Goal: Task Accomplishment & Management: Use online tool/utility

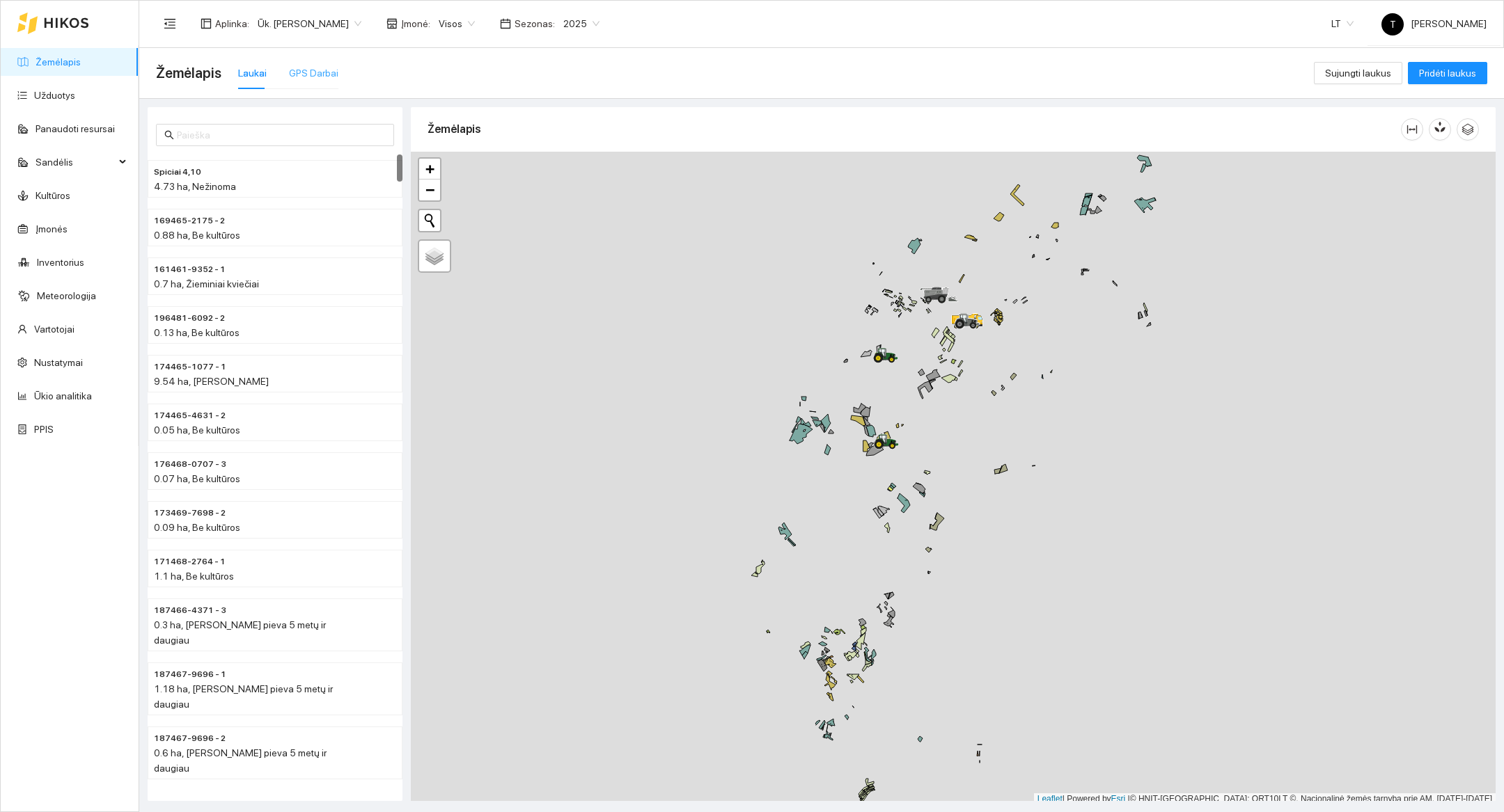
click at [324, 85] on div "GPS Darbai" at bounding box center [314, 73] width 50 height 32
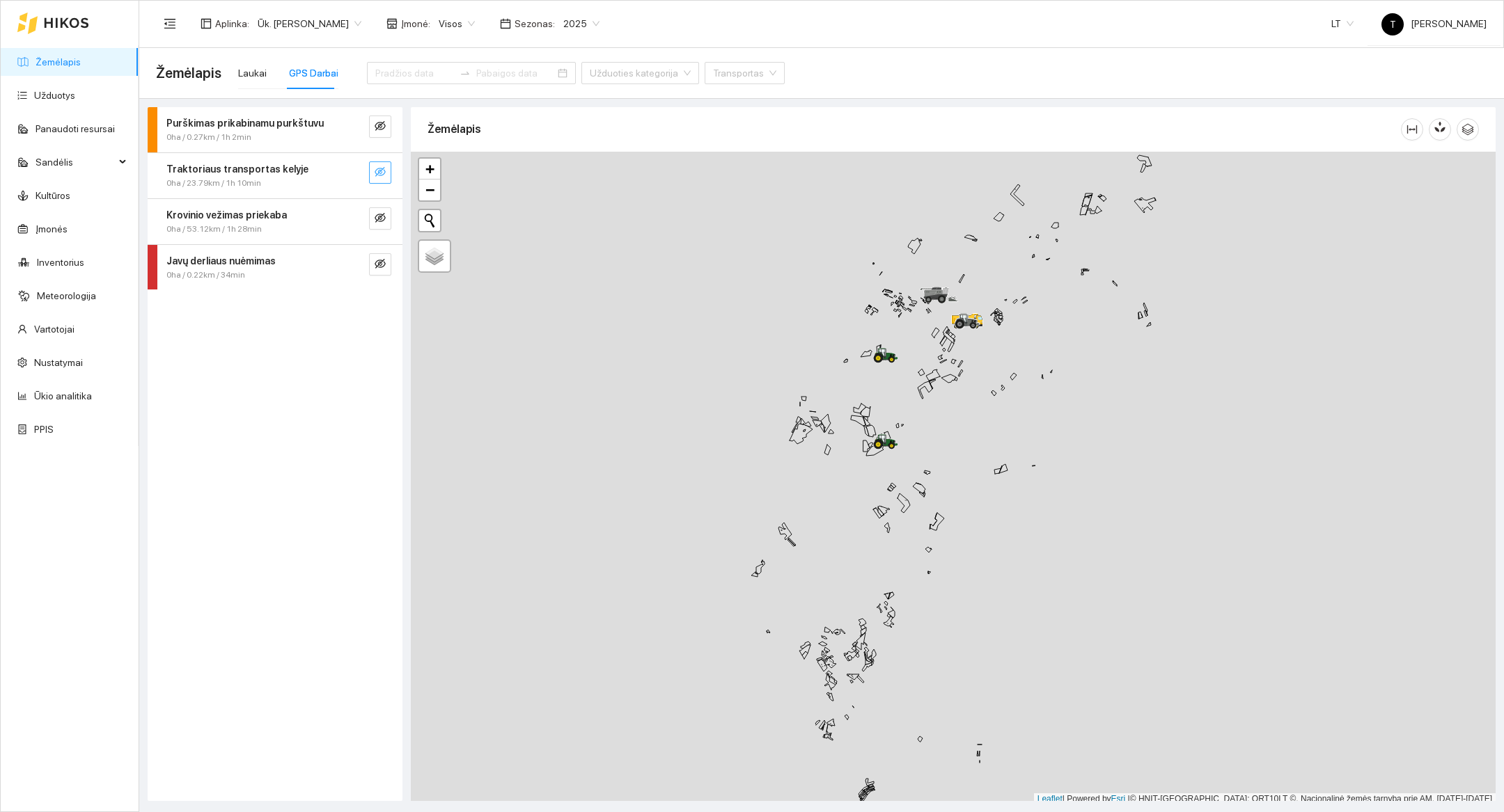
click at [382, 170] on icon "eye-invisible" at bounding box center [379, 172] width 11 height 10
click at [347, 171] on icon "search" at bounding box center [352, 172] width 11 height 11
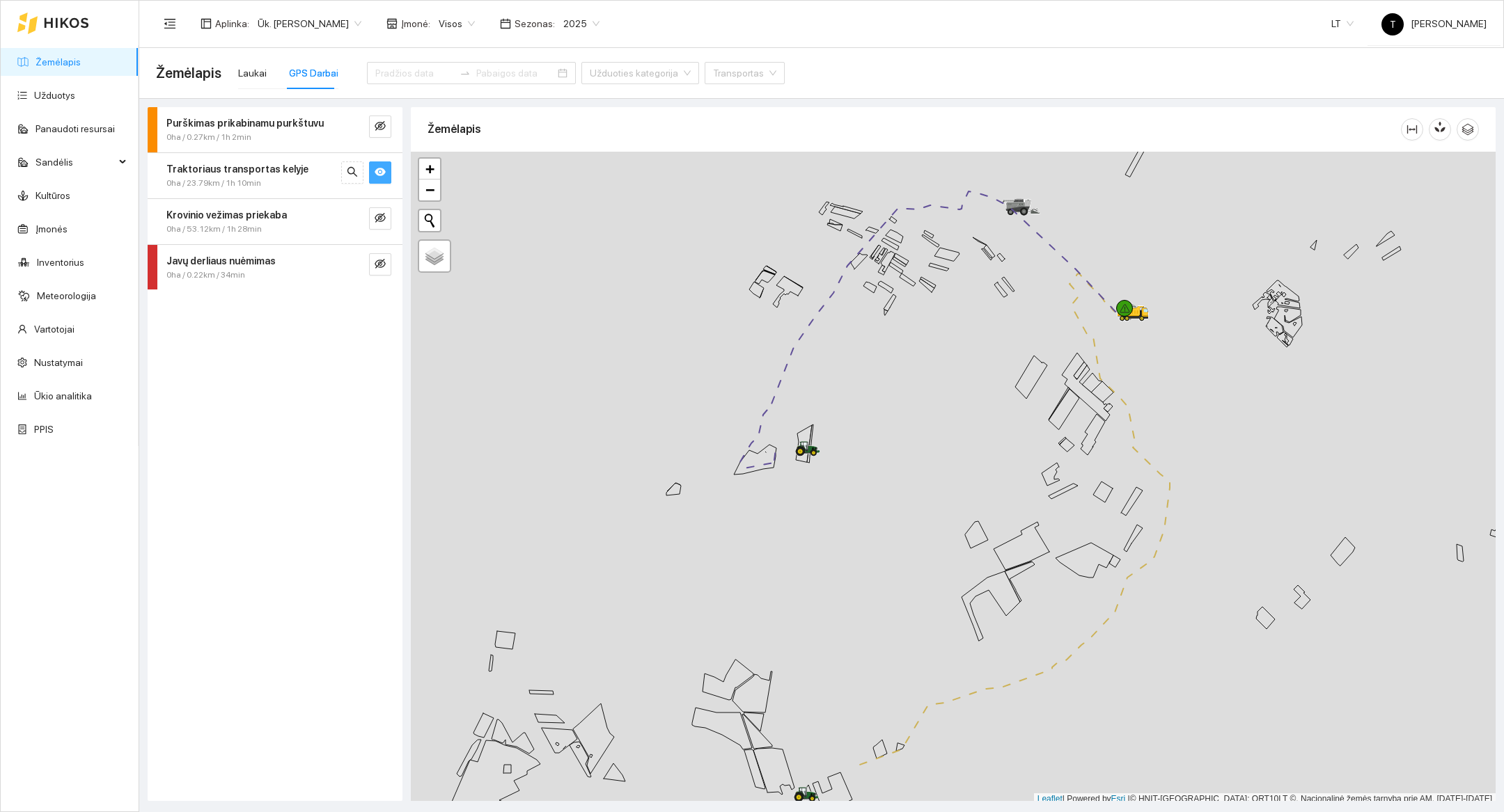
scroll to position [4, 0]
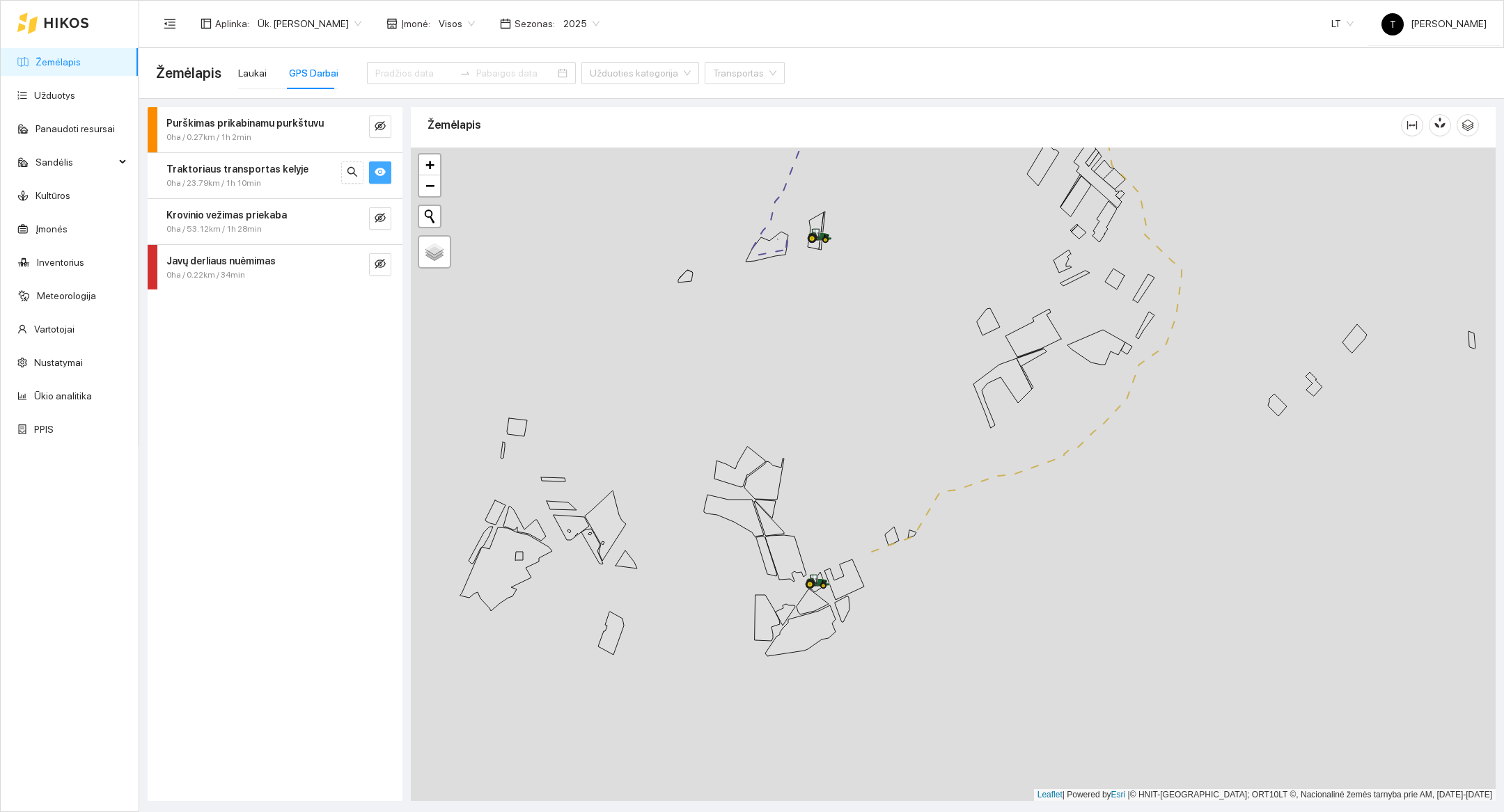
drag, startPoint x: 833, startPoint y: 586, endPoint x: 844, endPoint y: 377, distance: 209.3
click at [844, 377] on div at bounding box center [952, 474] width 1084 height 654
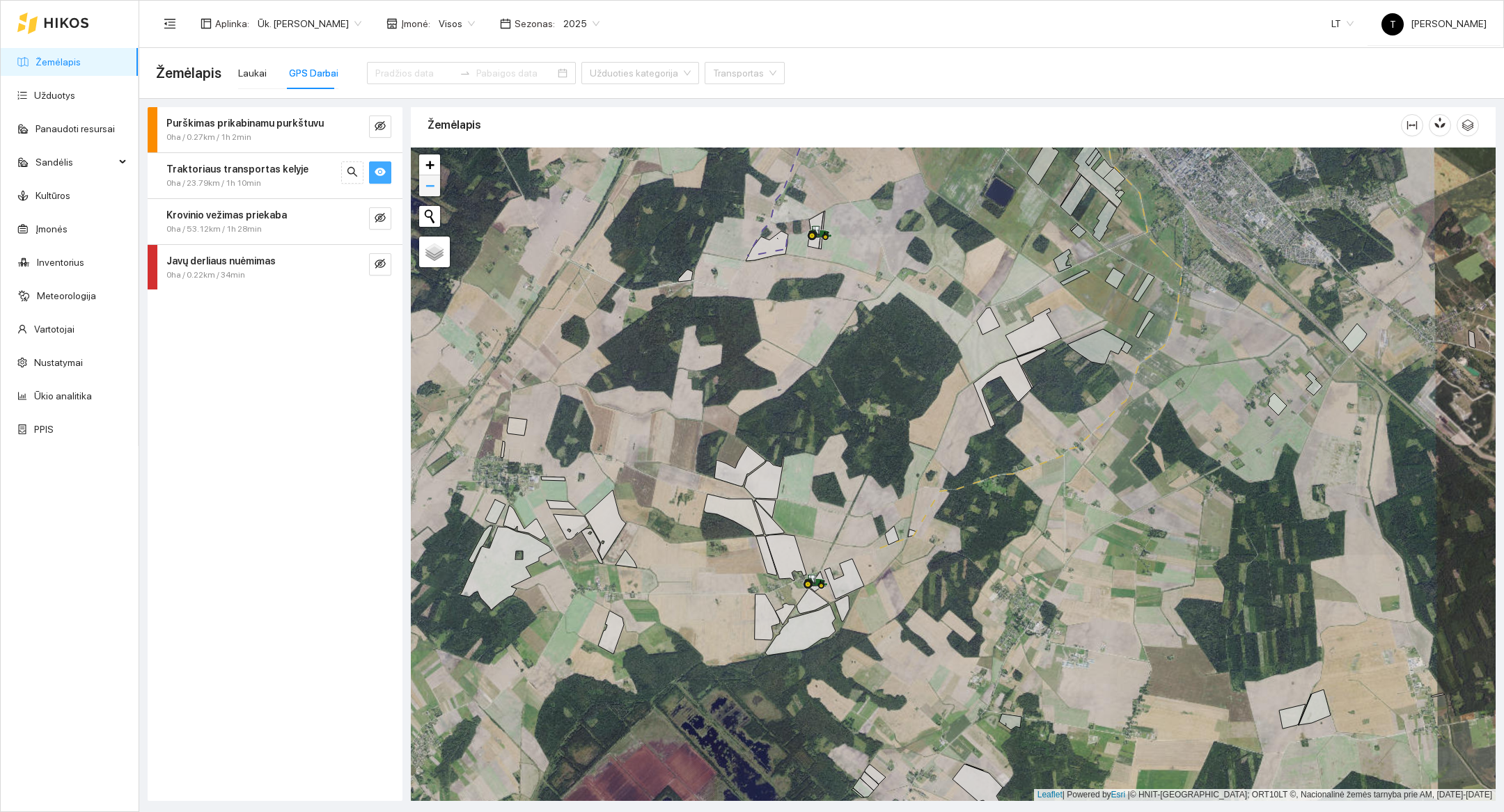
click at [431, 192] on span "−" at bounding box center [430, 185] width 9 height 17
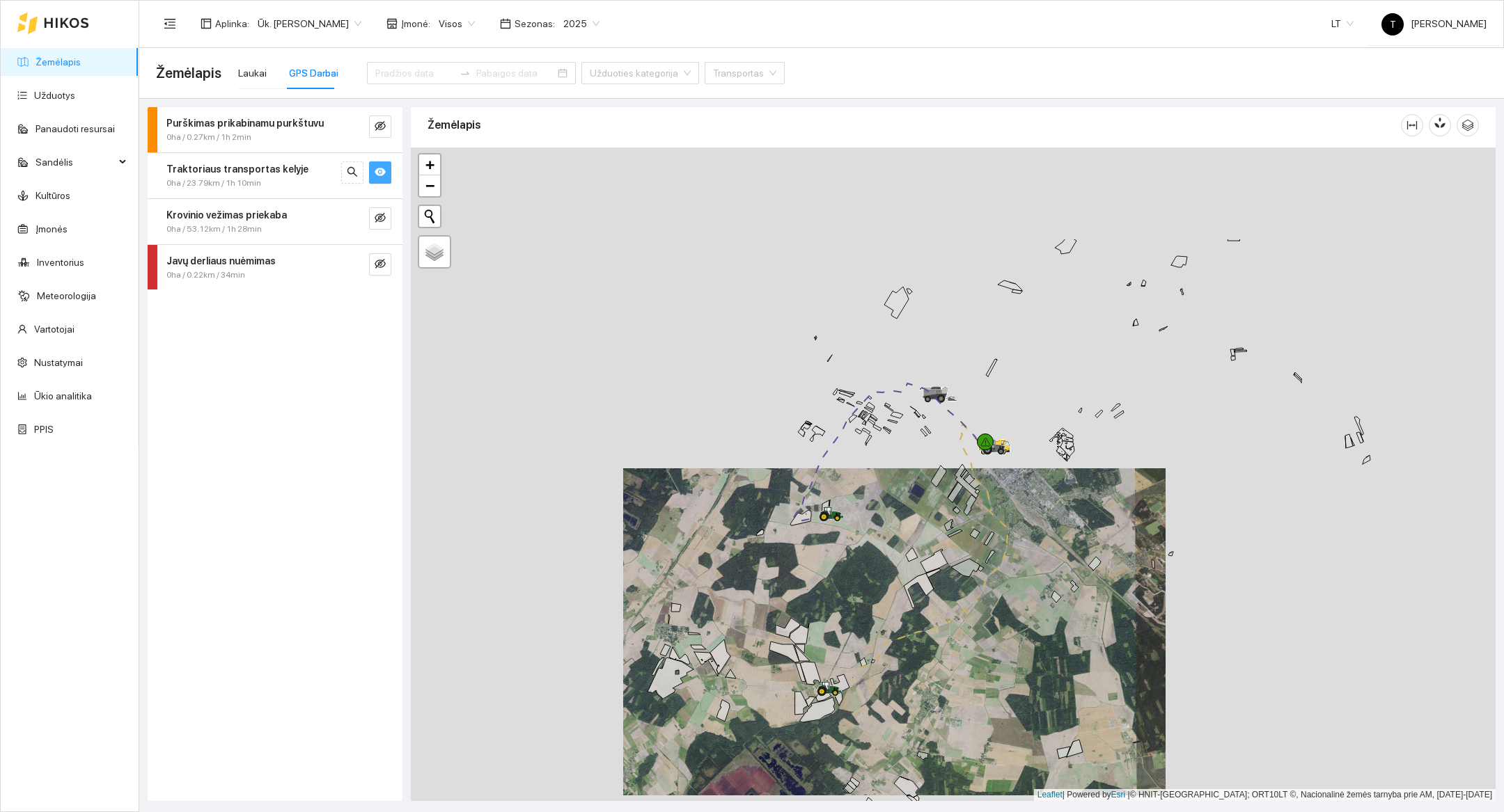
drag, startPoint x: 1052, startPoint y: 413, endPoint x: 991, endPoint y: 570, distance: 168.4
click at [991, 570] on div at bounding box center [952, 474] width 1084 height 654
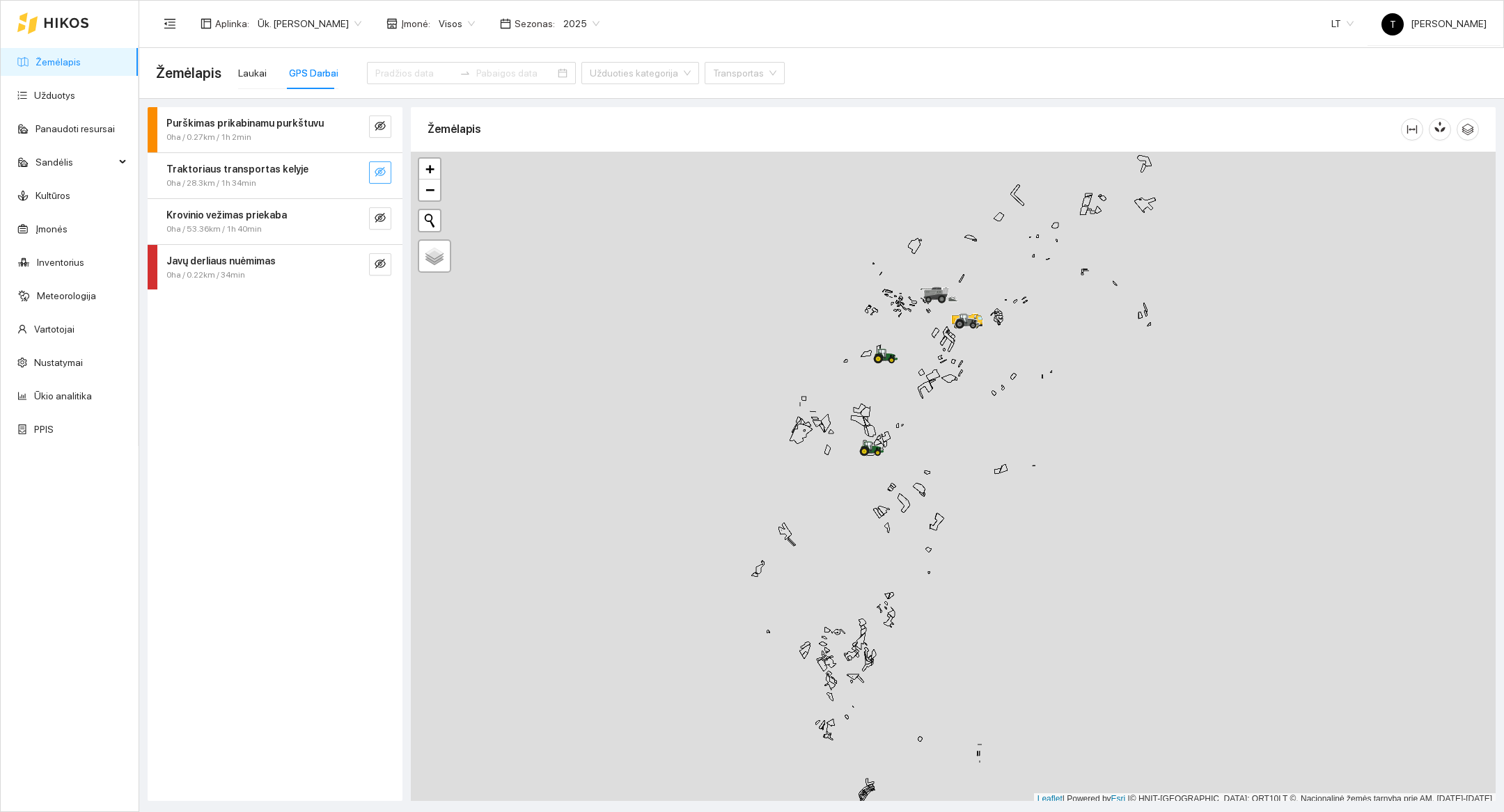
click at [383, 173] on icon "eye-invisible" at bounding box center [379, 172] width 11 height 11
click at [354, 171] on icon "search" at bounding box center [352, 172] width 11 height 11
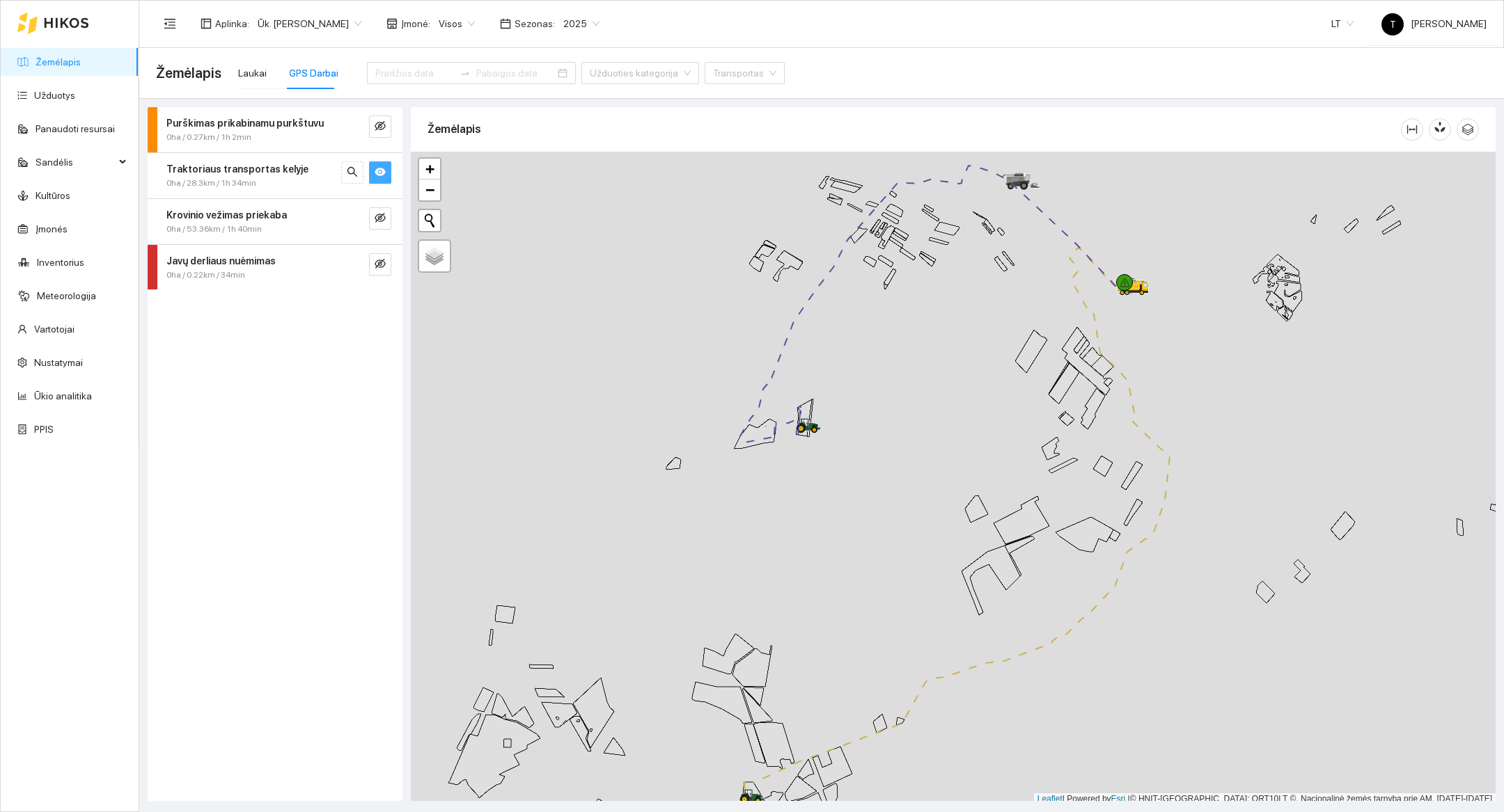
scroll to position [4, 0]
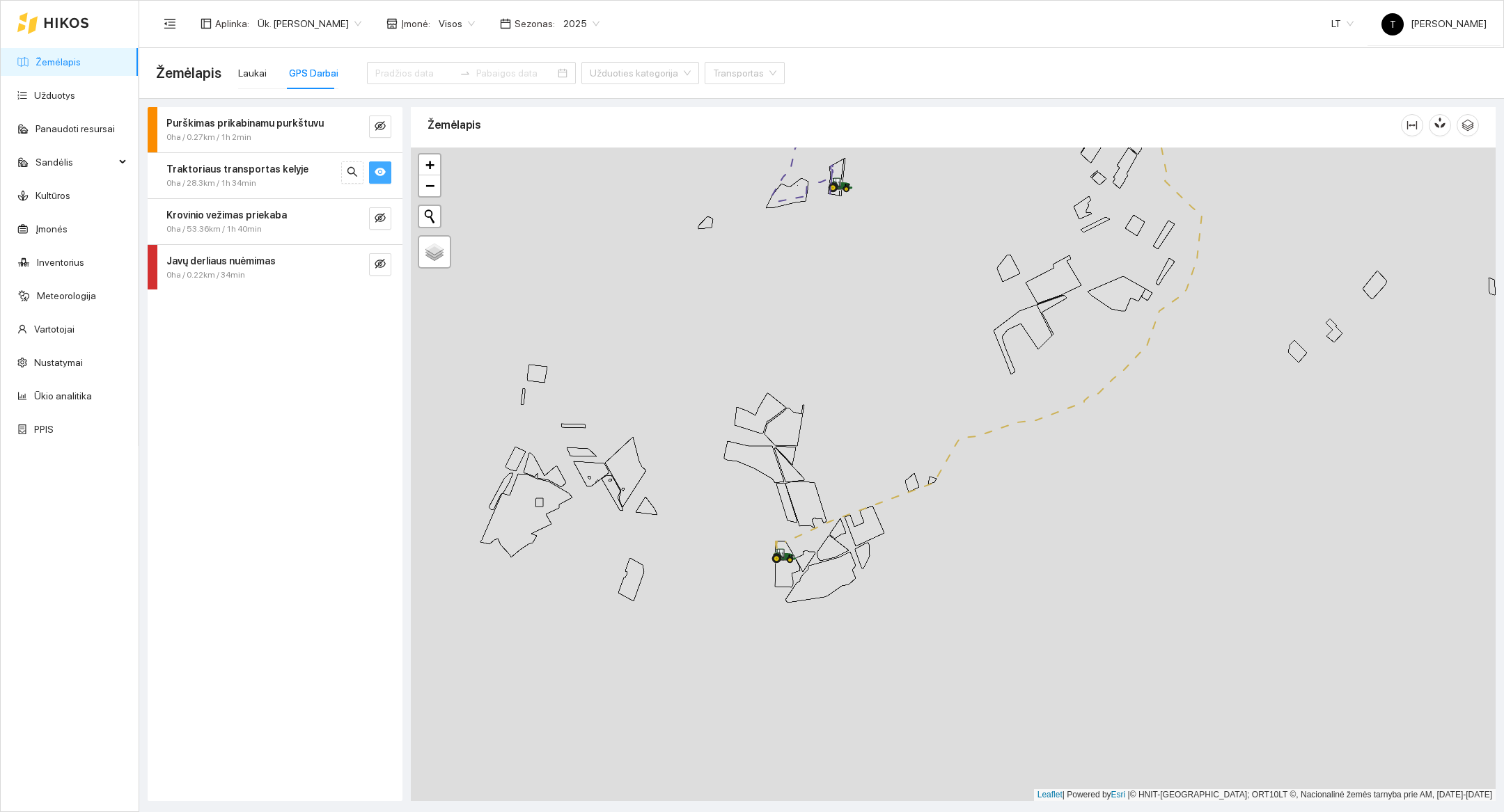
drag, startPoint x: 973, startPoint y: 691, endPoint x: 1006, endPoint y: 455, distance: 238.3
click at [1006, 455] on div at bounding box center [952, 474] width 1084 height 654
click at [747, 677] on div at bounding box center [952, 474] width 1084 height 654
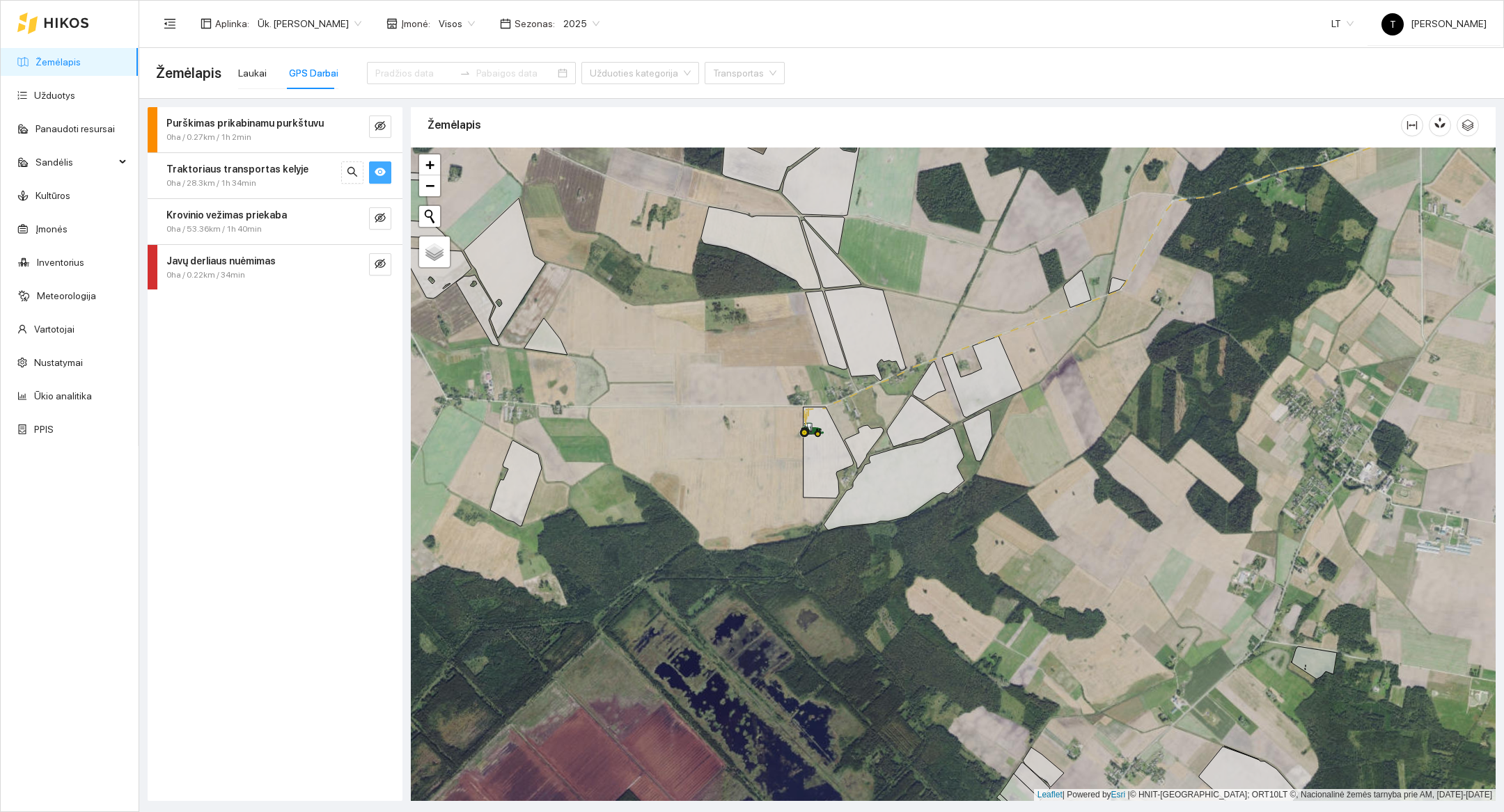
click at [771, 512] on div at bounding box center [952, 474] width 1084 height 654
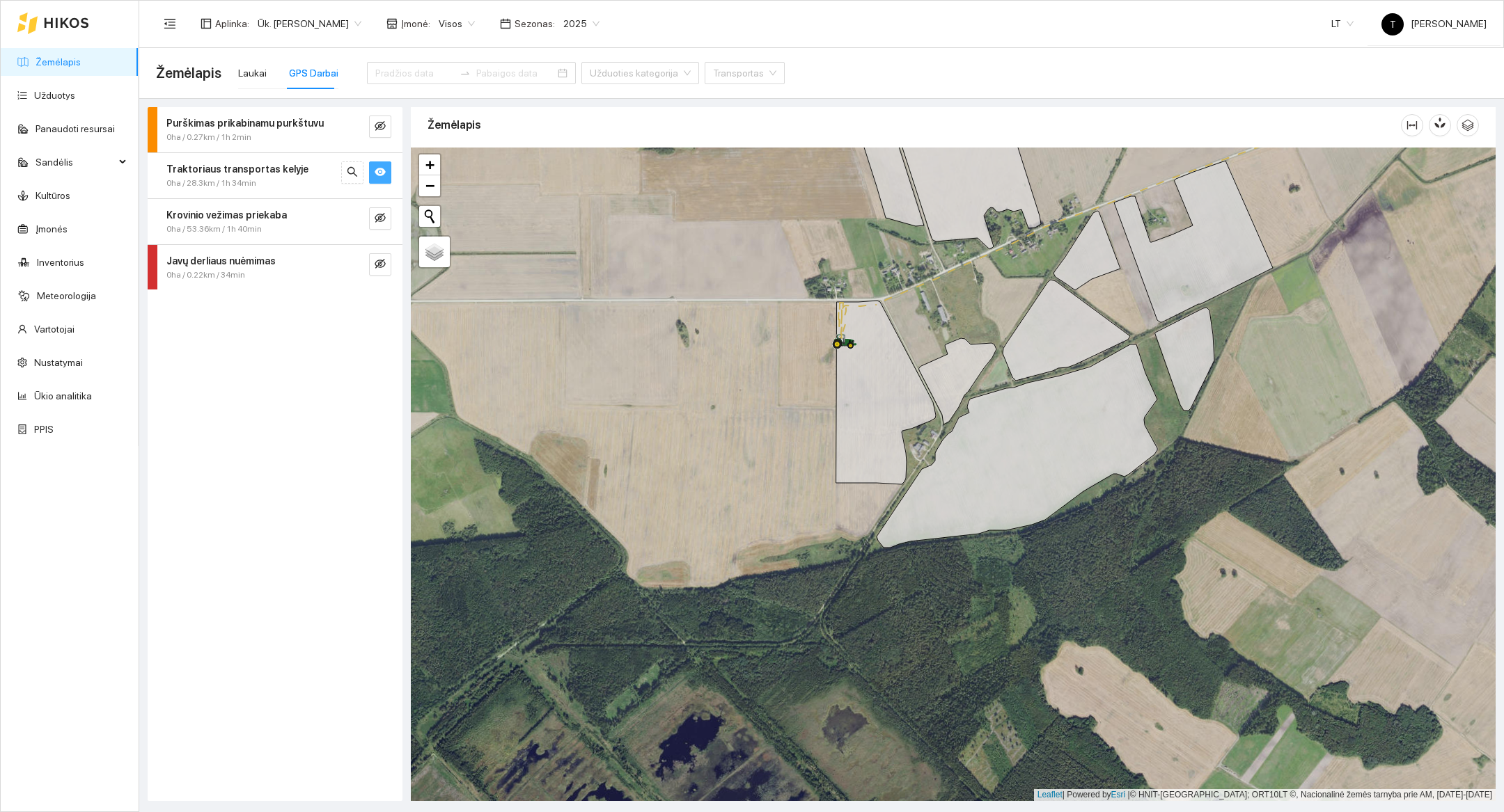
click at [792, 500] on div at bounding box center [952, 474] width 1084 height 654
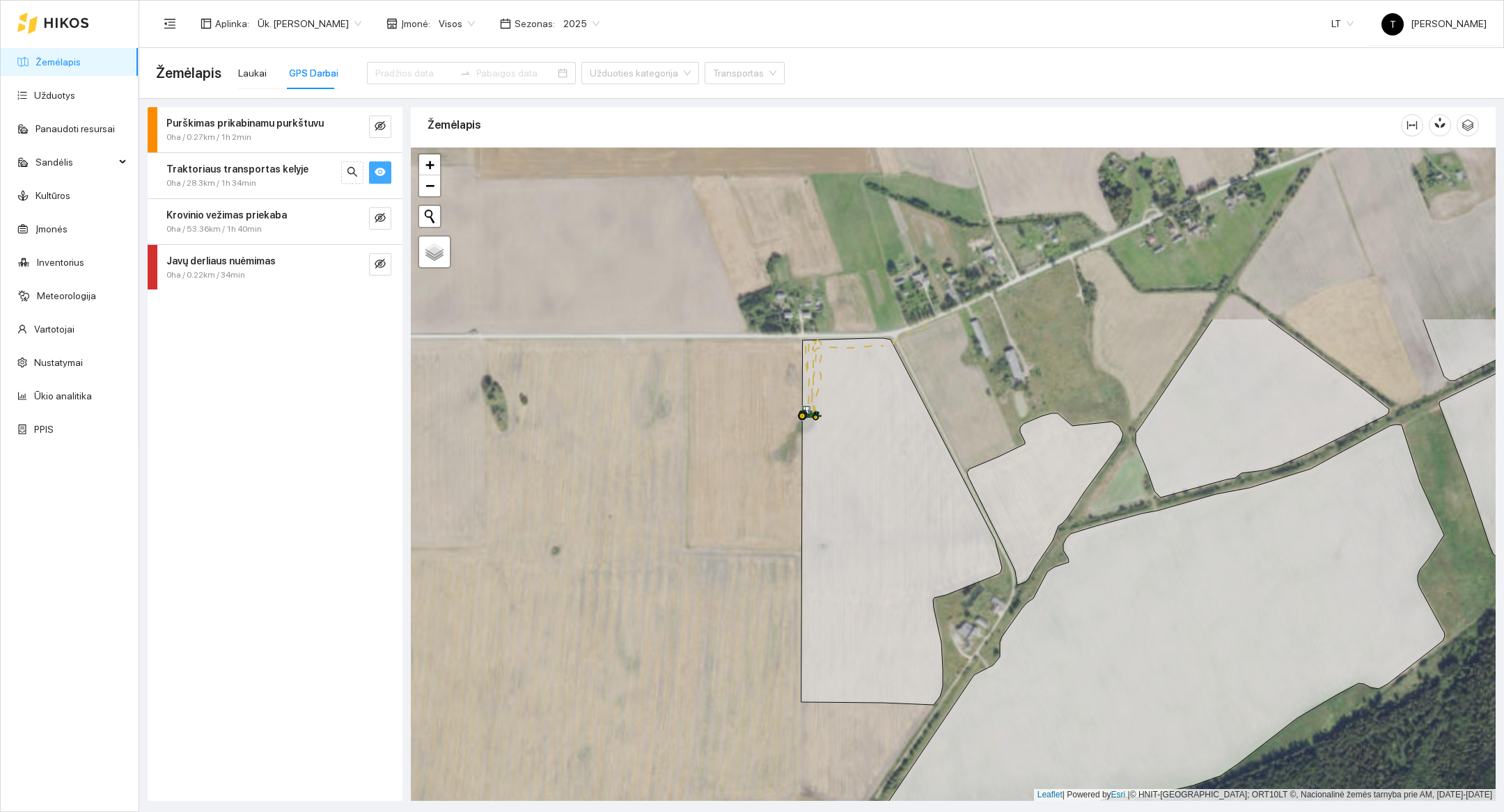
drag, startPoint x: 830, startPoint y: 331, endPoint x: 704, endPoint y: 669, distance: 360.7
click at [704, 669] on div at bounding box center [952, 474] width 1084 height 654
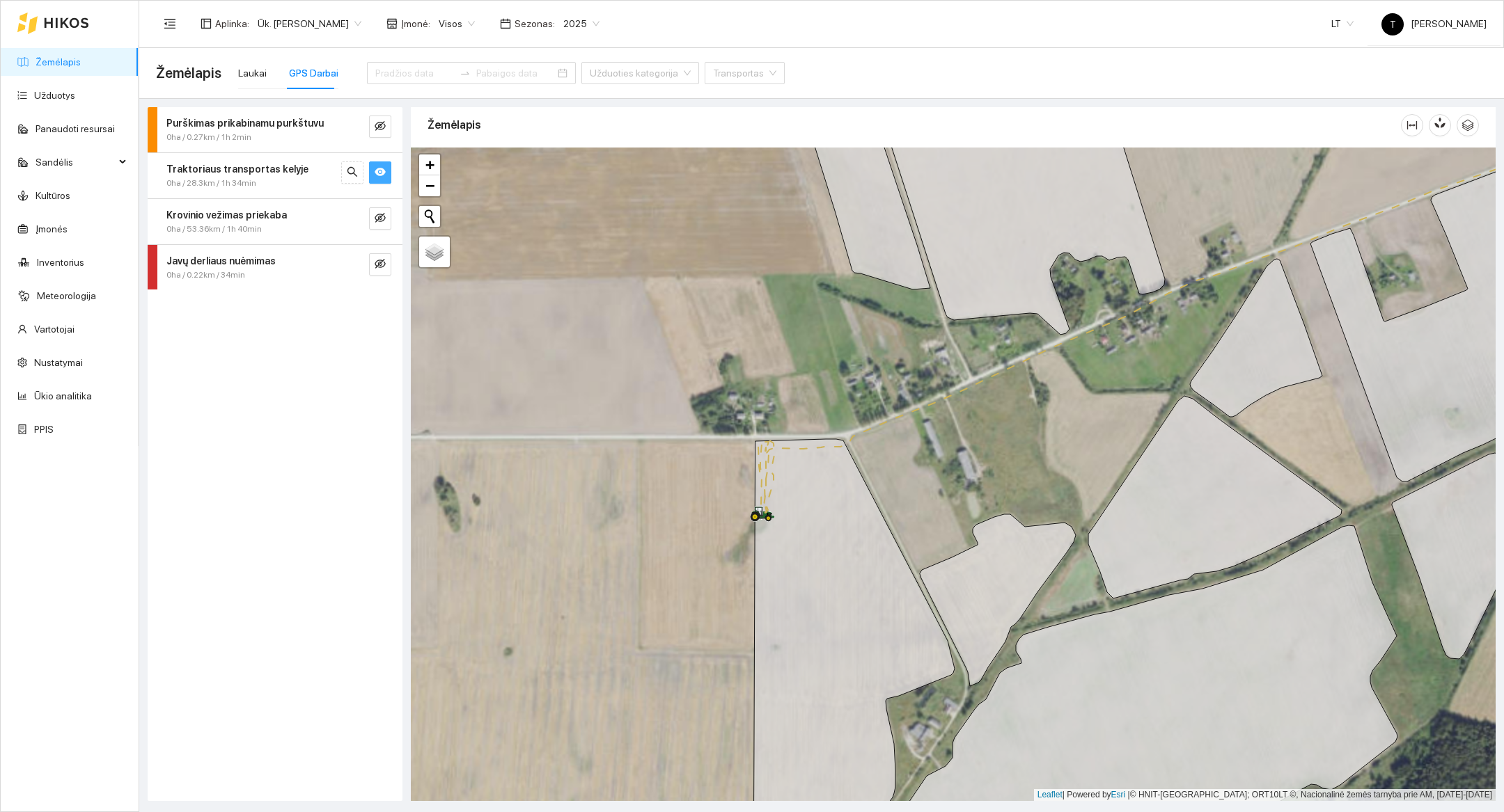
click at [695, 474] on div at bounding box center [952, 474] width 1084 height 654
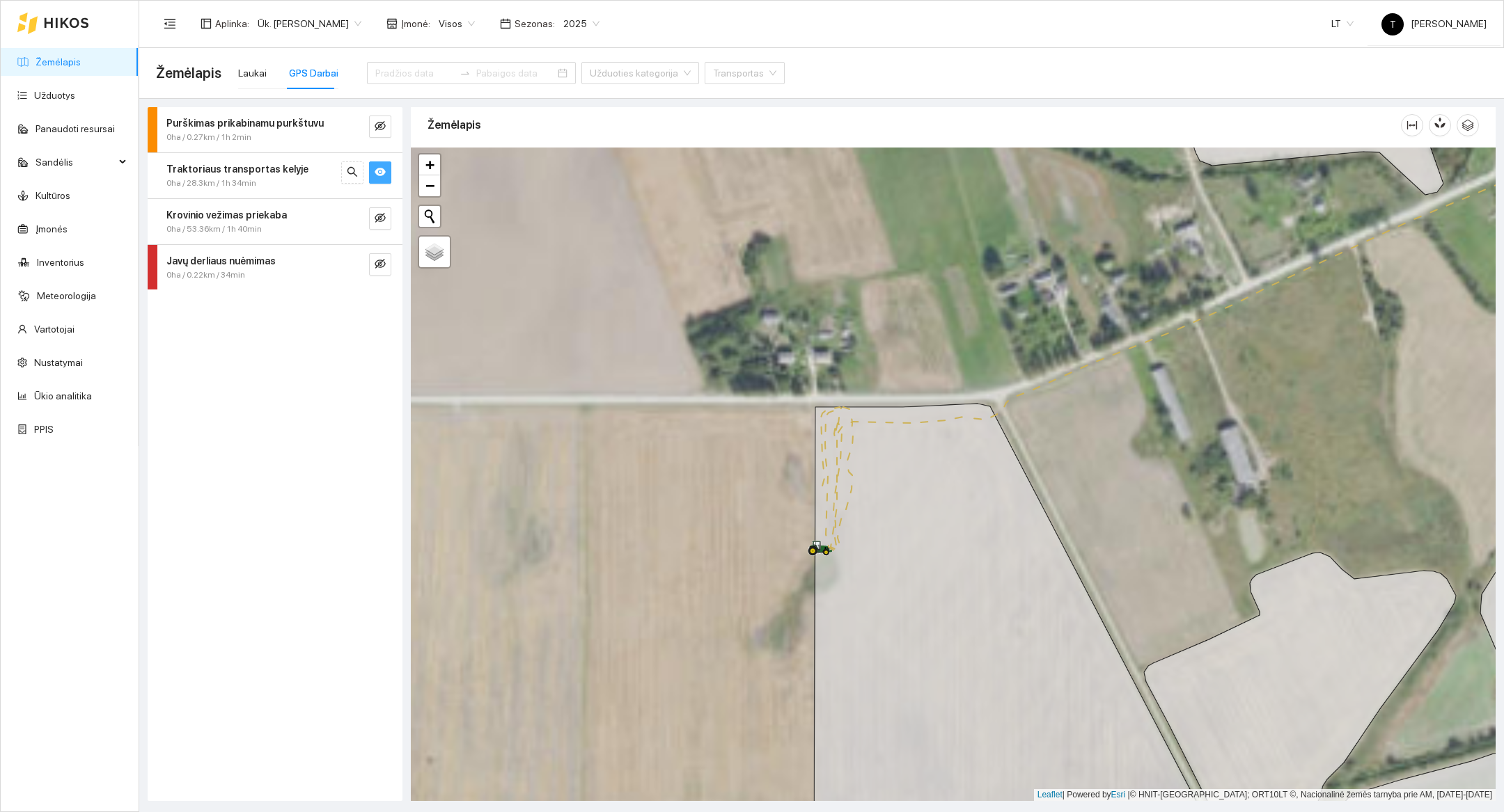
click at [695, 474] on div at bounding box center [952, 474] width 1084 height 654
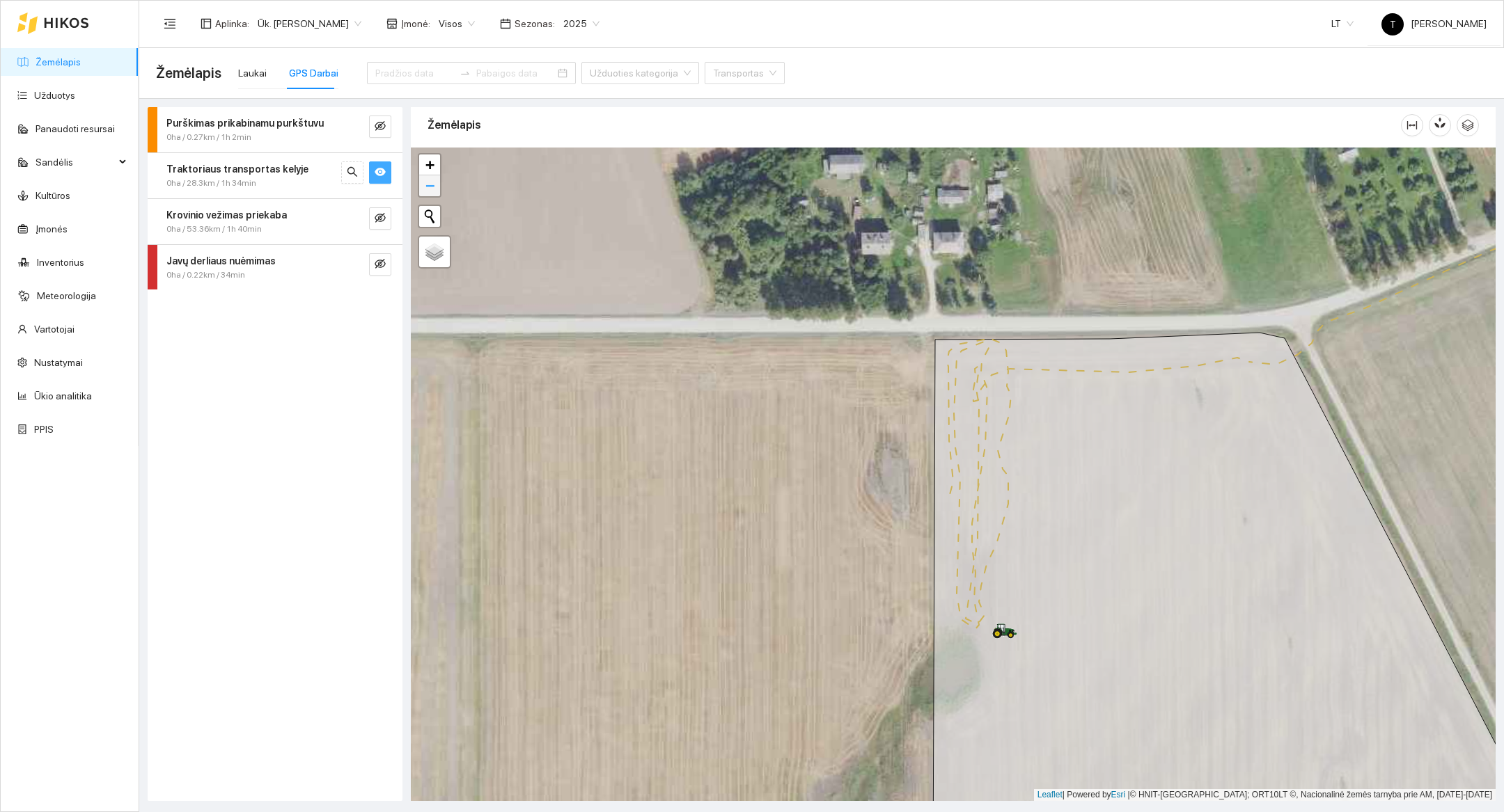
click at [428, 186] on span "−" at bounding box center [430, 185] width 9 height 17
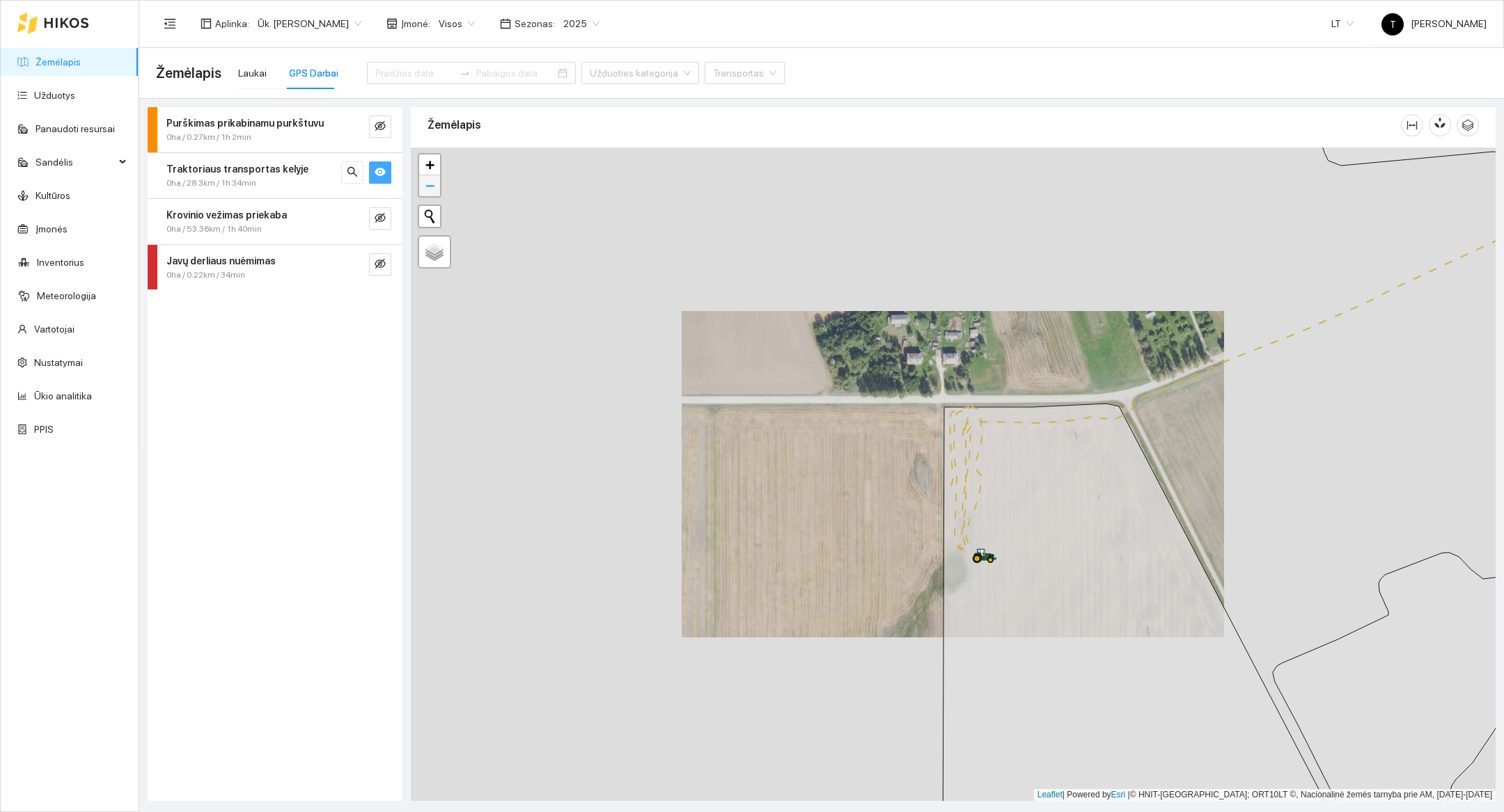
click at [428, 186] on span "−" at bounding box center [430, 185] width 9 height 17
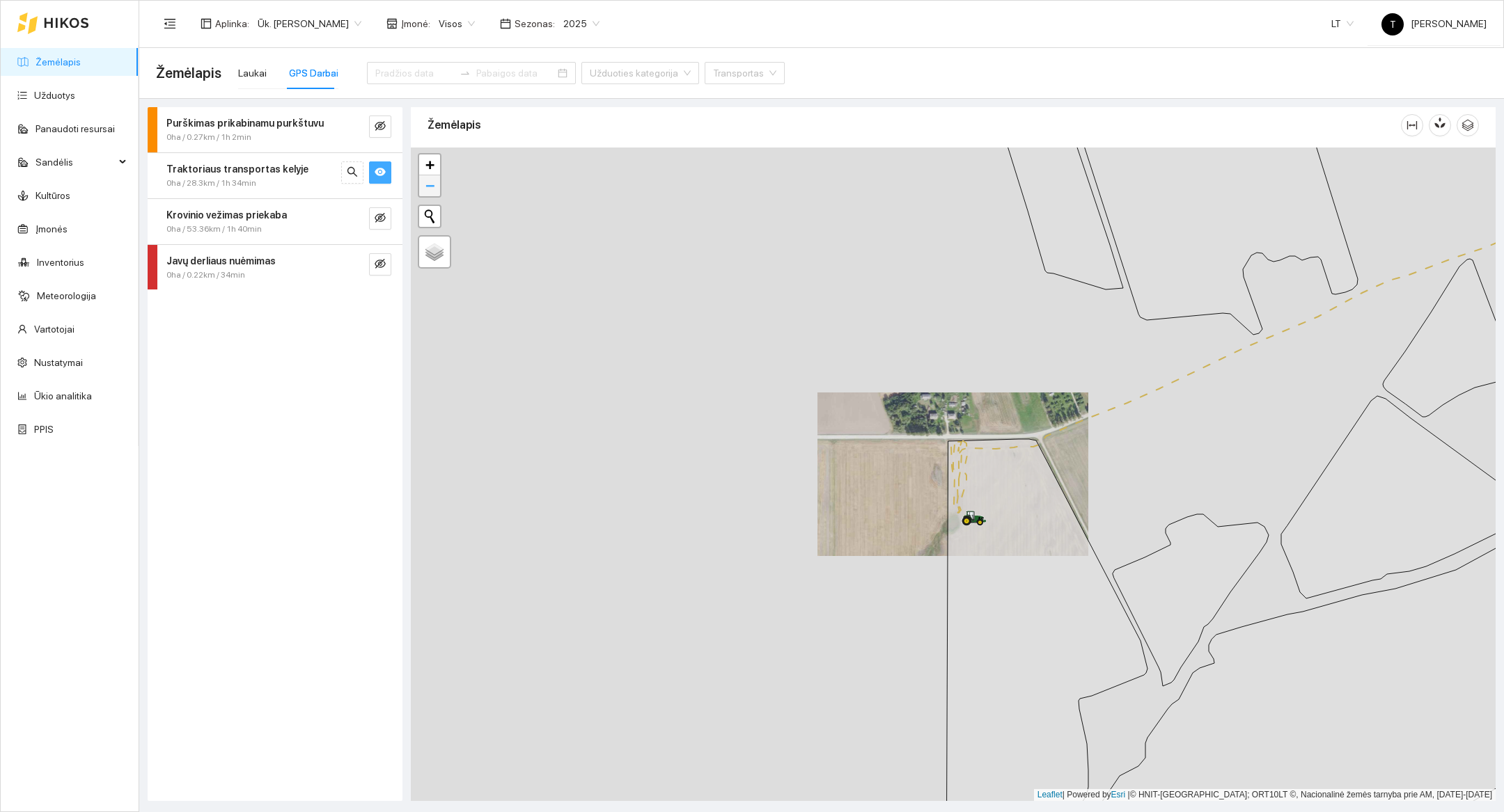
click at [428, 186] on span "−" at bounding box center [430, 185] width 9 height 17
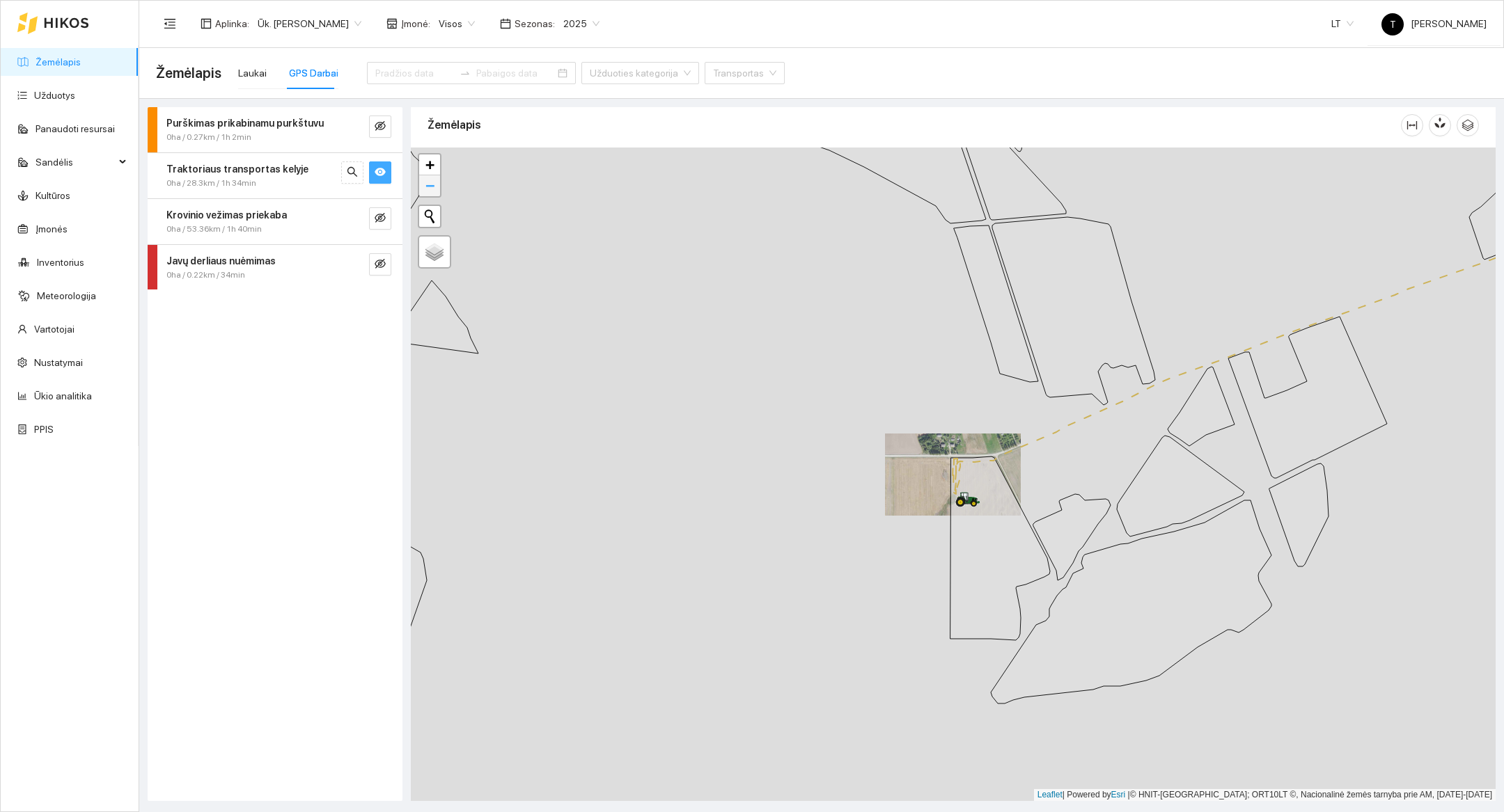
click at [428, 186] on span "−" at bounding box center [430, 185] width 9 height 17
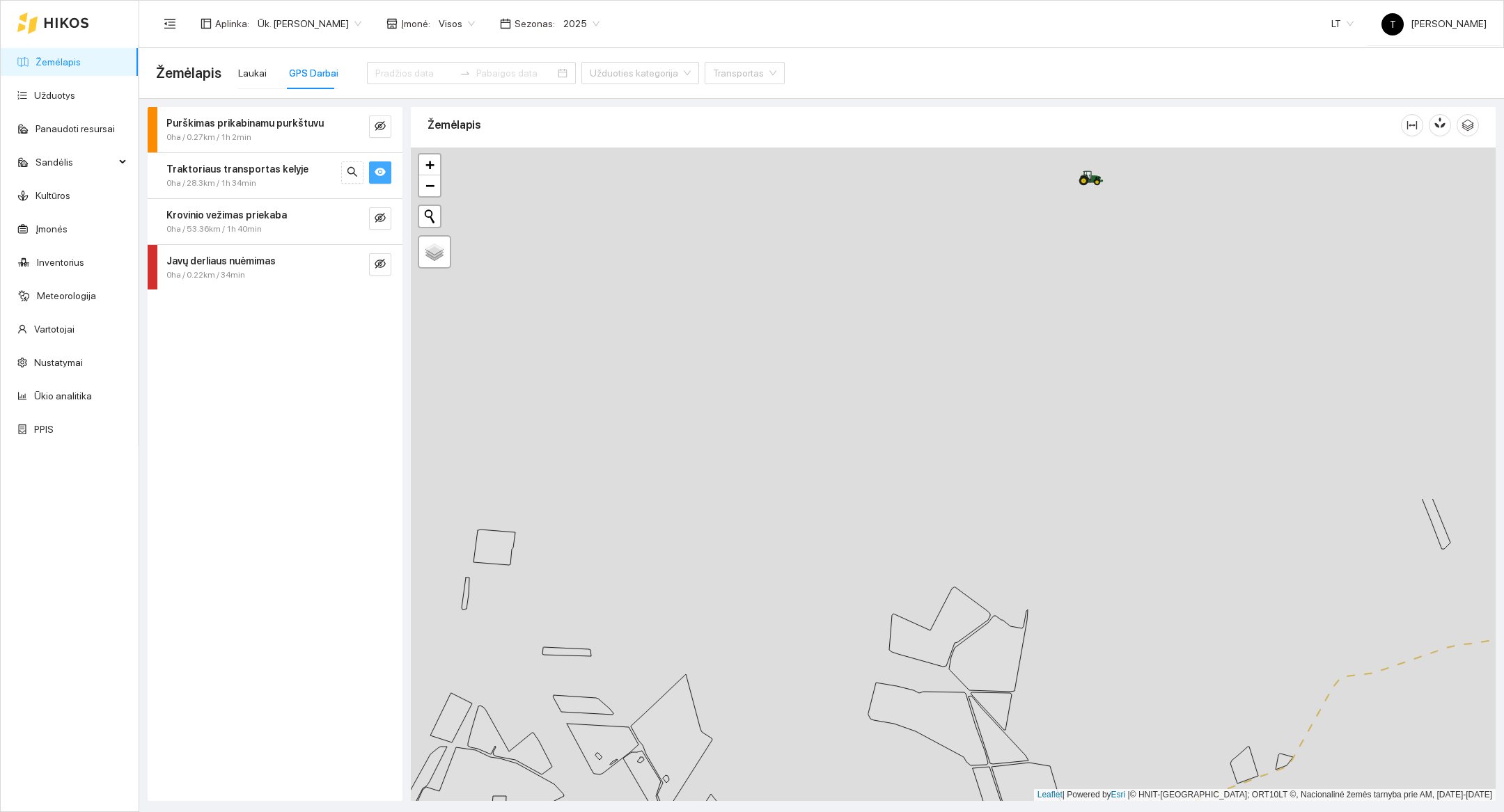
drag, startPoint x: 769, startPoint y: 285, endPoint x: 801, endPoint y: 782, distance: 498.0
click at [801, 782] on div at bounding box center [952, 474] width 1084 height 654
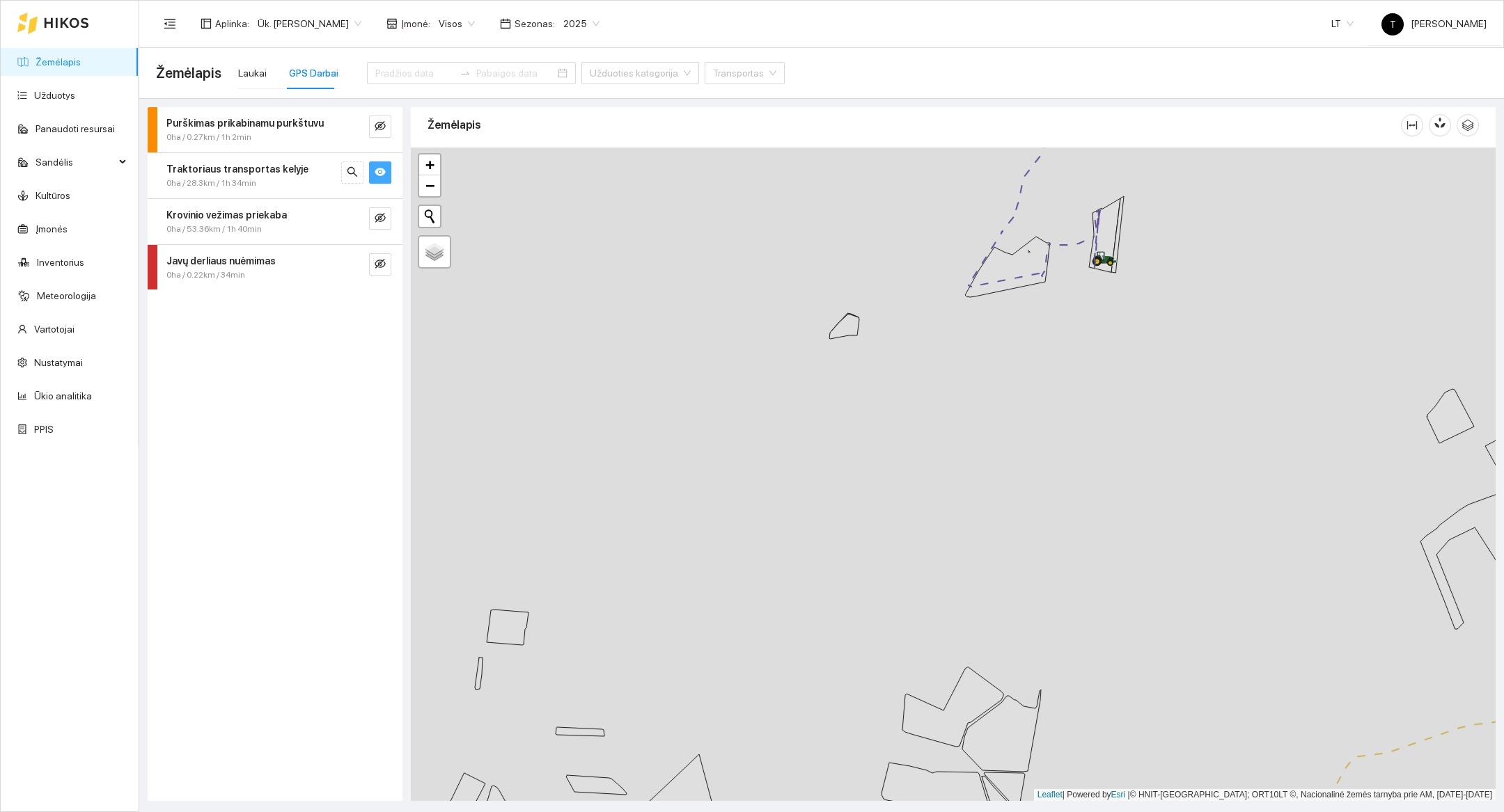
click at [1079, 344] on div at bounding box center [952, 474] width 1084 height 654
click at [1117, 214] on div at bounding box center [952, 474] width 1084 height 654
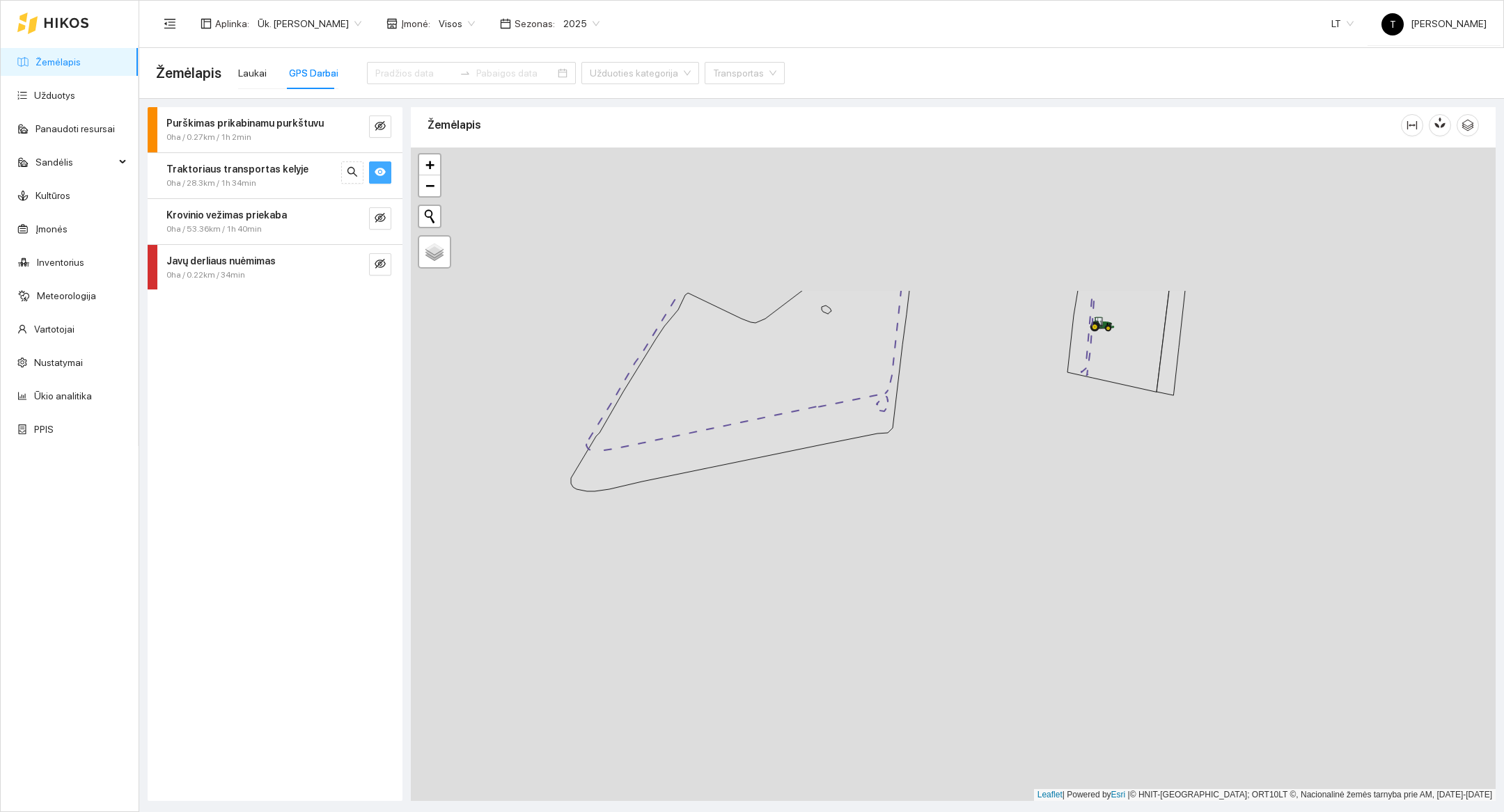
drag, startPoint x: 1117, startPoint y: 214, endPoint x: 1072, endPoint y: 654, distance: 442.3
click at [1072, 654] on div at bounding box center [952, 474] width 1084 height 654
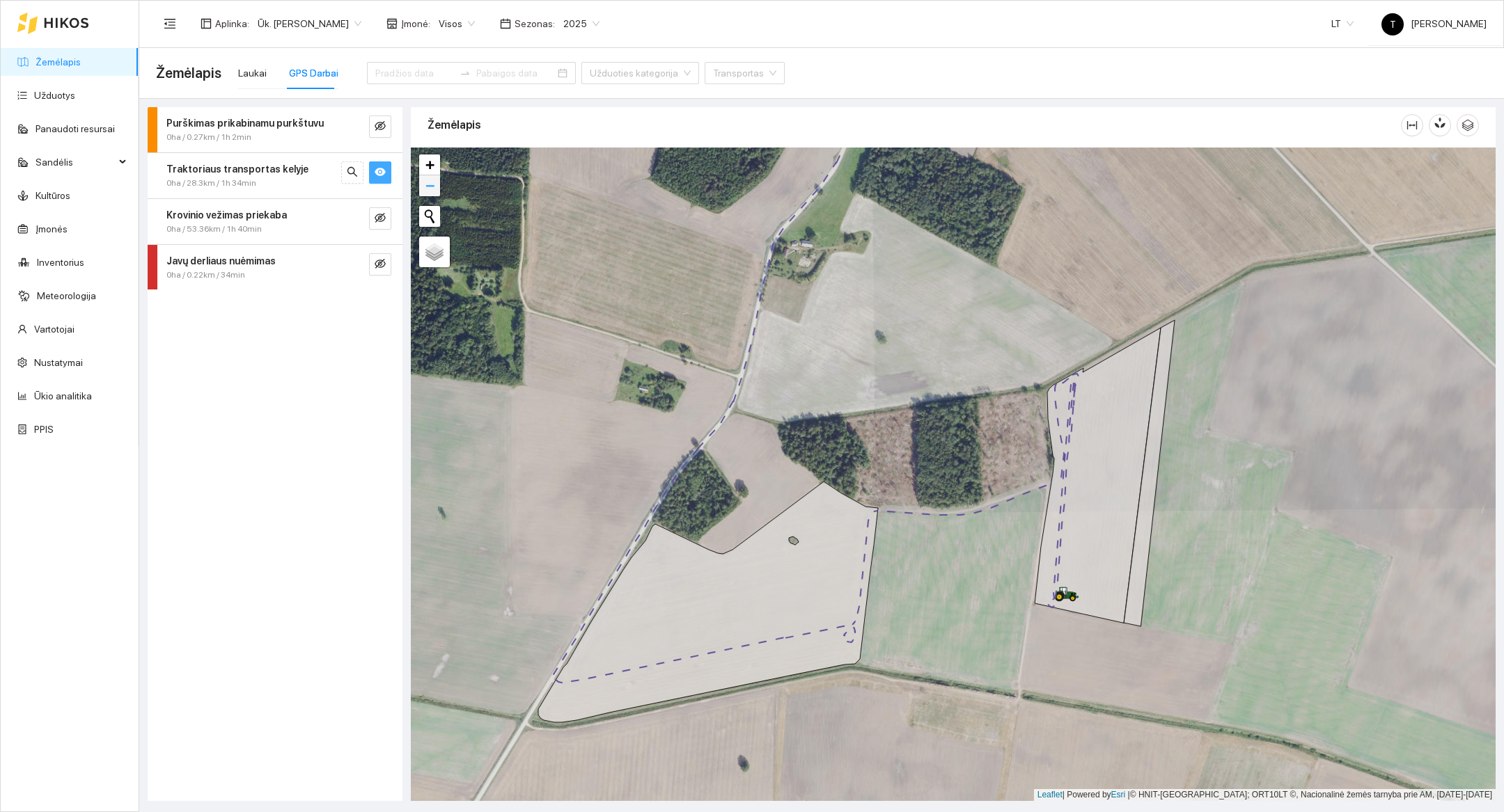
click at [432, 188] on span "−" at bounding box center [430, 185] width 9 height 17
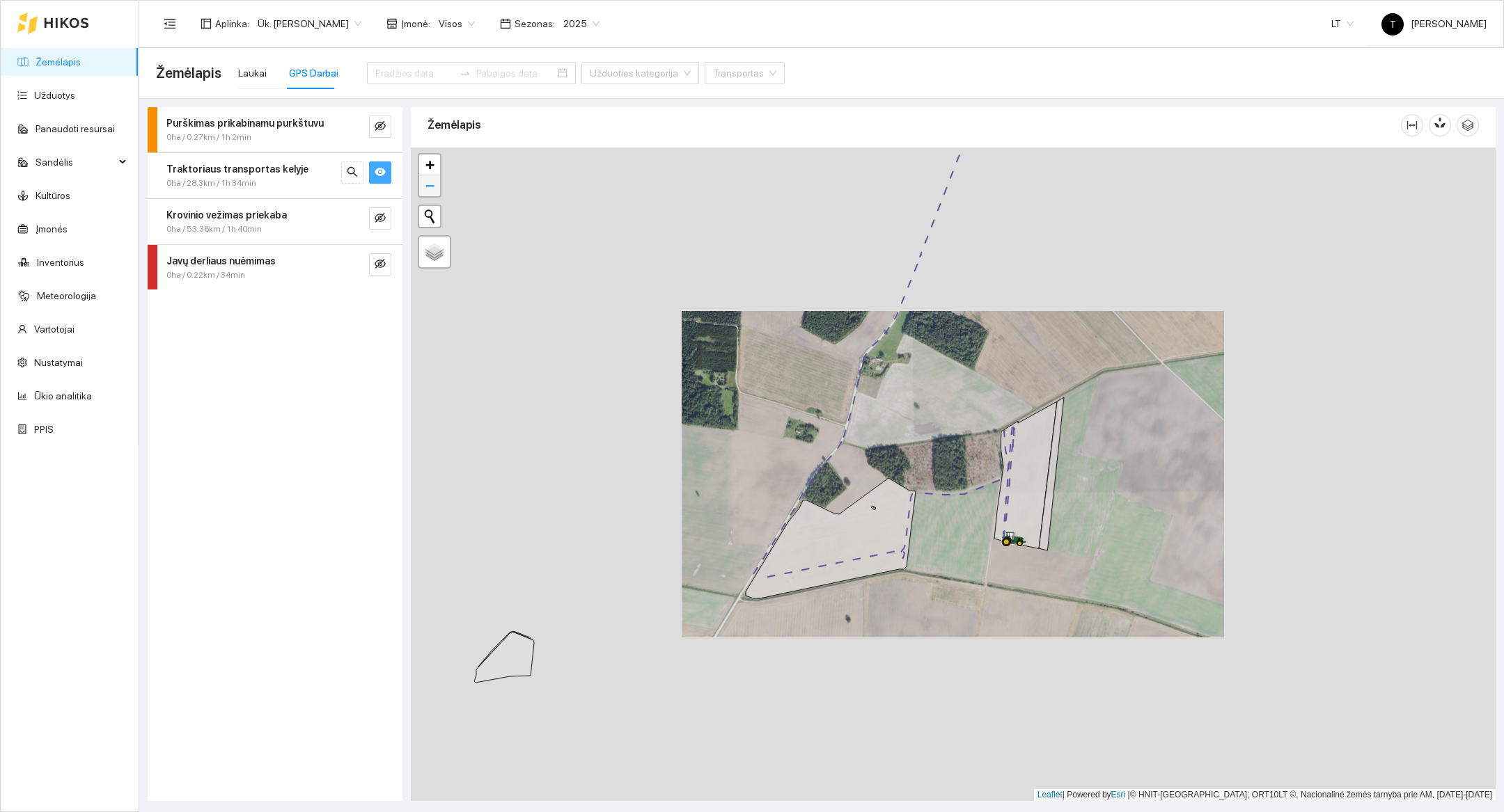
click at [432, 188] on span "−" at bounding box center [430, 185] width 9 height 17
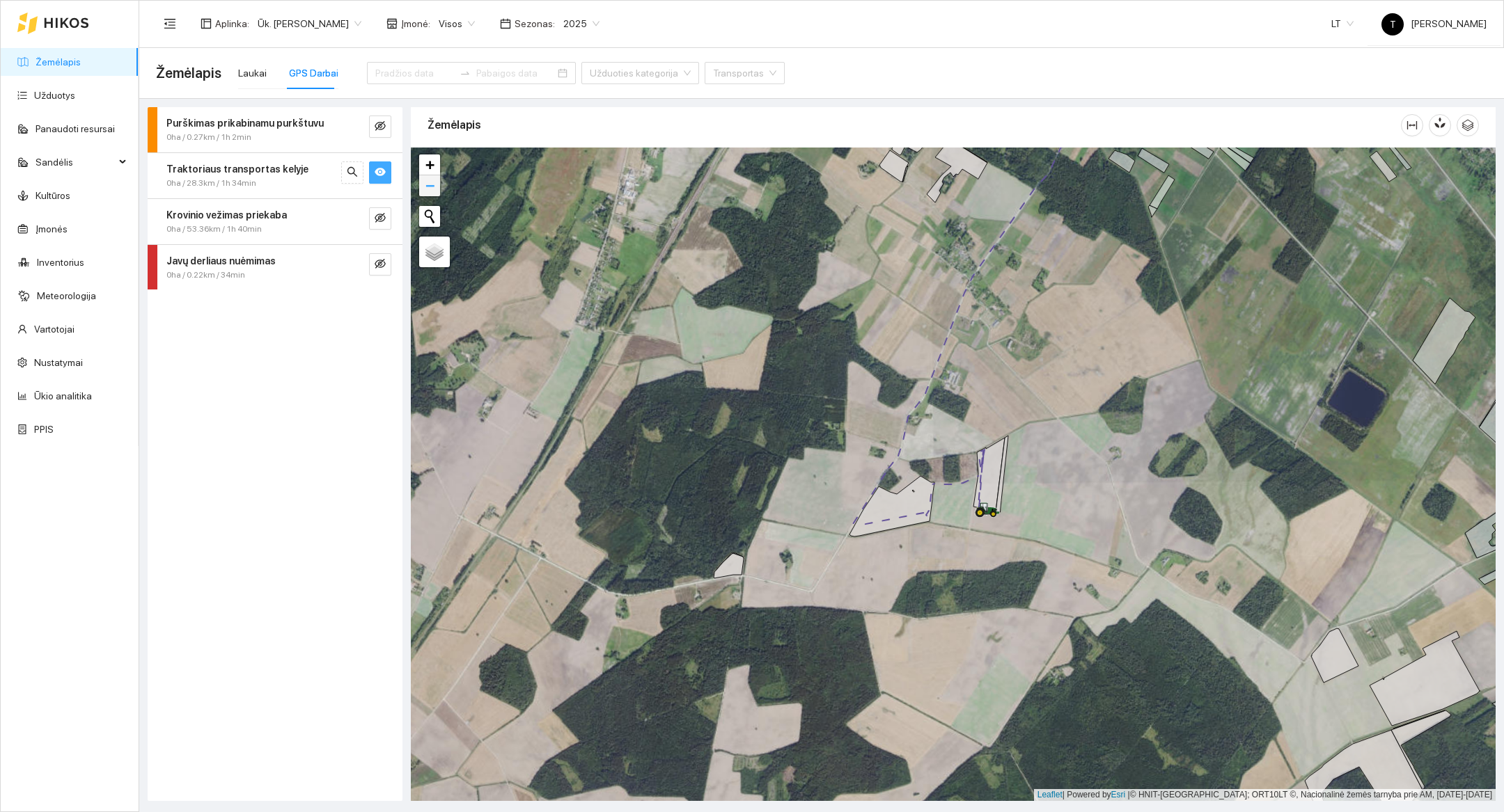
click at [434, 192] on link "−" at bounding box center [429, 185] width 21 height 21
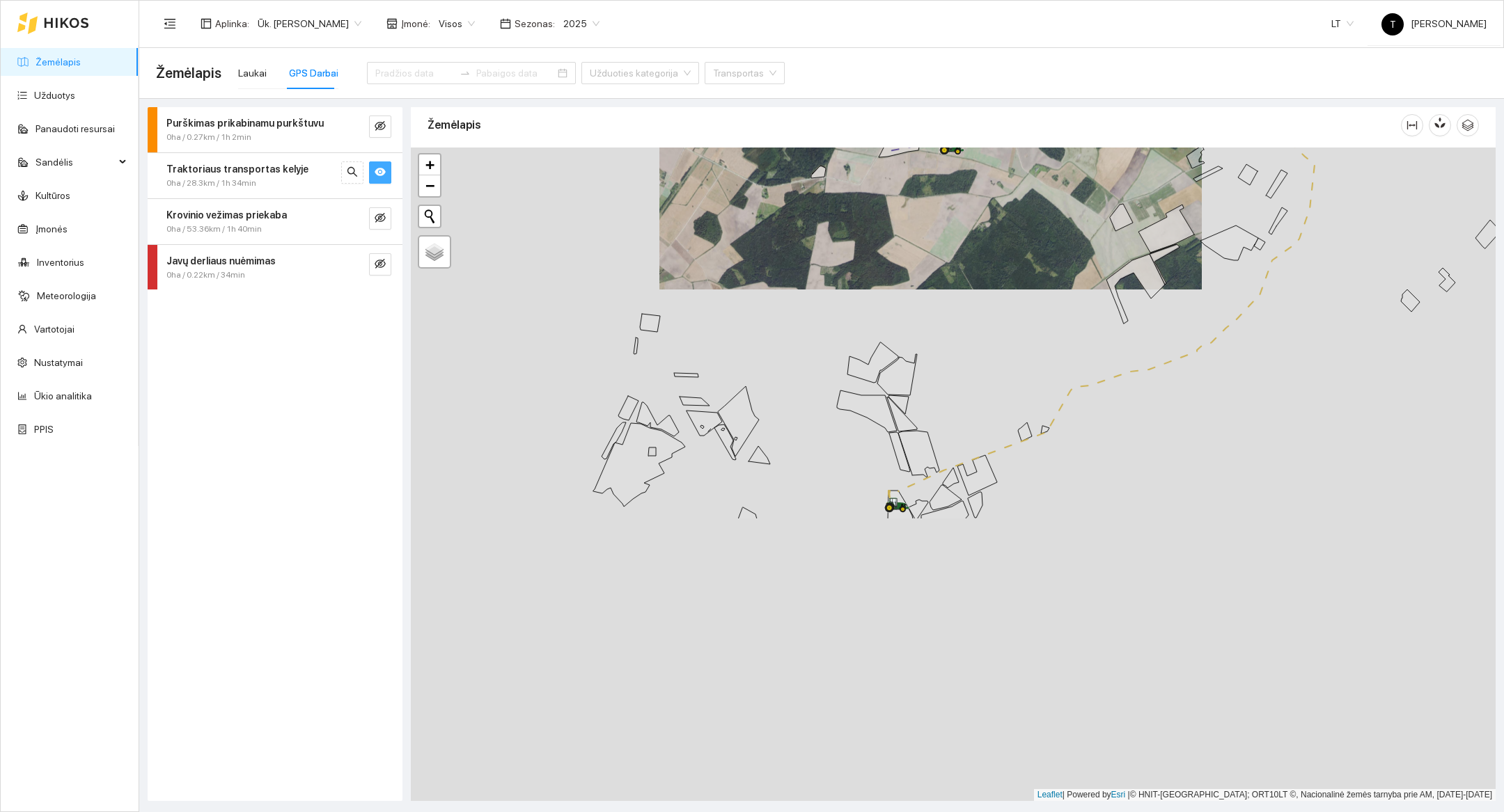
drag, startPoint x: 779, startPoint y: 748, endPoint x: 755, endPoint y: 392, distance: 356.8
click at [755, 392] on div at bounding box center [952, 474] width 1084 height 654
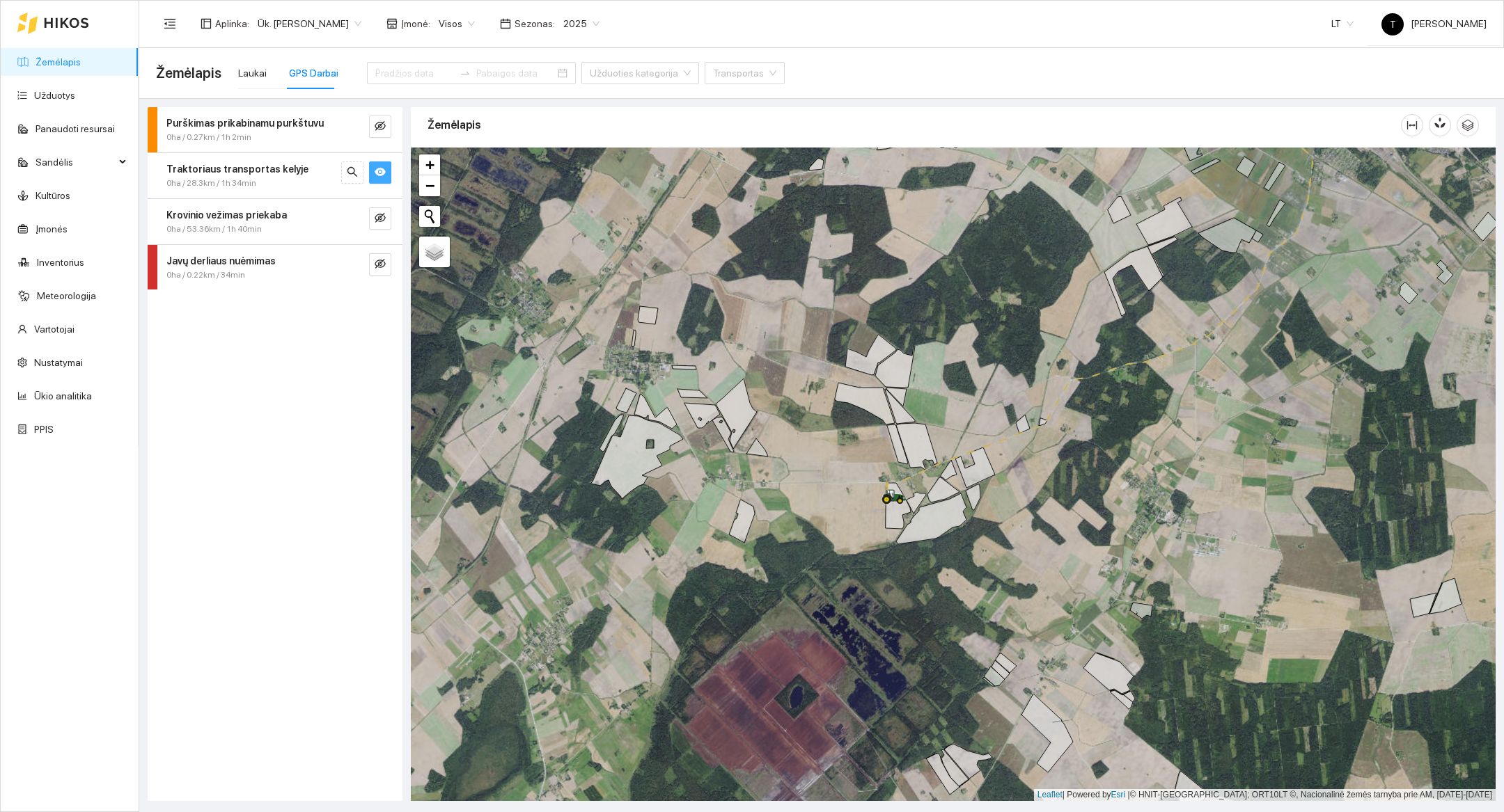
click at [383, 175] on icon "eye" at bounding box center [379, 172] width 11 height 11
click at [383, 222] on icon "eye-invisible" at bounding box center [379, 217] width 11 height 11
click at [360, 222] on button "button" at bounding box center [352, 218] width 22 height 22
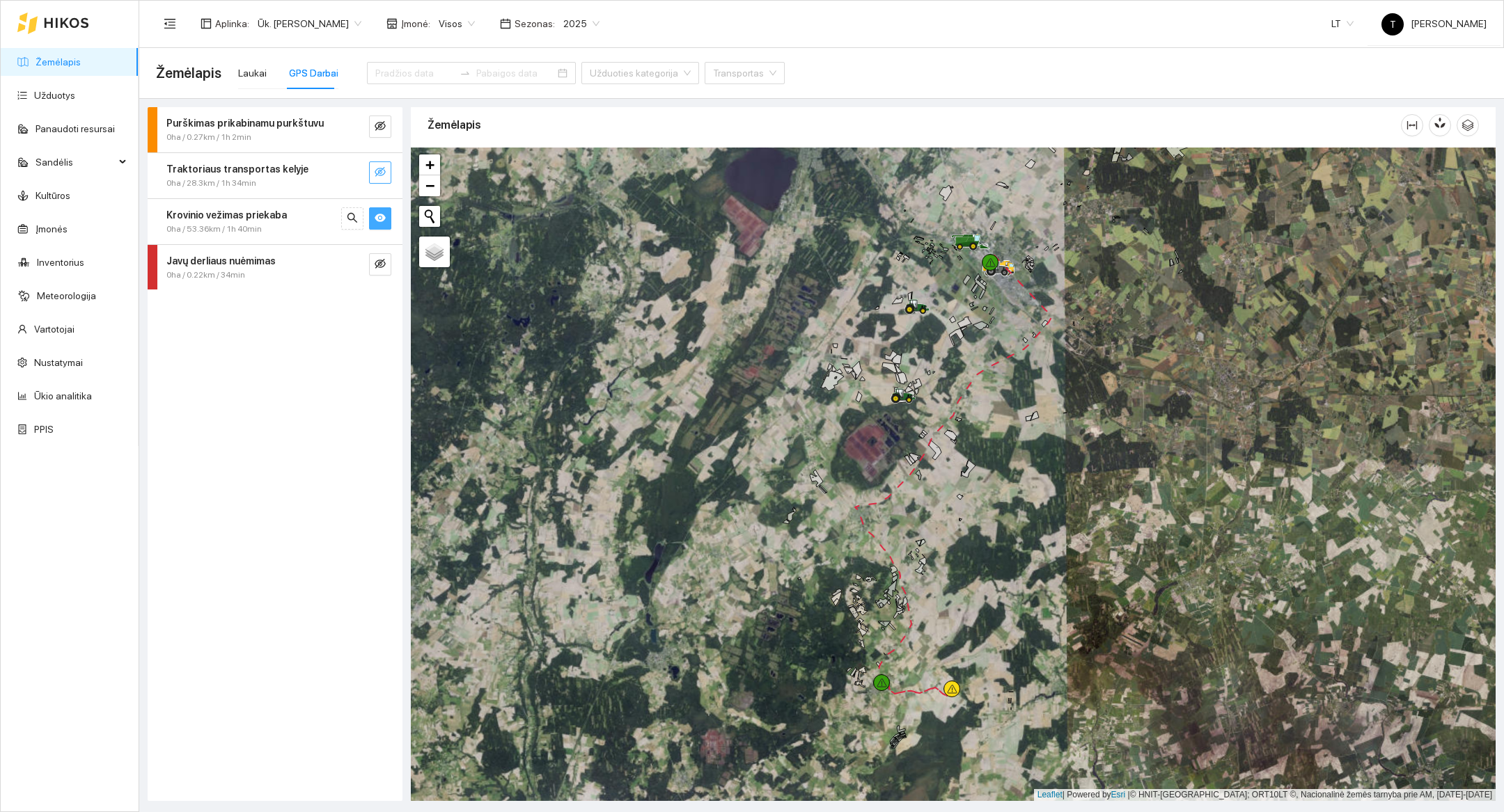
click at [1084, 565] on div at bounding box center [952, 474] width 1084 height 654
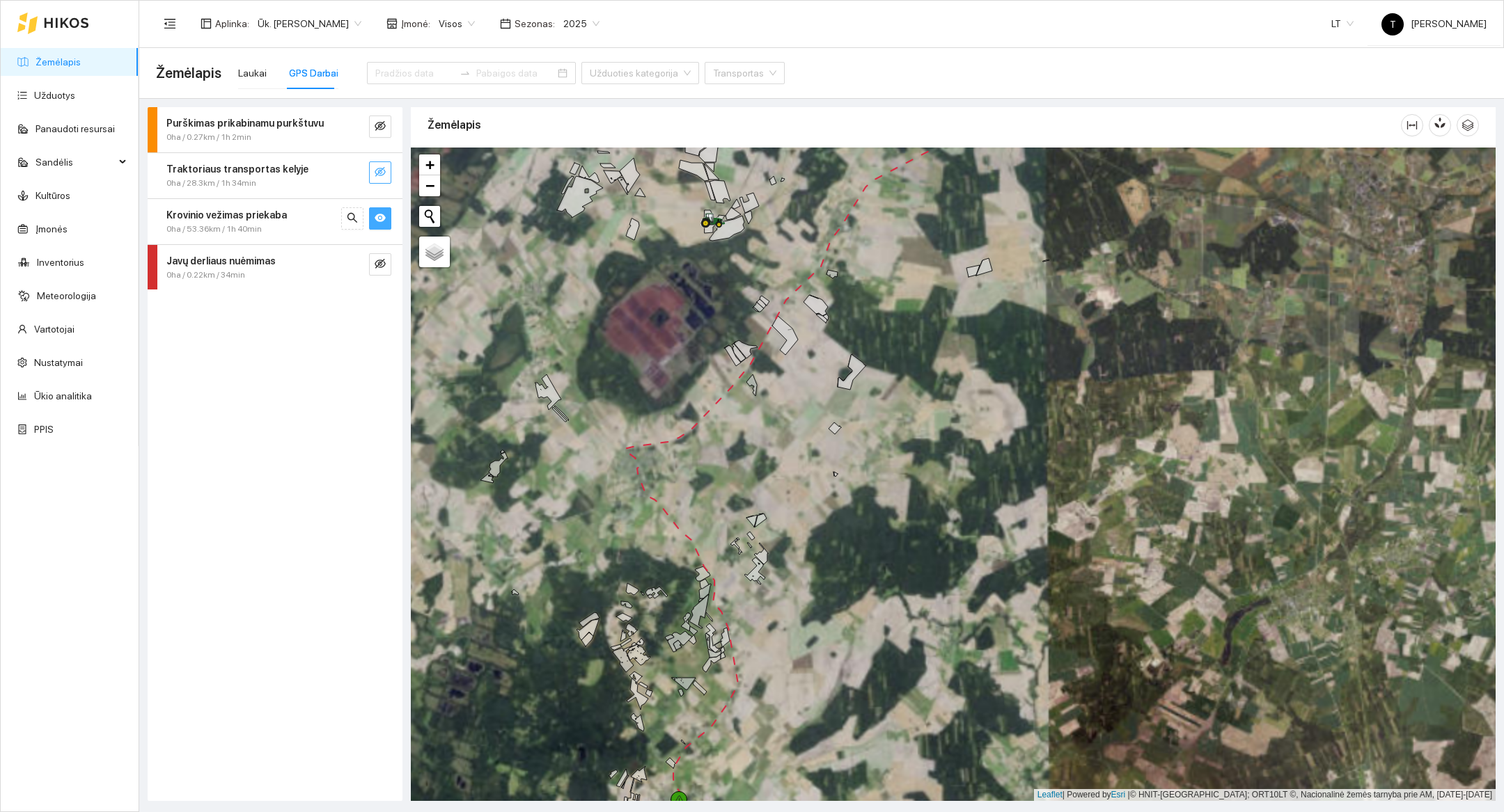
click at [1033, 387] on div at bounding box center [952, 474] width 1084 height 654
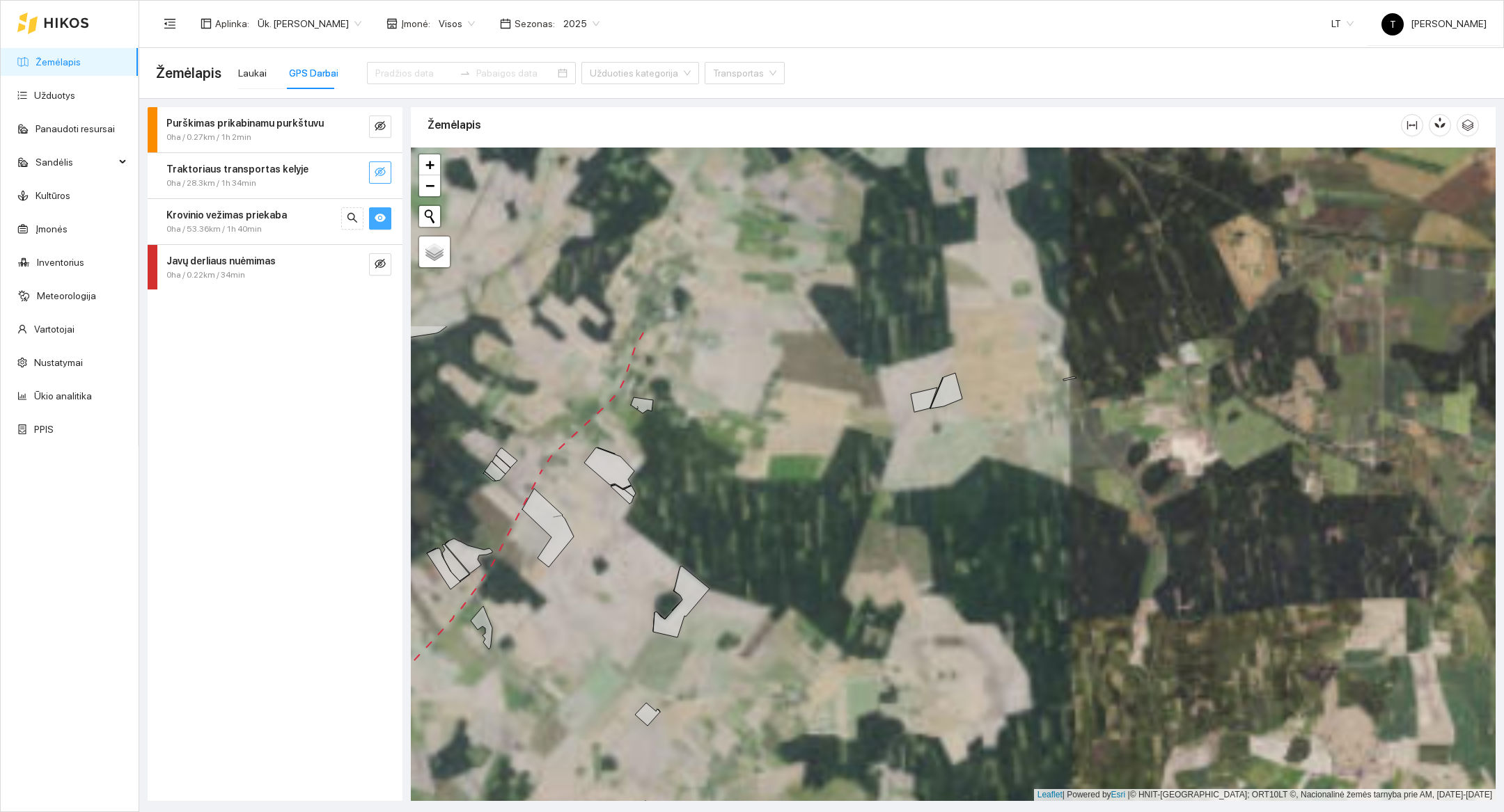
drag, startPoint x: 995, startPoint y: 353, endPoint x: 1063, endPoint y: 811, distance: 463.0
click at [1063, 811] on main "Žemėlapis Laukai GPS Darbai Užduoties kategorija Transportas Purškimas prikabin…" at bounding box center [821, 430] width 1365 height 764
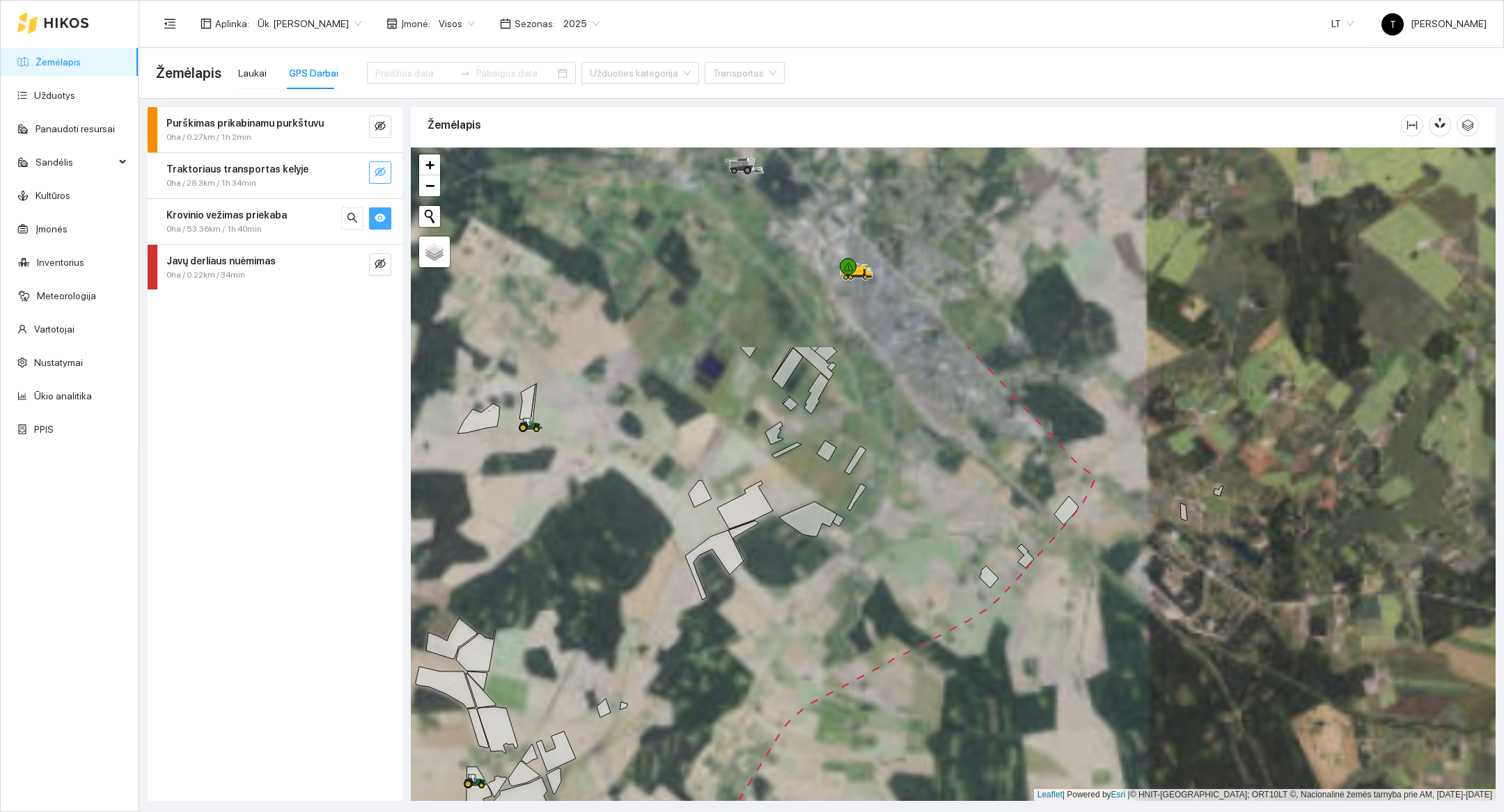
drag, startPoint x: 956, startPoint y: 333, endPoint x: 1003, endPoint y: 734, distance: 403.7
click at [1003, 734] on div at bounding box center [952, 474] width 1084 height 654
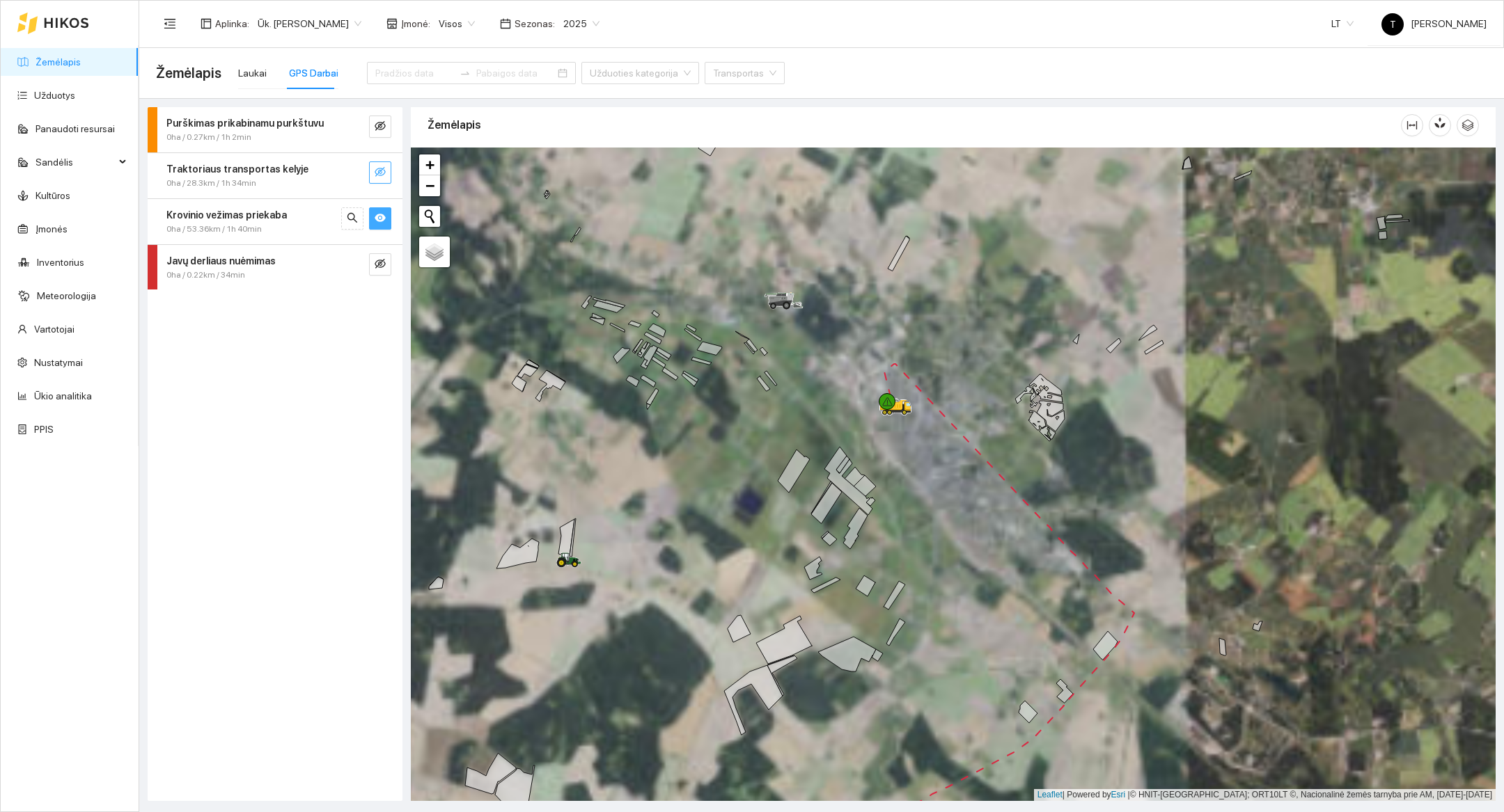
click at [913, 443] on div at bounding box center [952, 474] width 1084 height 654
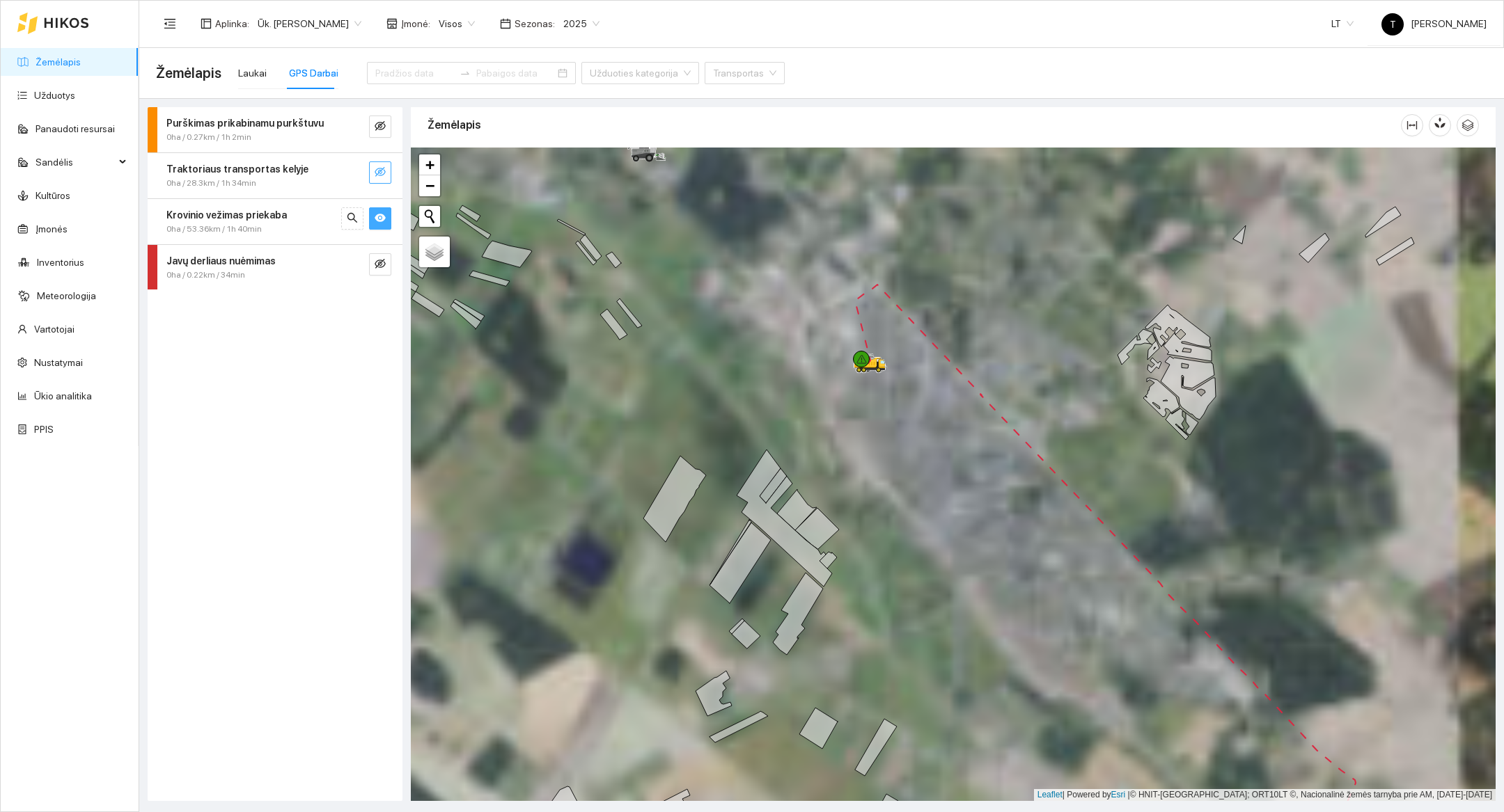
click at [913, 443] on div at bounding box center [952, 474] width 1084 height 654
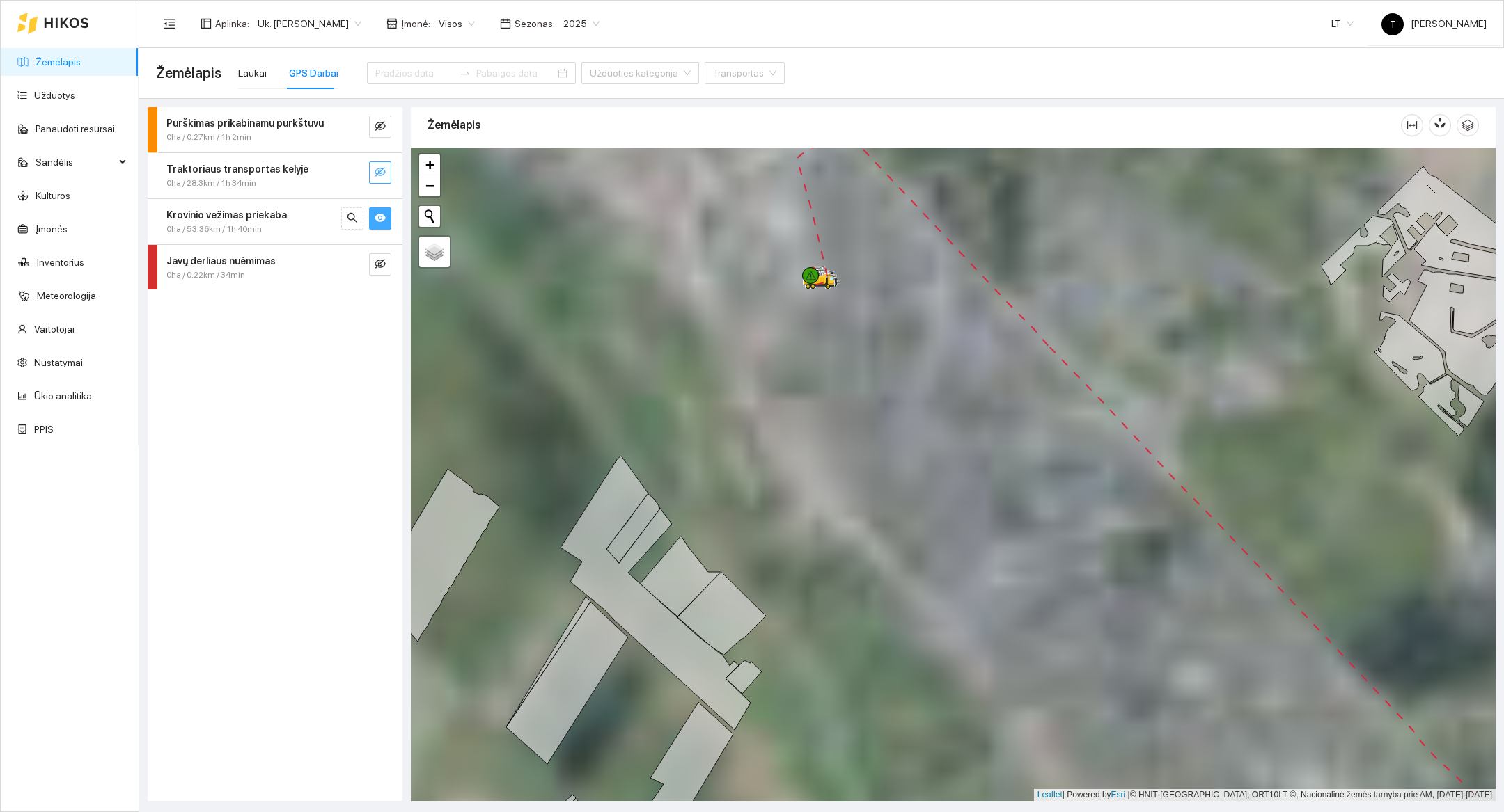
click at [870, 373] on div at bounding box center [952, 474] width 1084 height 654
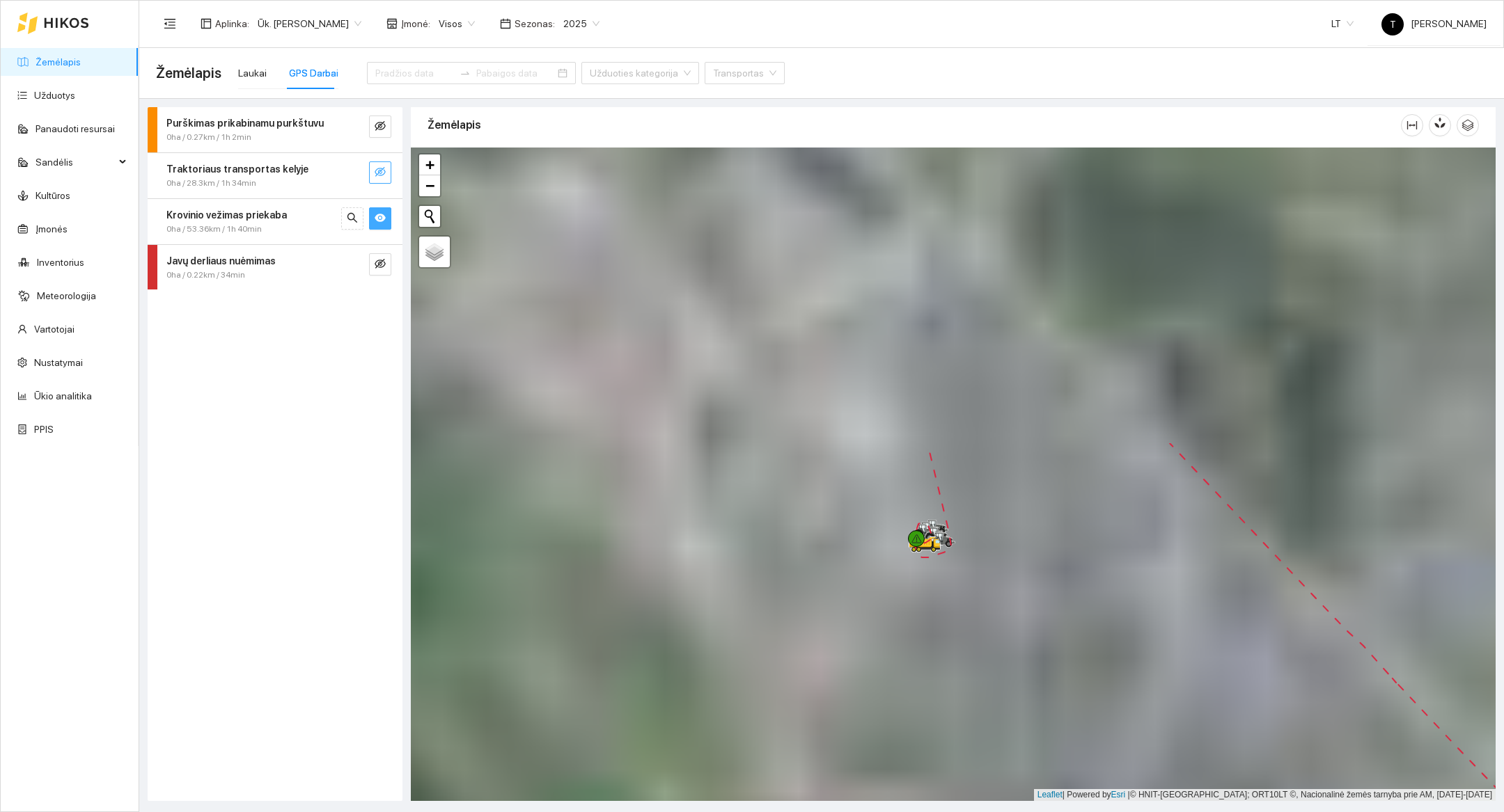
drag, startPoint x: 870, startPoint y: 373, endPoint x: 1039, endPoint y: 738, distance: 402.2
click at [1039, 738] on div at bounding box center [952, 474] width 1084 height 654
click at [927, 603] on div at bounding box center [952, 474] width 1084 height 654
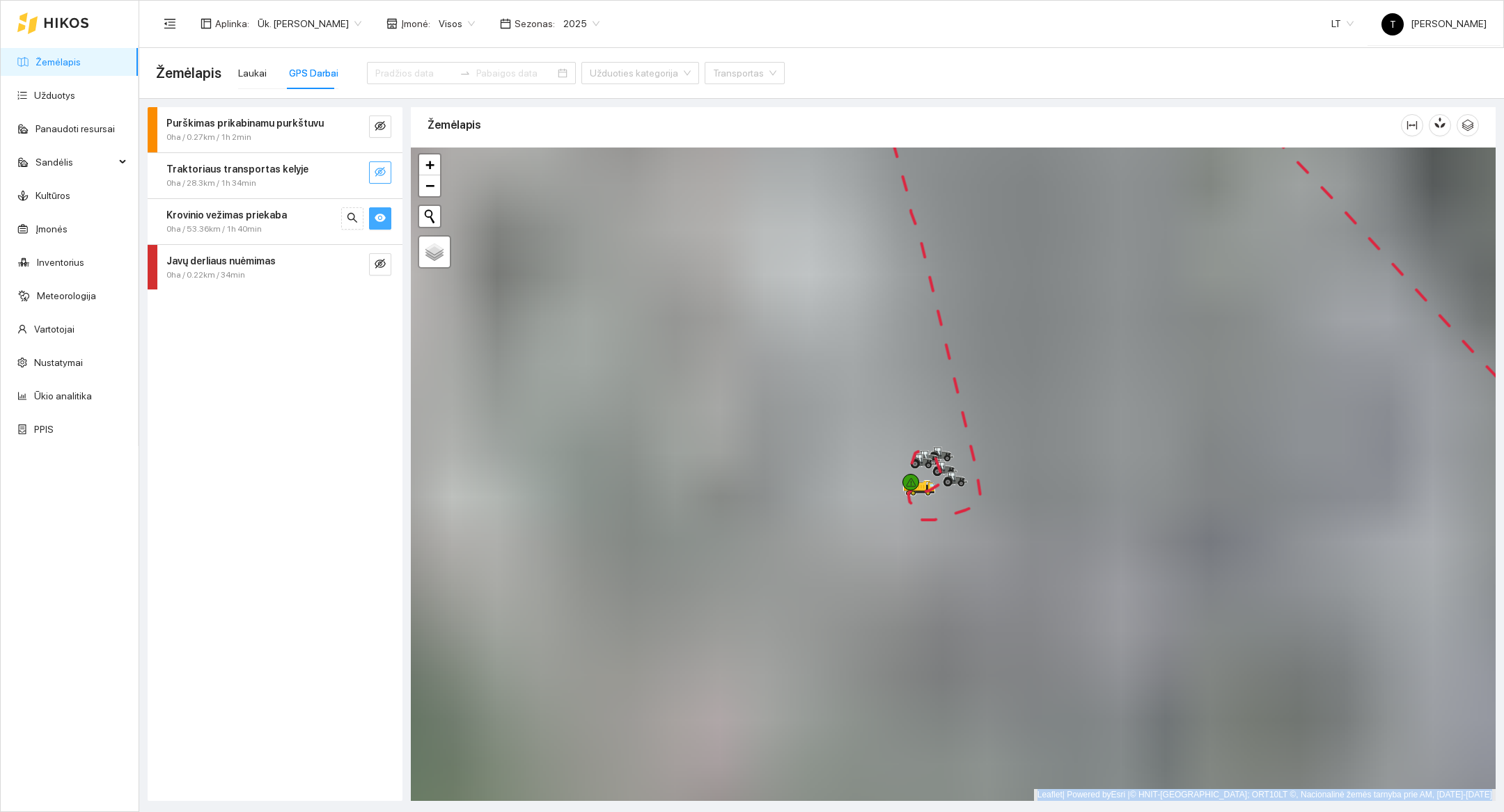
click at [927, 603] on div at bounding box center [952, 474] width 1084 height 654
click at [929, 530] on div at bounding box center [952, 474] width 1084 height 654
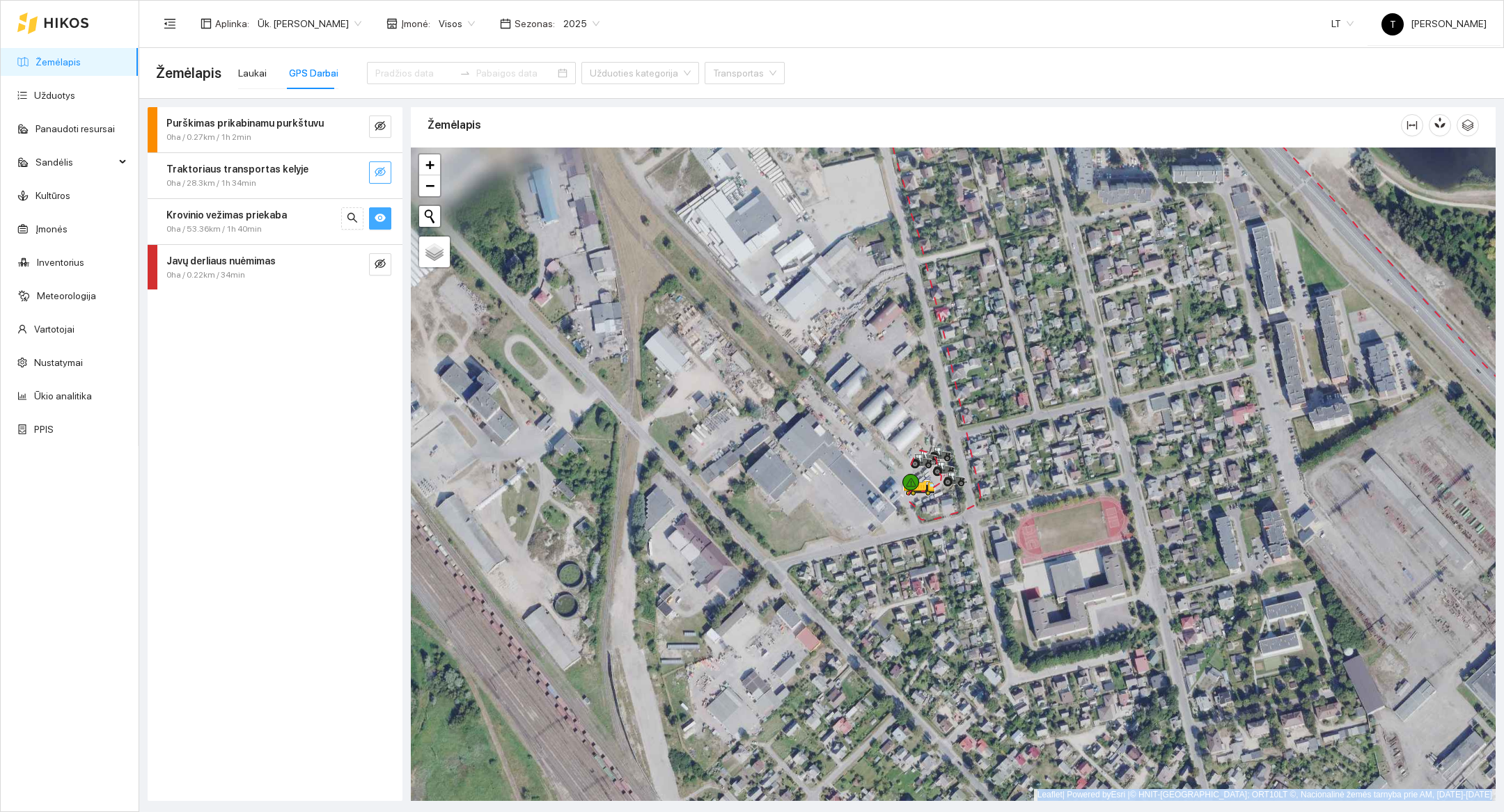
click at [929, 530] on div at bounding box center [952, 474] width 1084 height 654
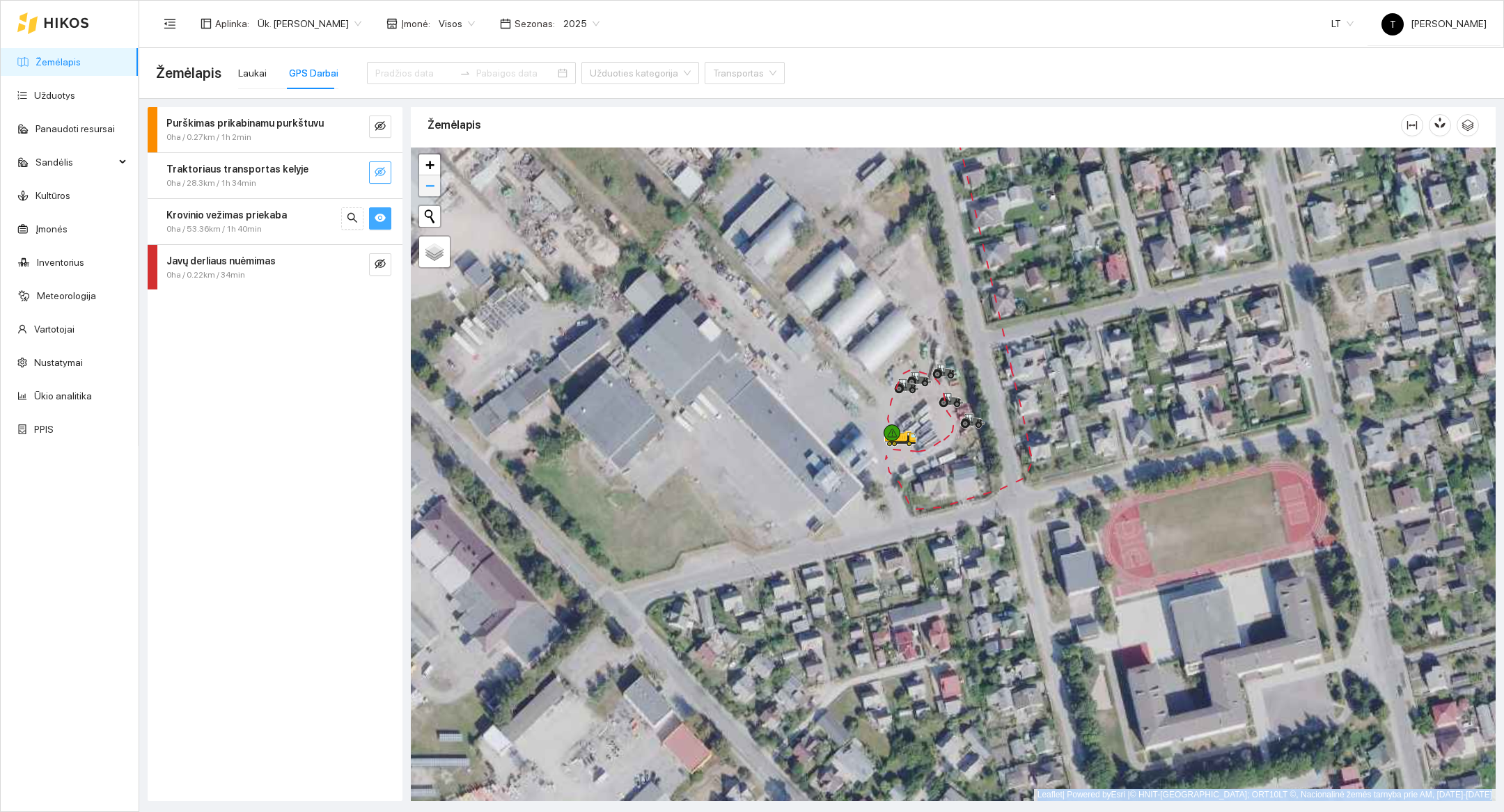
click at [426, 194] on span "−" at bounding box center [430, 185] width 9 height 17
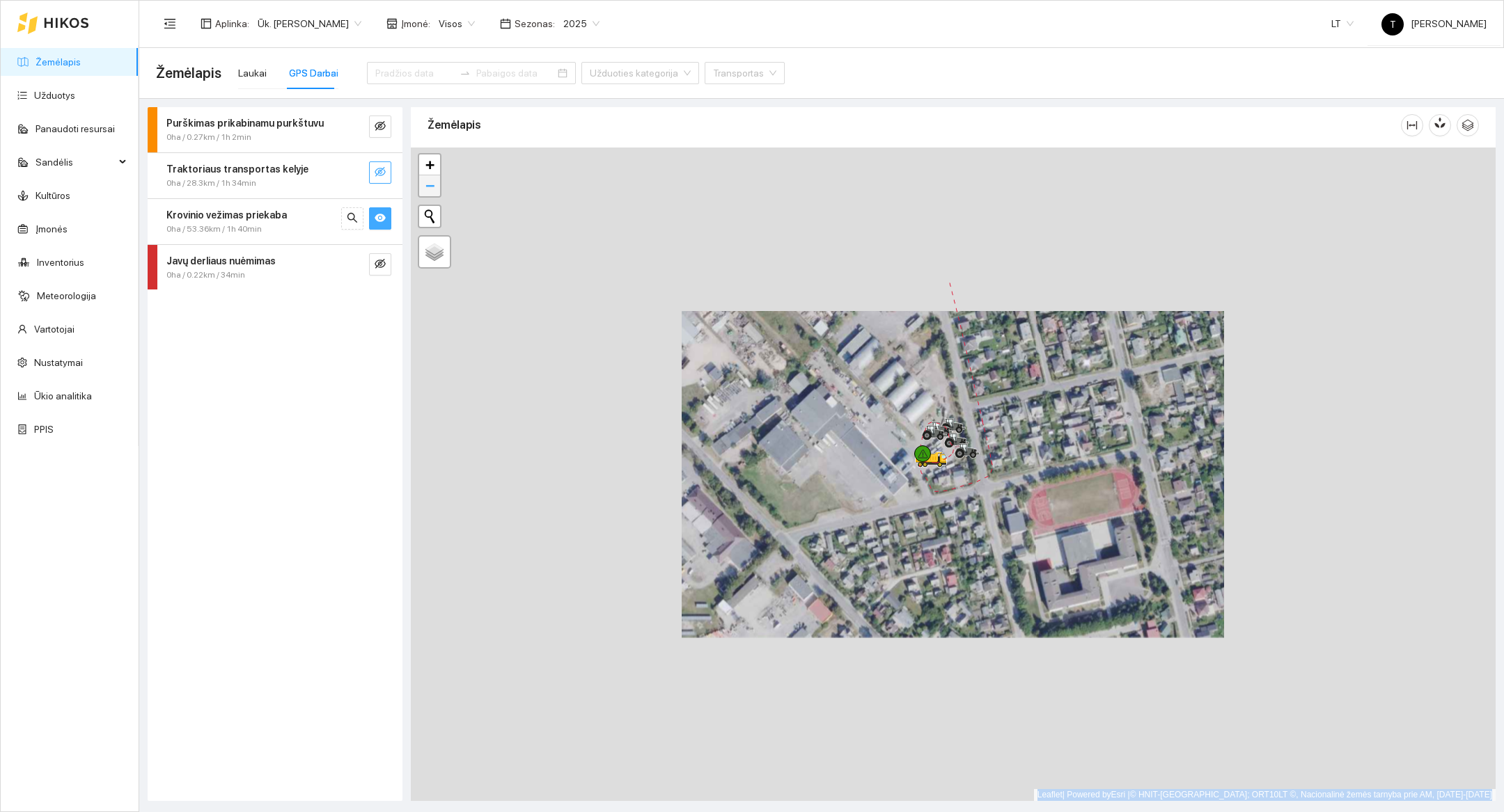
click at [426, 194] on span "−" at bounding box center [430, 185] width 9 height 17
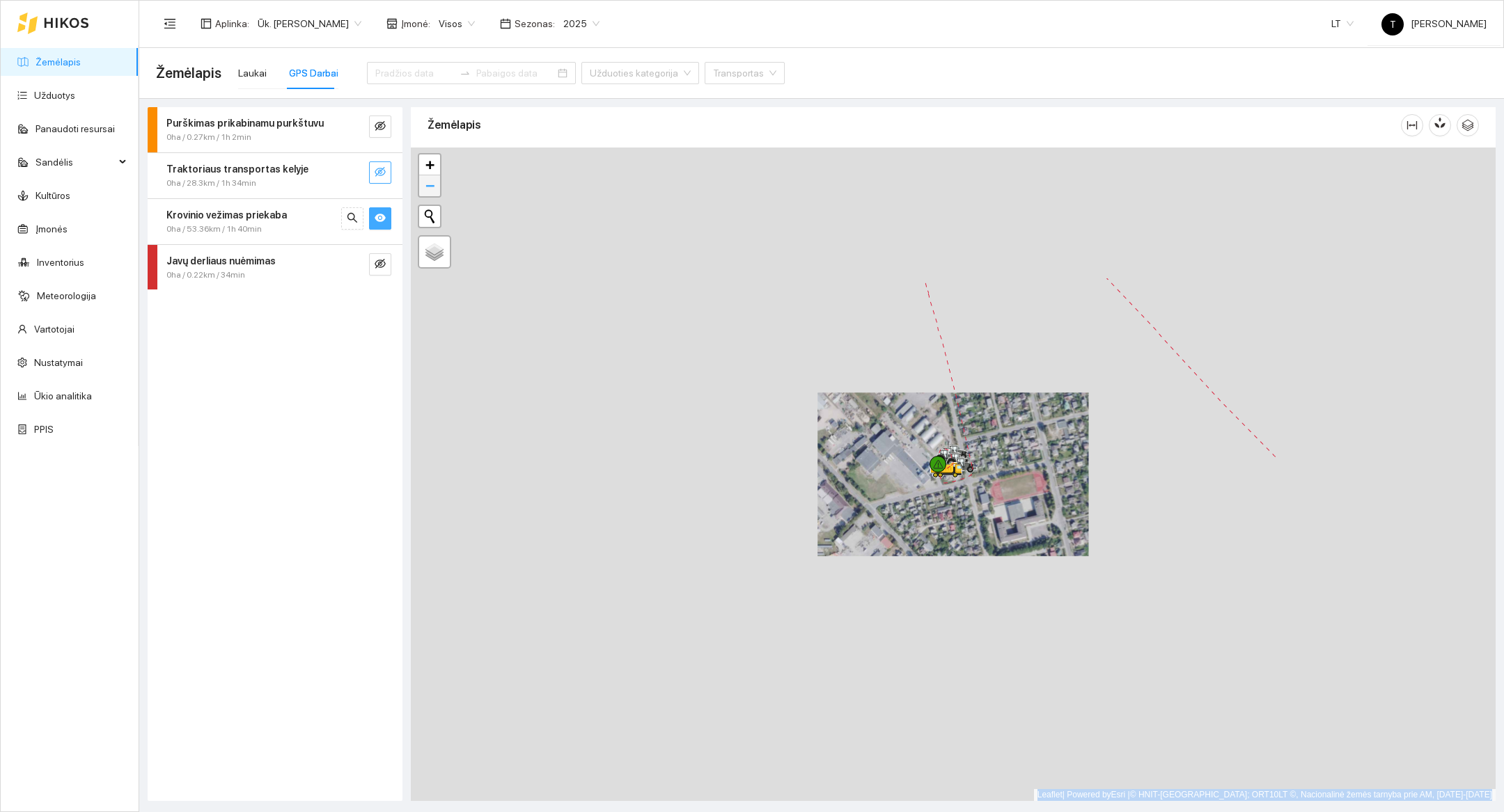
click at [426, 194] on span "−" at bounding box center [430, 185] width 9 height 17
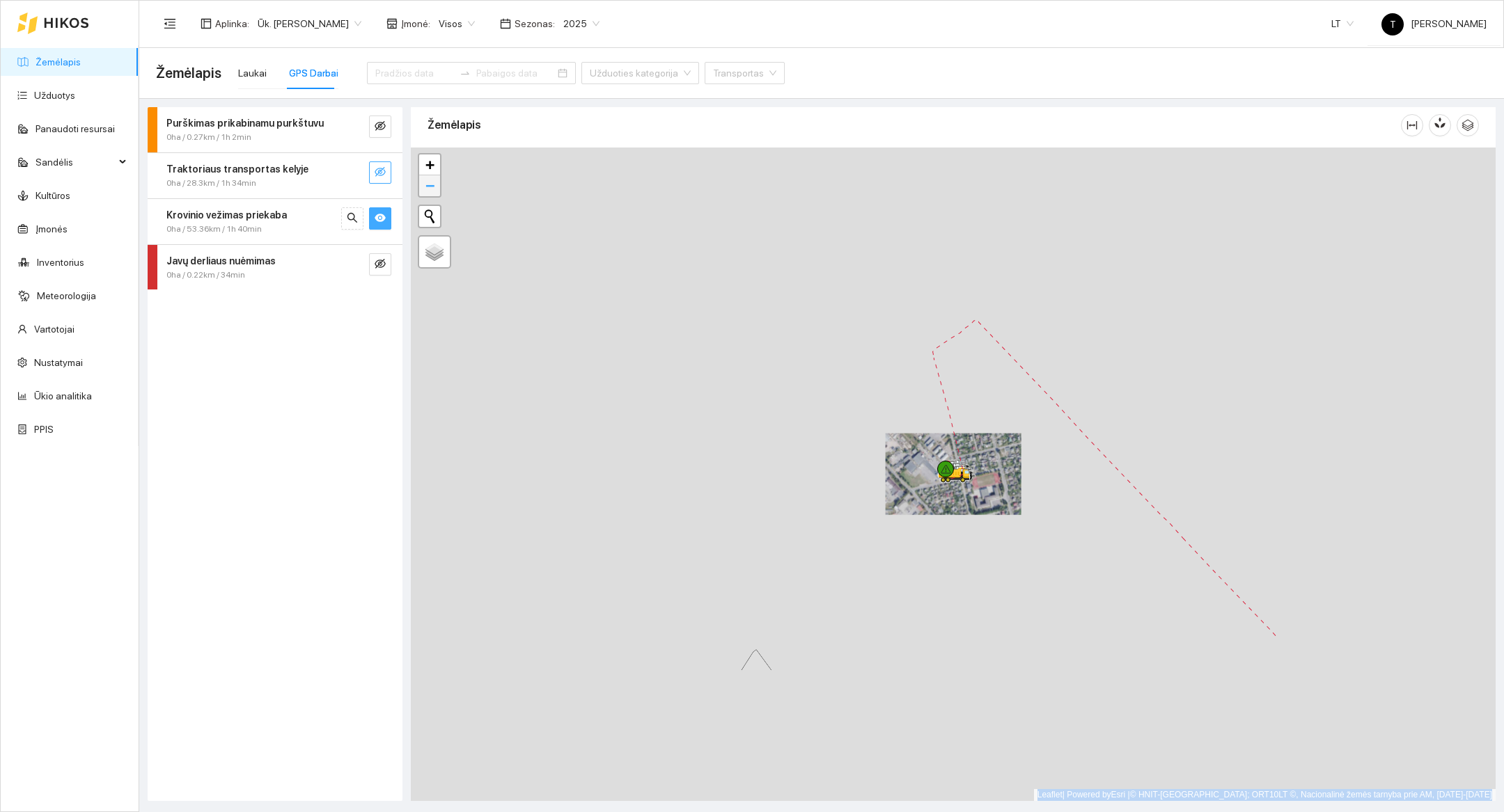
click at [426, 194] on span "−" at bounding box center [430, 185] width 9 height 17
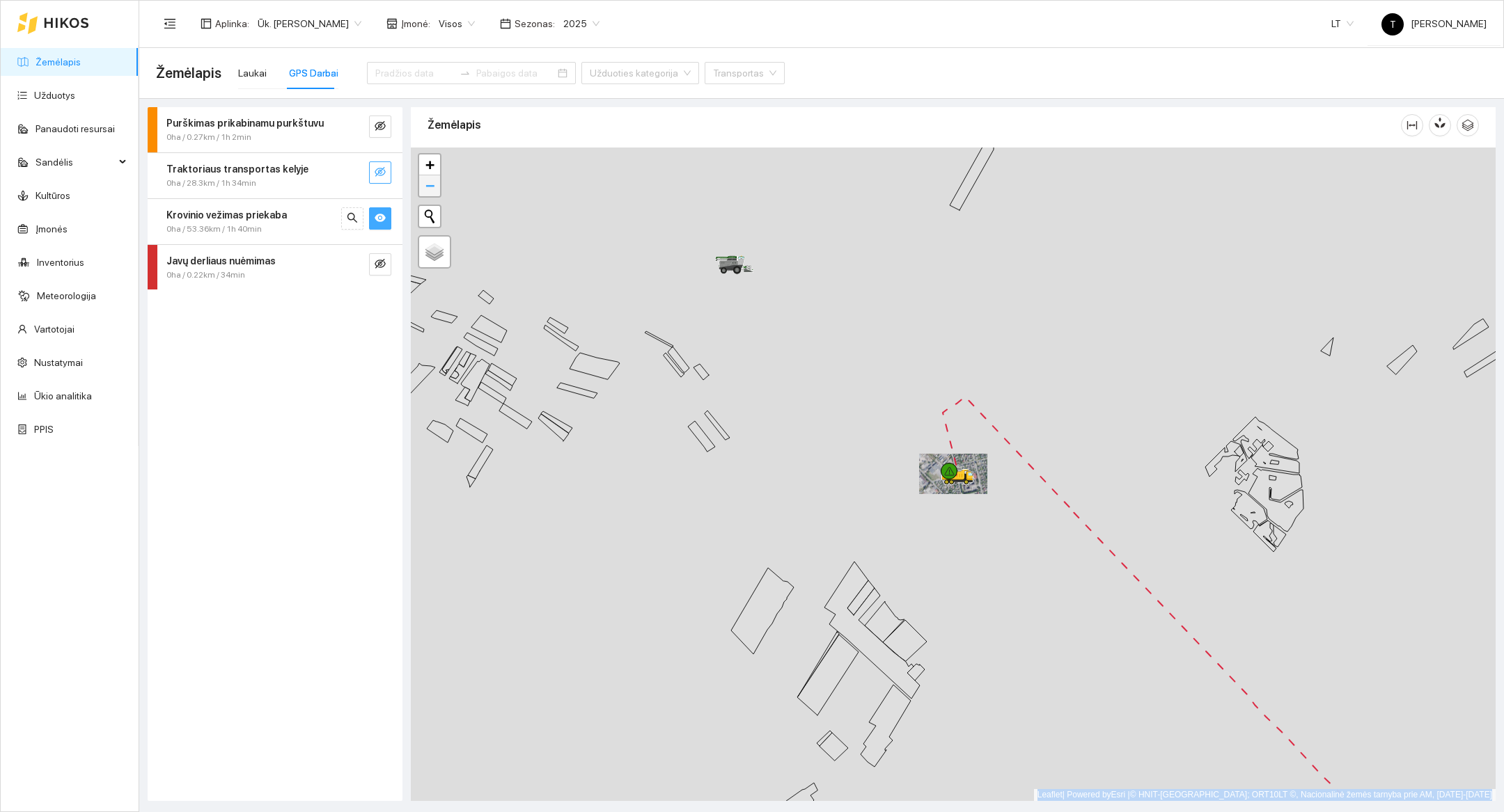
click at [426, 194] on span "−" at bounding box center [430, 185] width 9 height 17
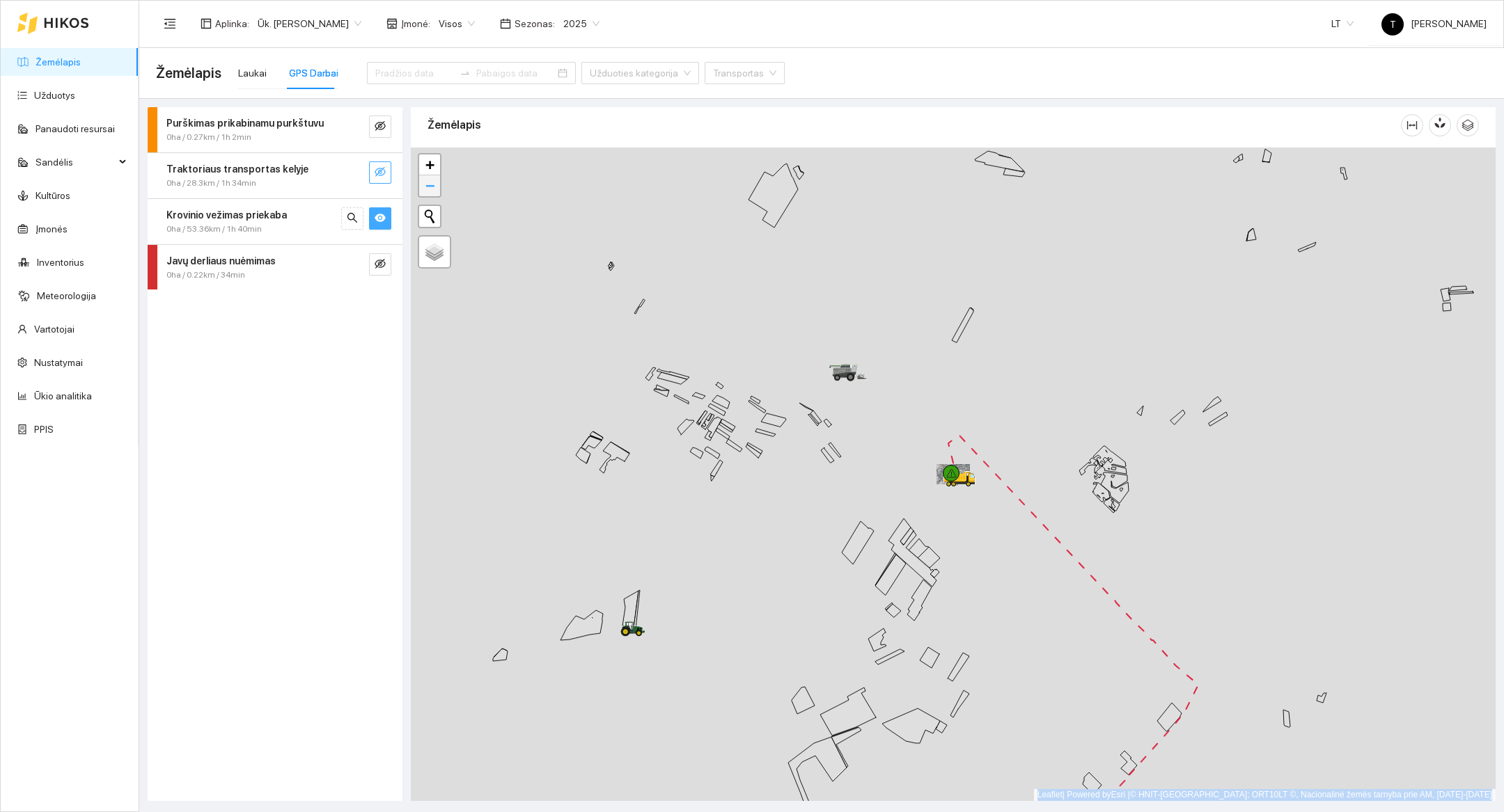
click at [426, 194] on span "−" at bounding box center [430, 185] width 9 height 17
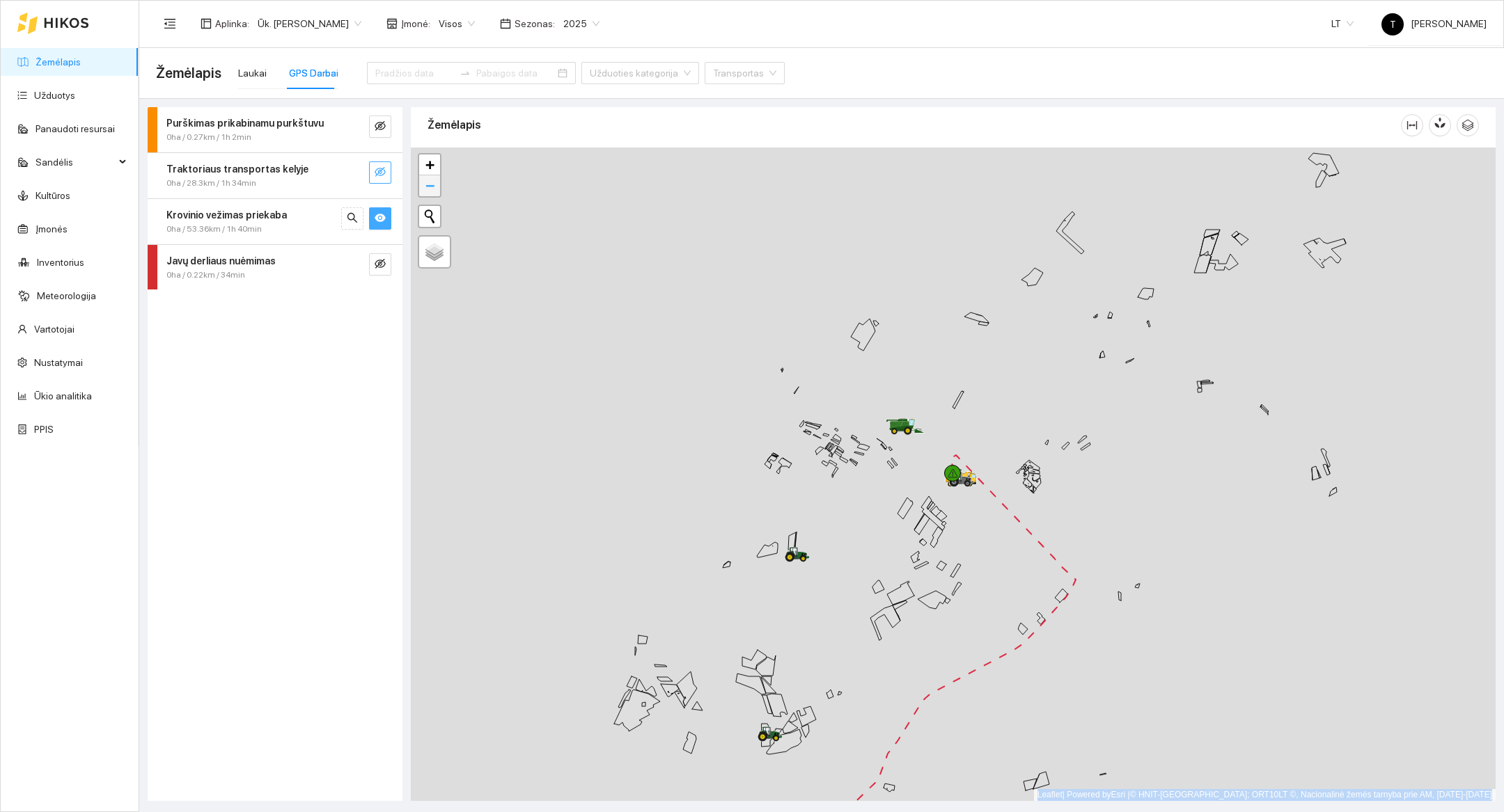
click at [426, 194] on span "−" at bounding box center [430, 185] width 9 height 17
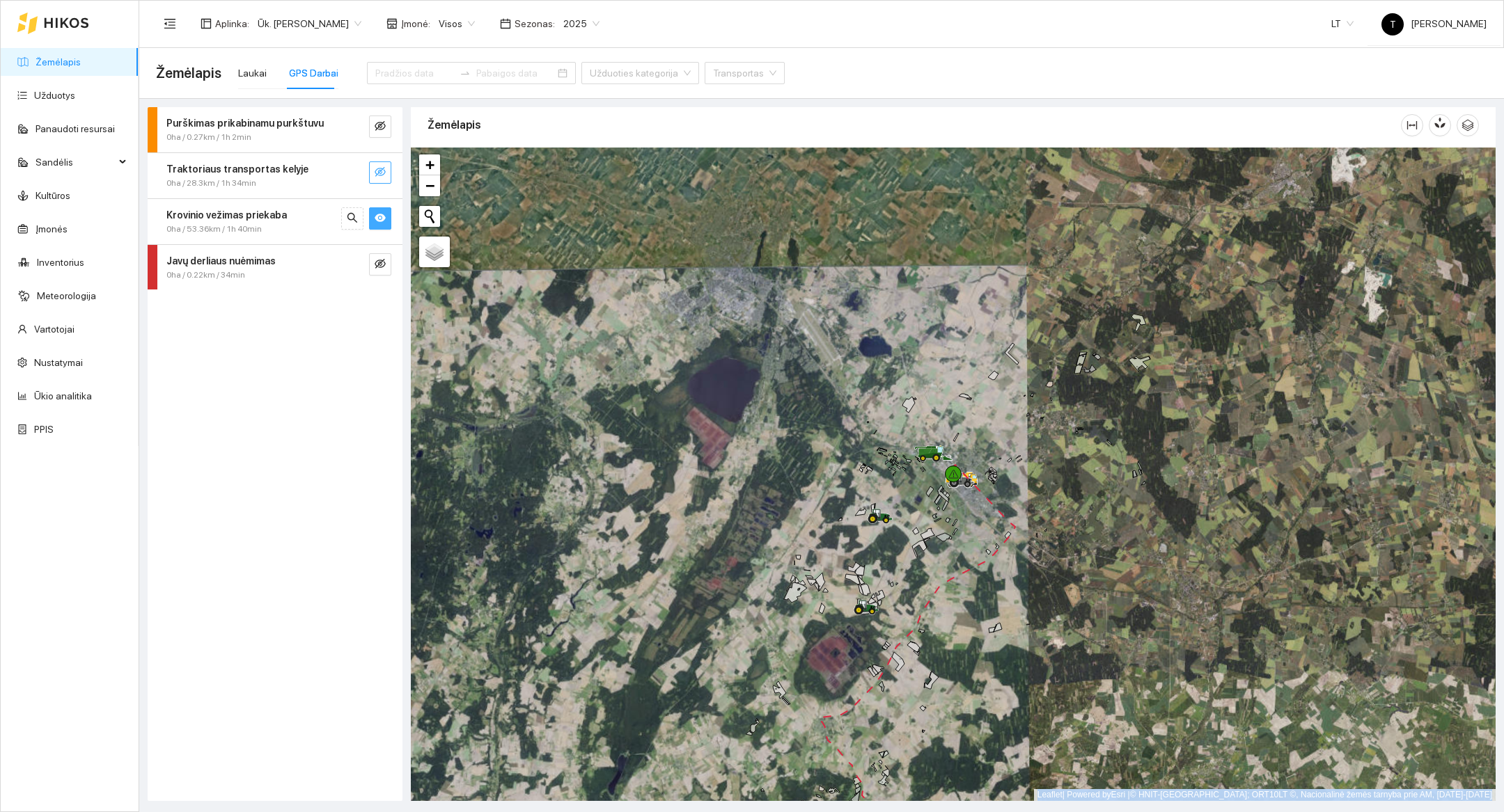
click at [383, 215] on icon "eye" at bounding box center [379, 218] width 11 height 8
click at [376, 172] on icon "eye-invisible" at bounding box center [379, 172] width 11 height 11
click at [338, 173] on div "Traktoriaus transportas kelyje 0ha / 28.3km / 1h 34min" at bounding box center [248, 176] width 185 height 28
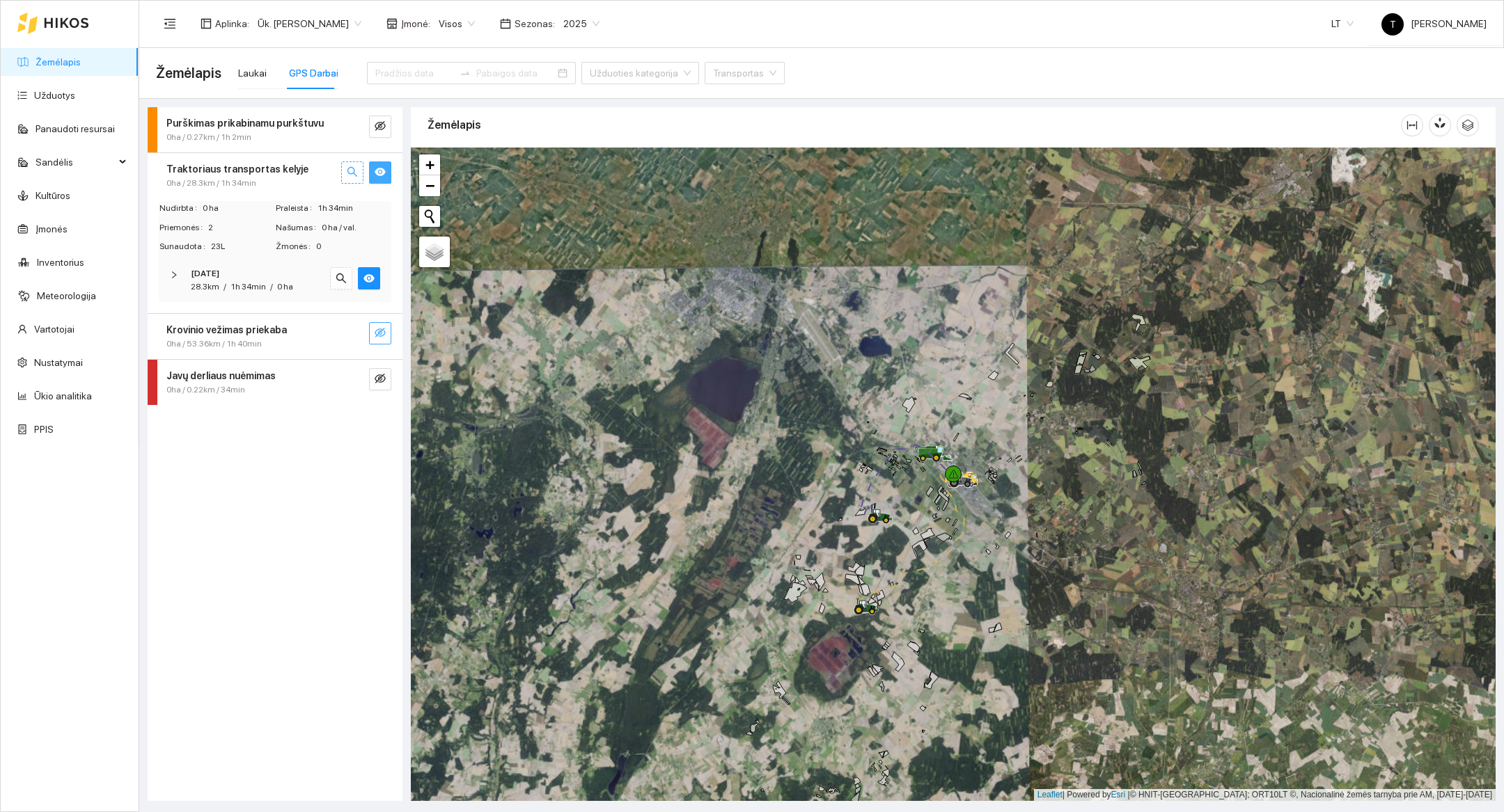
click at [354, 177] on span "search" at bounding box center [352, 173] width 11 height 13
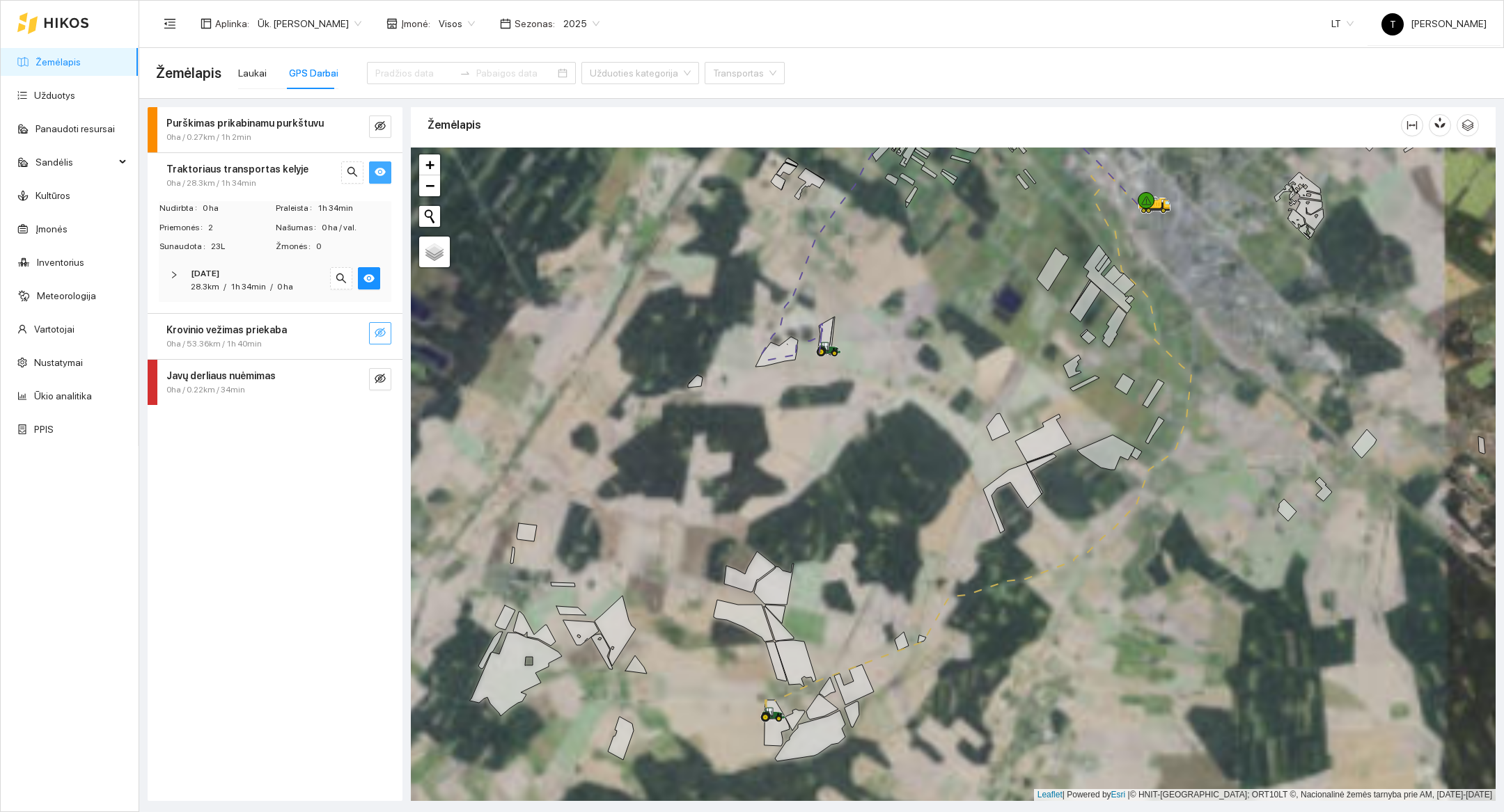
drag, startPoint x: 949, startPoint y: 703, endPoint x: 971, endPoint y: 625, distance: 81.0
click at [971, 625] on div at bounding box center [952, 474] width 1084 height 654
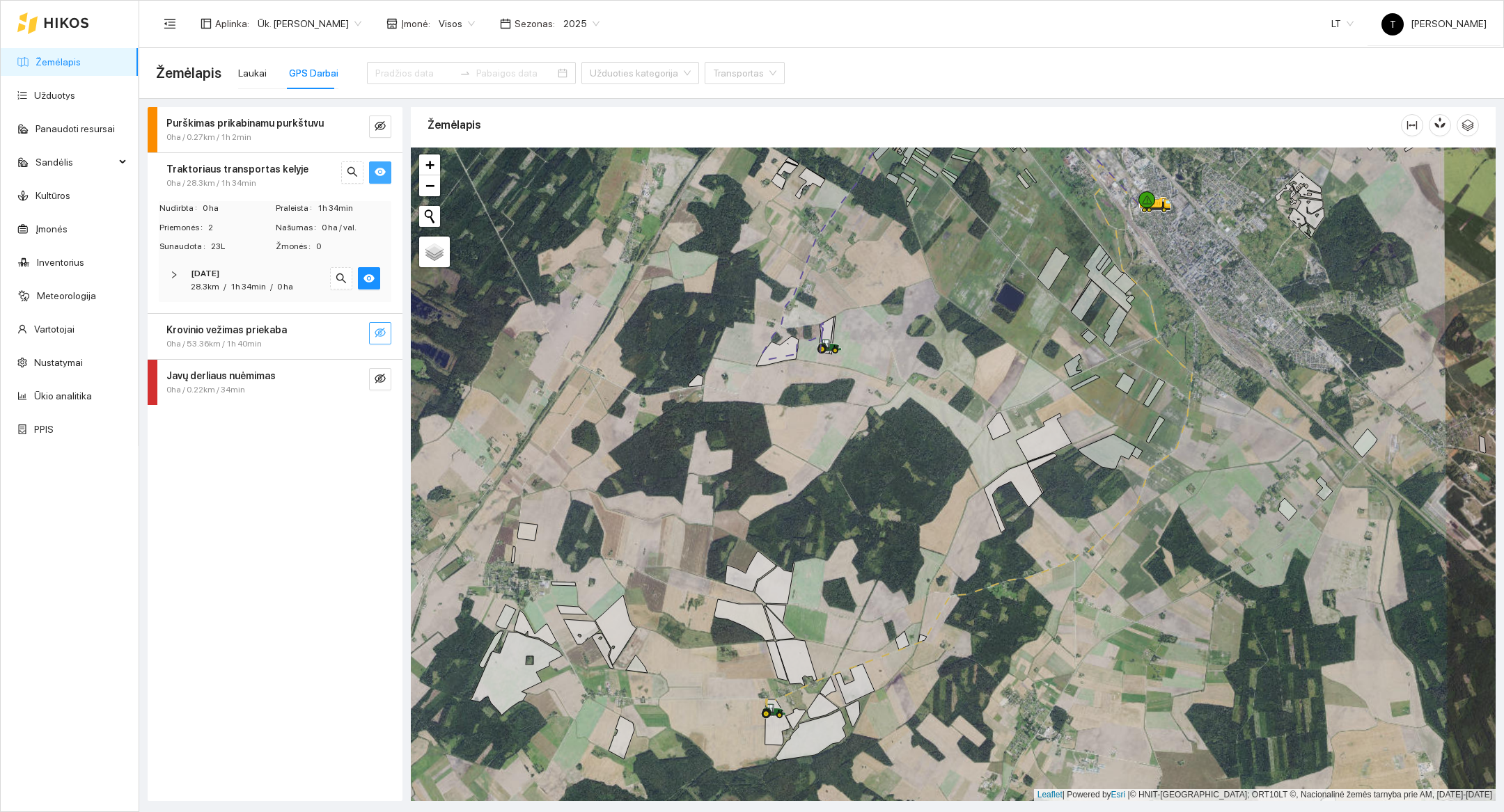
click at [1182, 265] on div at bounding box center [952, 474] width 1084 height 654
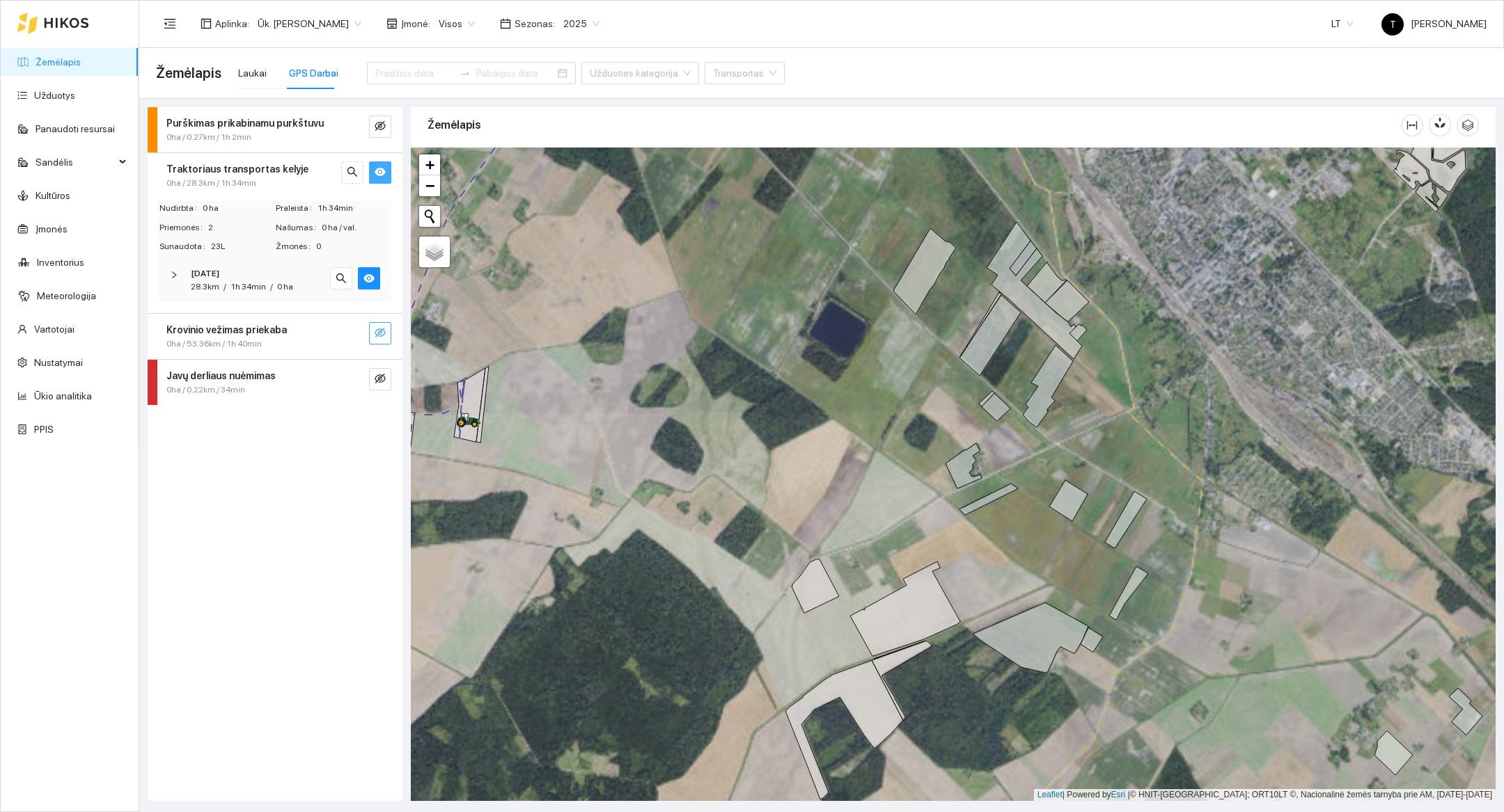
click at [1195, 189] on div at bounding box center [952, 474] width 1084 height 654
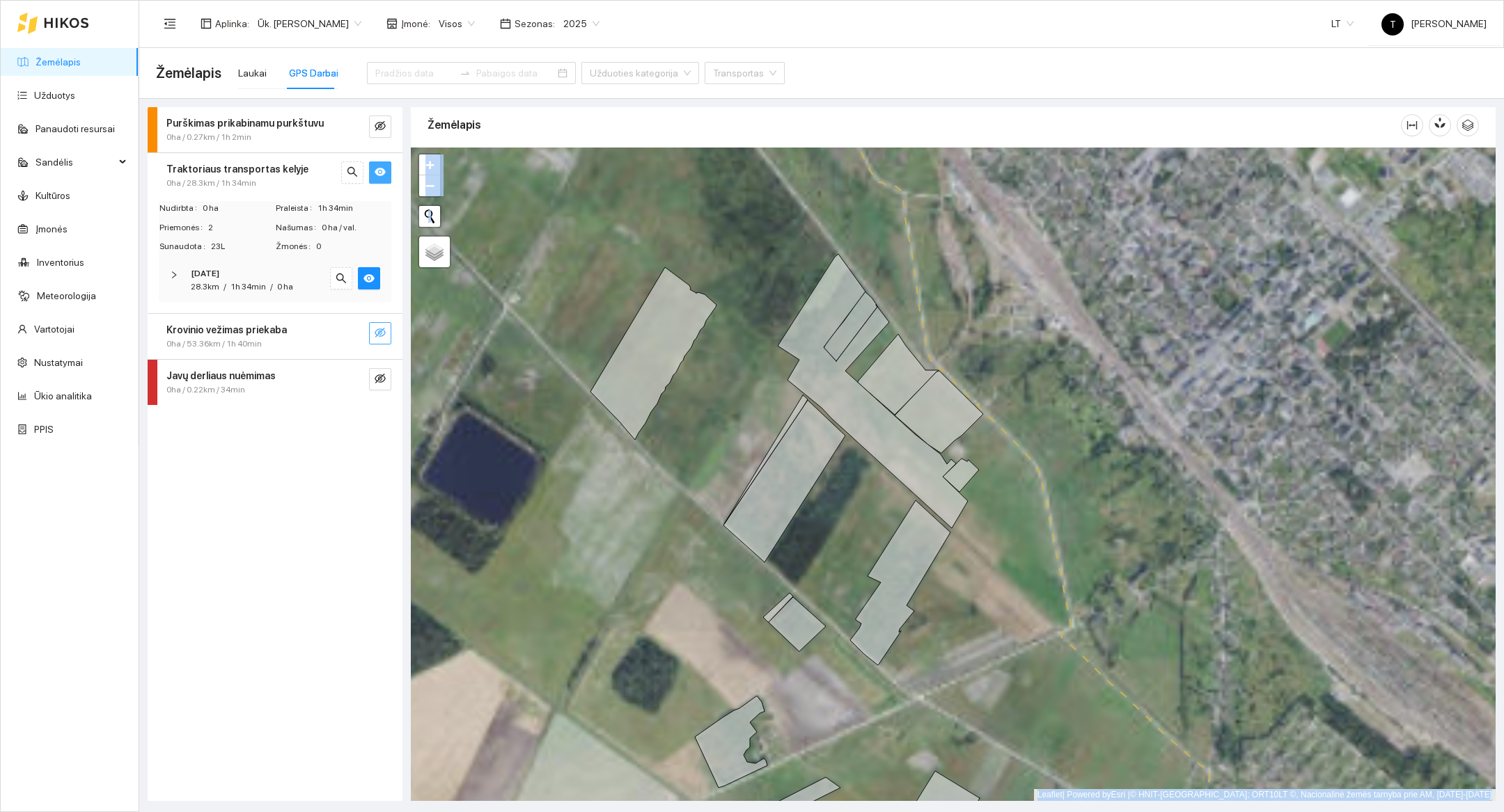
drag, startPoint x: 1195, startPoint y: 189, endPoint x: 1264, endPoint y: 543, distance: 360.7
click at [1264, 543] on div at bounding box center [952, 474] width 1084 height 654
drag, startPoint x: 1191, startPoint y: 377, endPoint x: 1135, endPoint y: 660, distance: 288.5
click at [1135, 660] on div at bounding box center [952, 474] width 1084 height 654
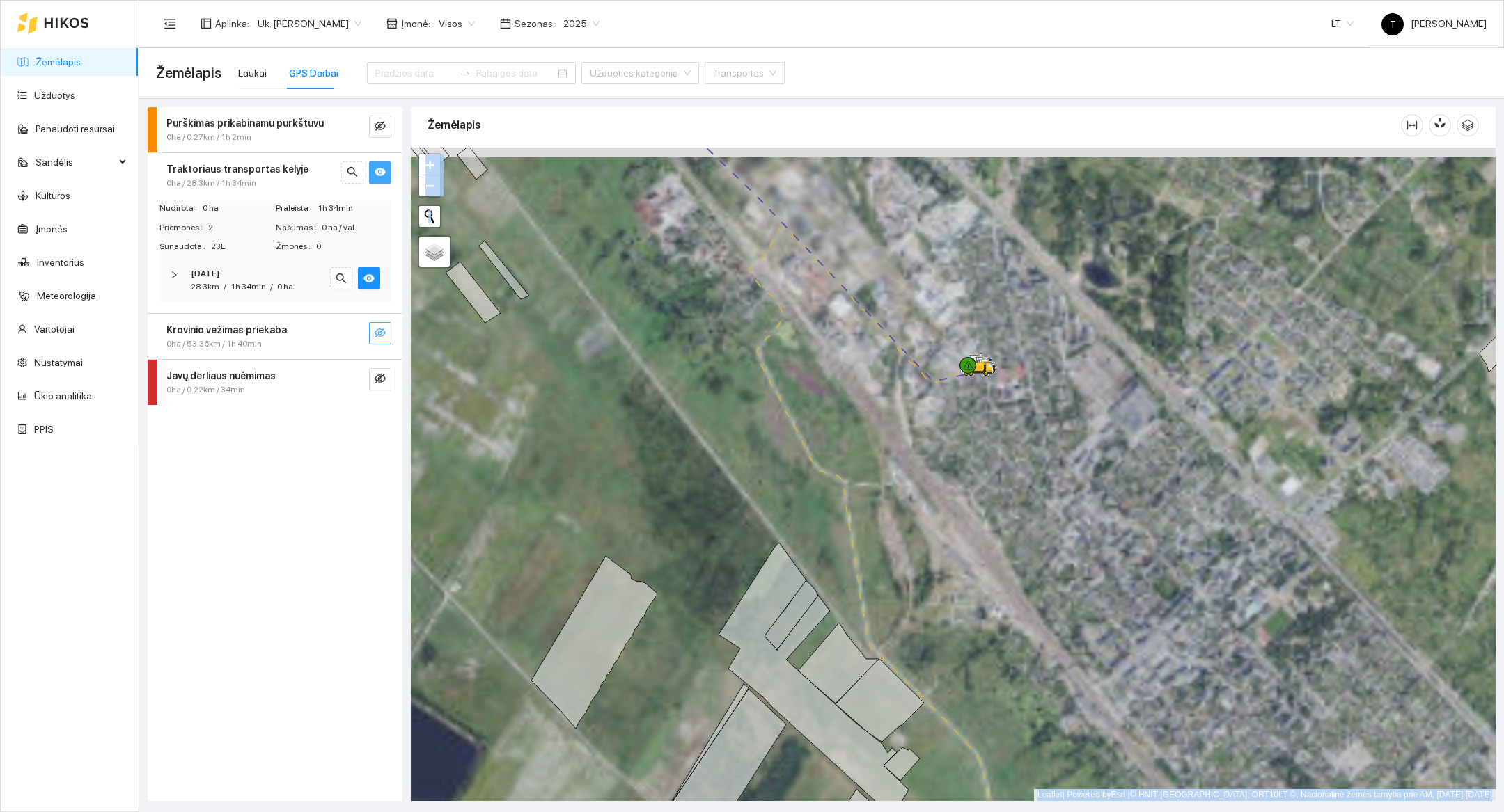
click at [610, 262] on div at bounding box center [952, 474] width 1084 height 654
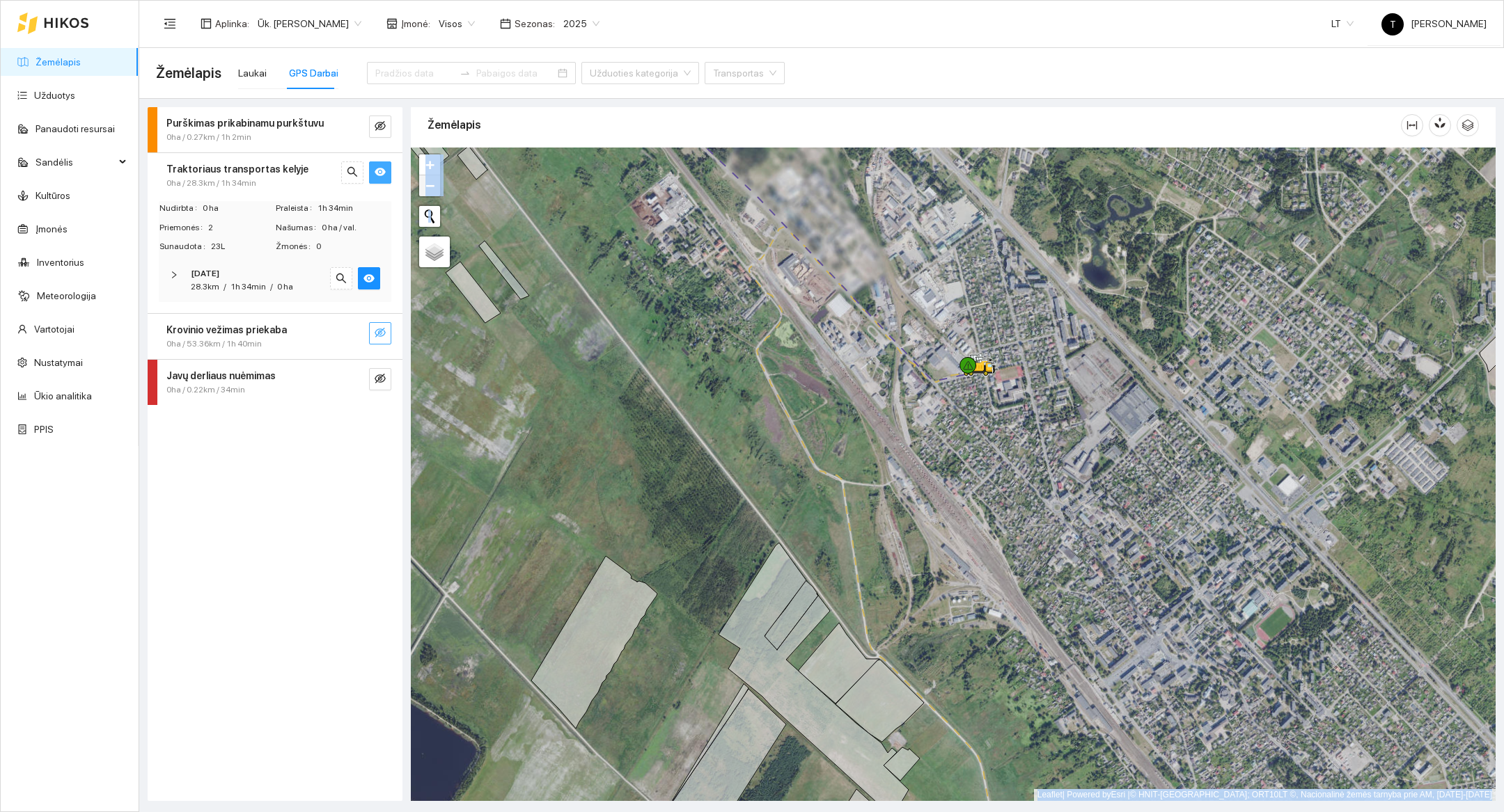
click at [431, 188] on span "−" at bounding box center [430, 185] width 9 height 17
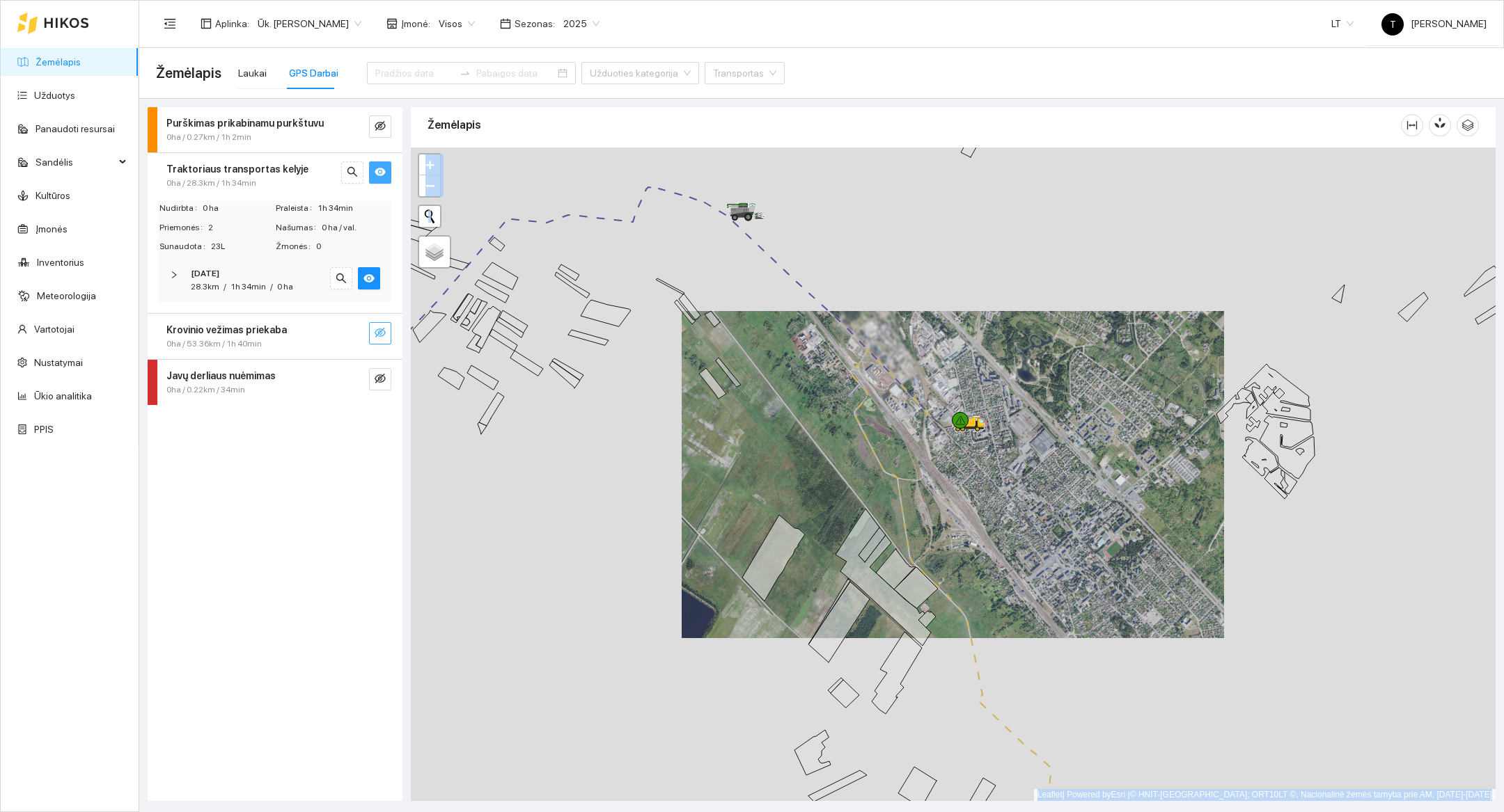
click at [382, 175] on icon "eye" at bounding box center [379, 172] width 11 height 11
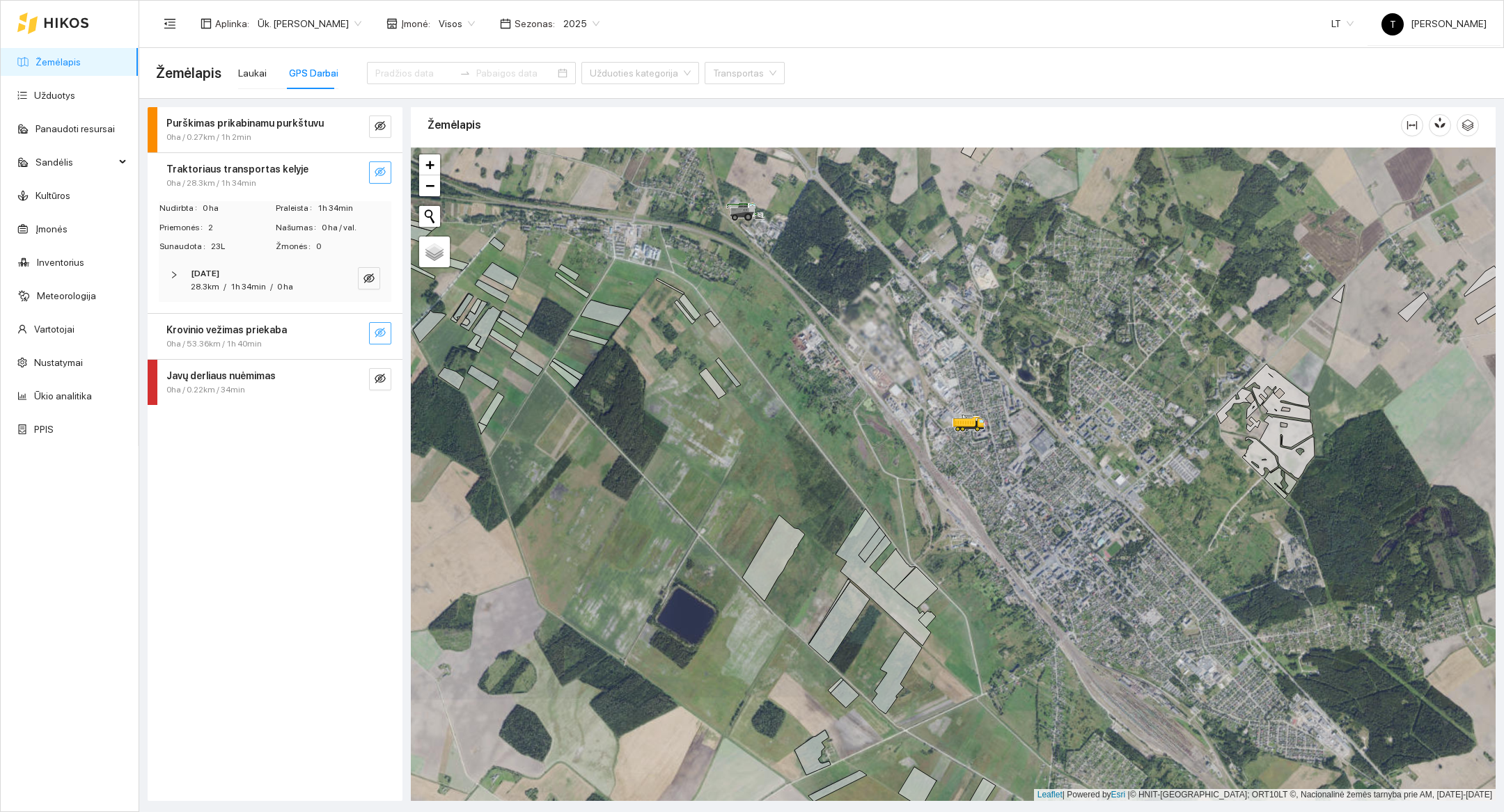
click at [333, 174] on div "Traktoriaus transportas kelyje" at bounding box center [252, 169] width 171 height 15
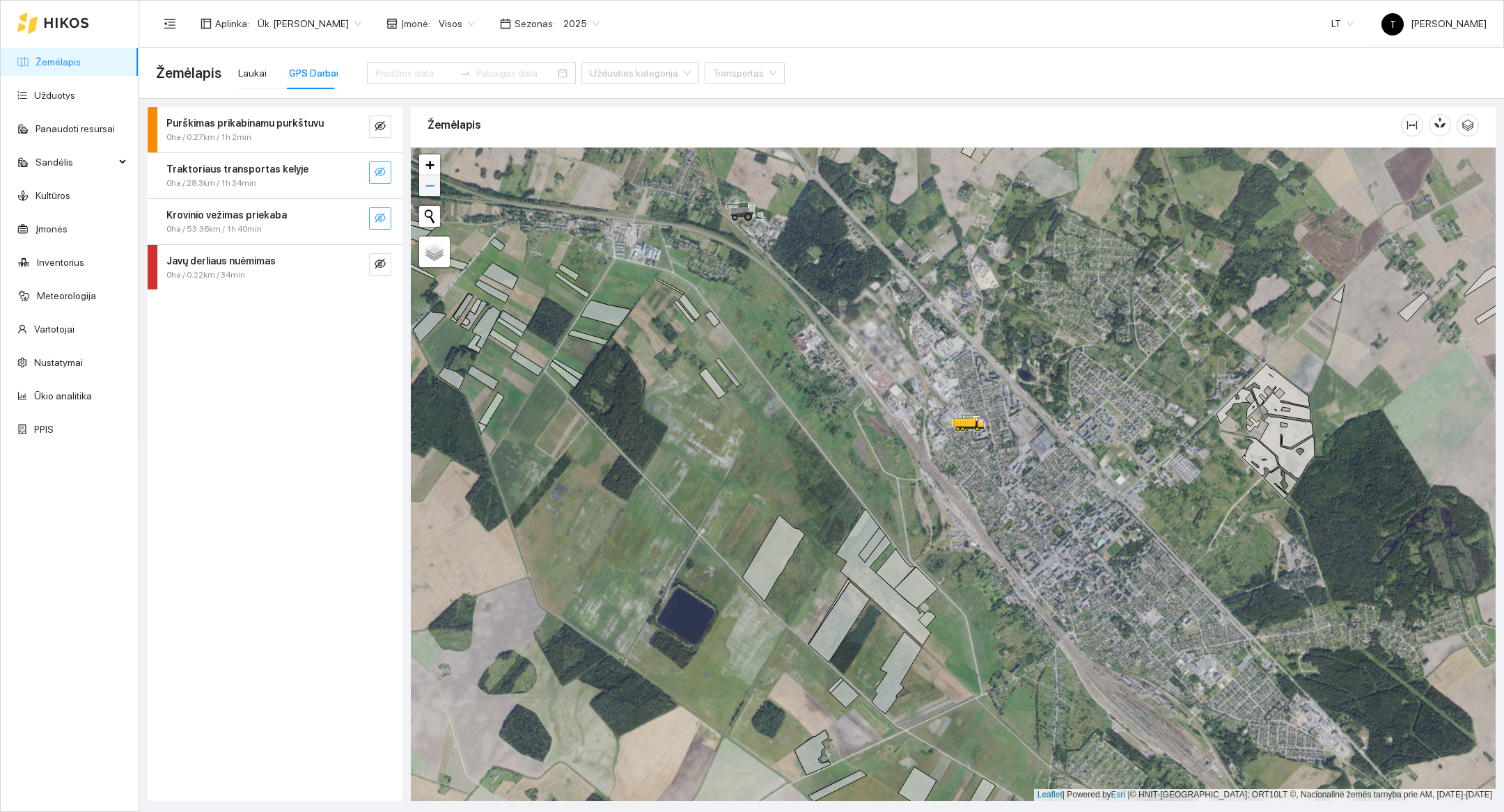
click at [431, 180] on span "−" at bounding box center [430, 185] width 9 height 17
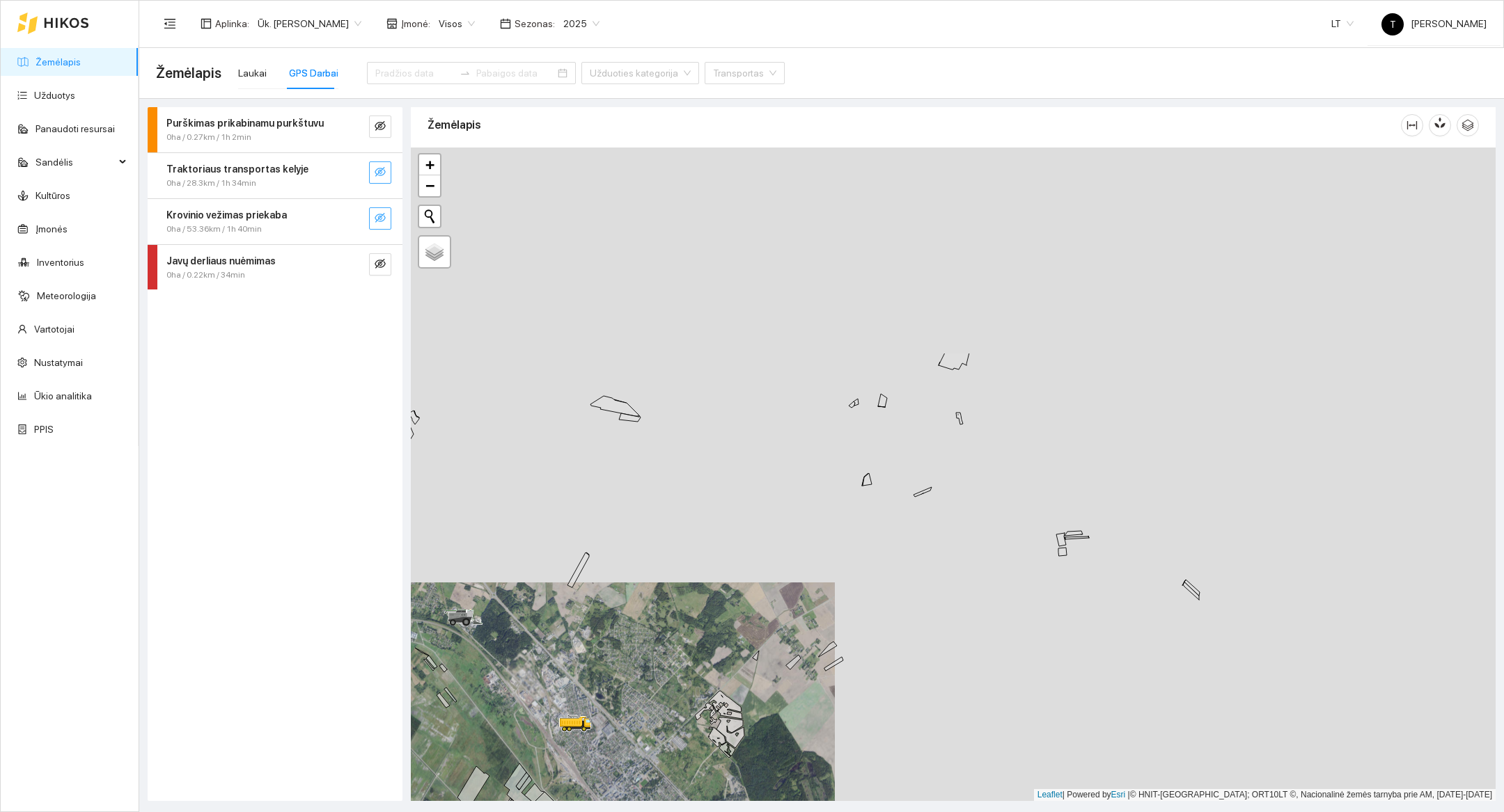
drag, startPoint x: 1327, startPoint y: 379, endPoint x: 937, endPoint y: 650, distance: 474.9
click at [937, 650] on div at bounding box center [952, 474] width 1084 height 654
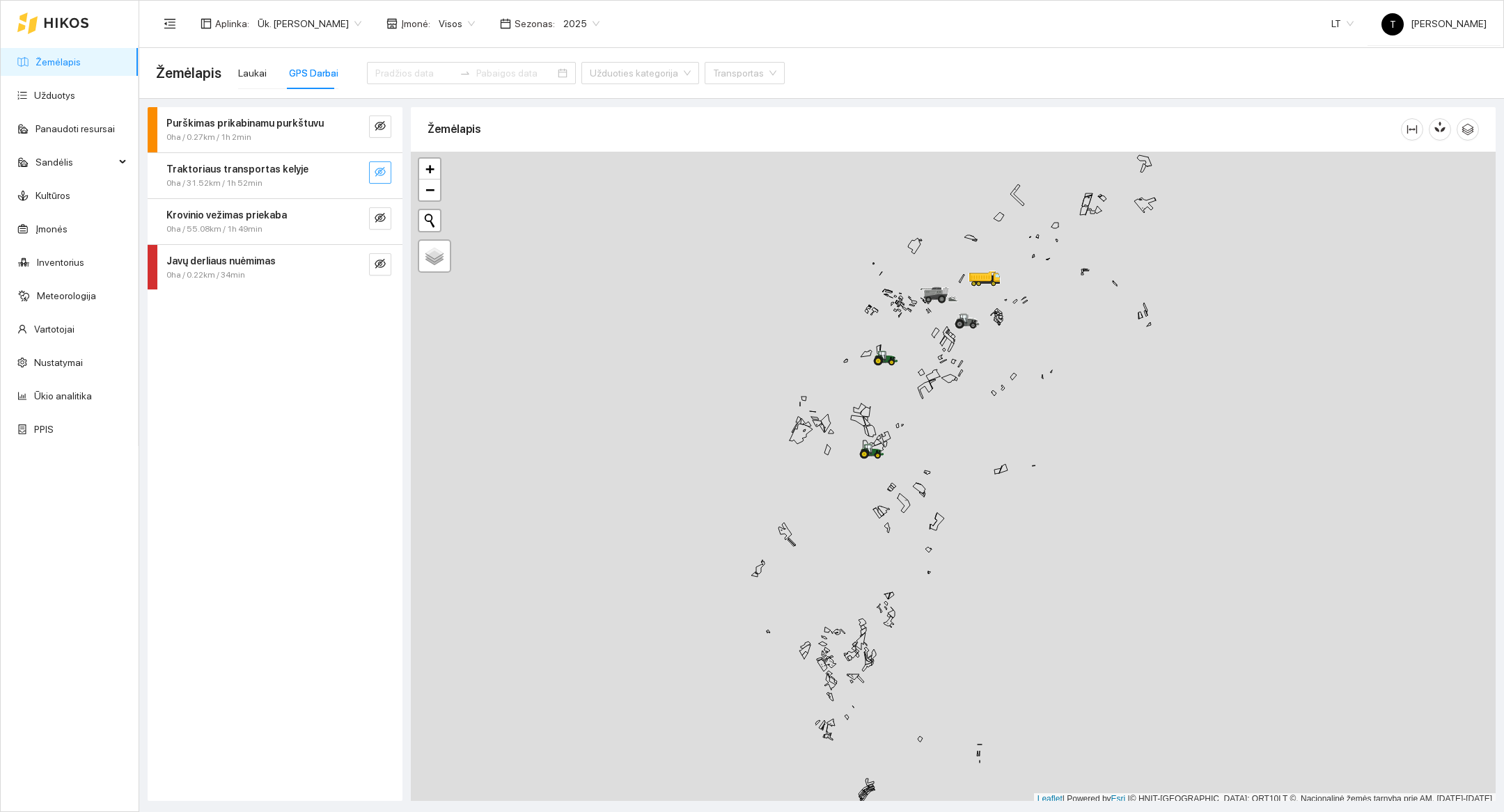
click at [384, 175] on icon "eye-invisible" at bounding box center [379, 172] width 11 height 11
click at [358, 175] on button "button" at bounding box center [352, 173] width 22 height 22
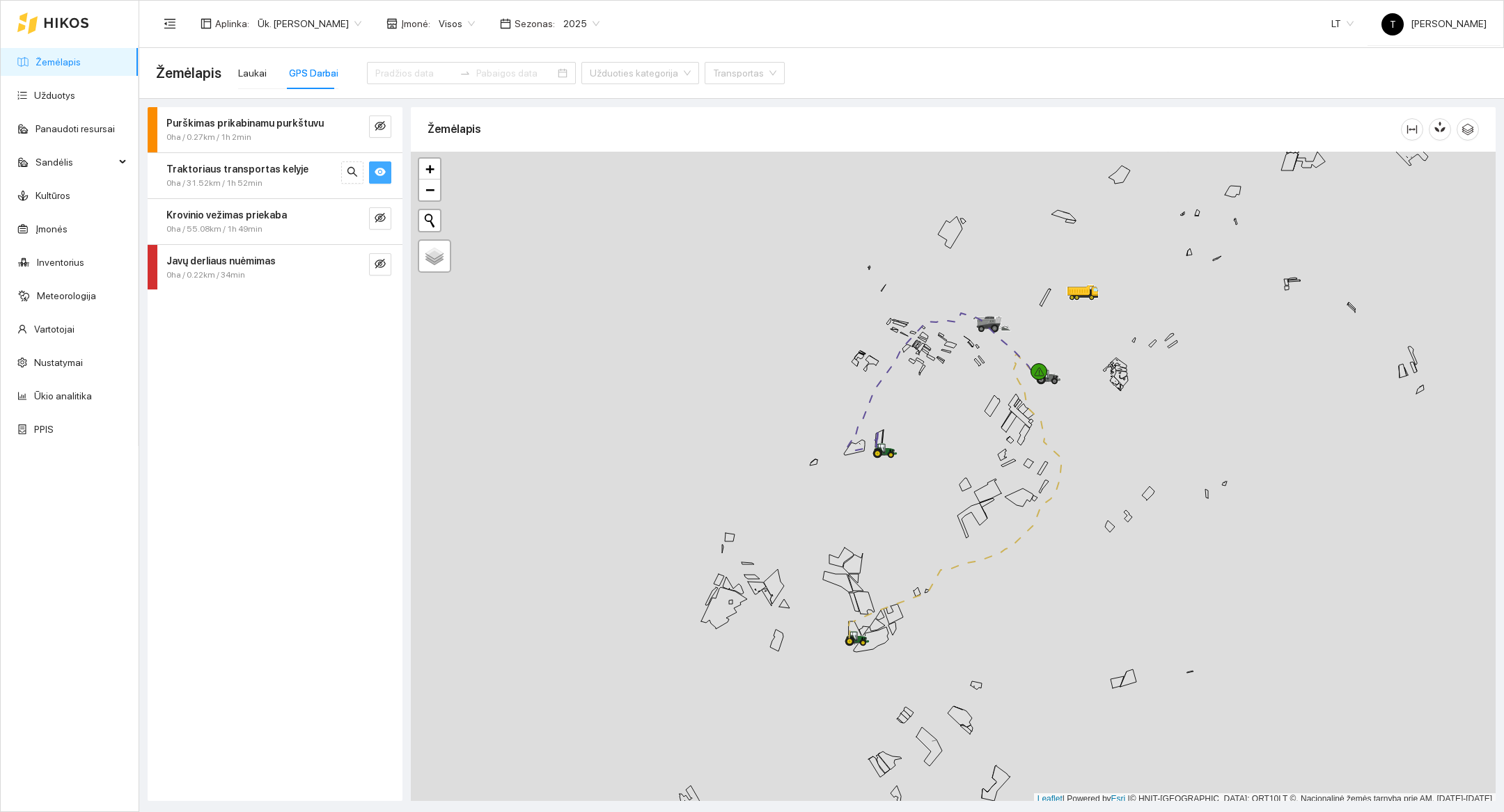
click at [943, 659] on div at bounding box center [952, 479] width 1084 height 654
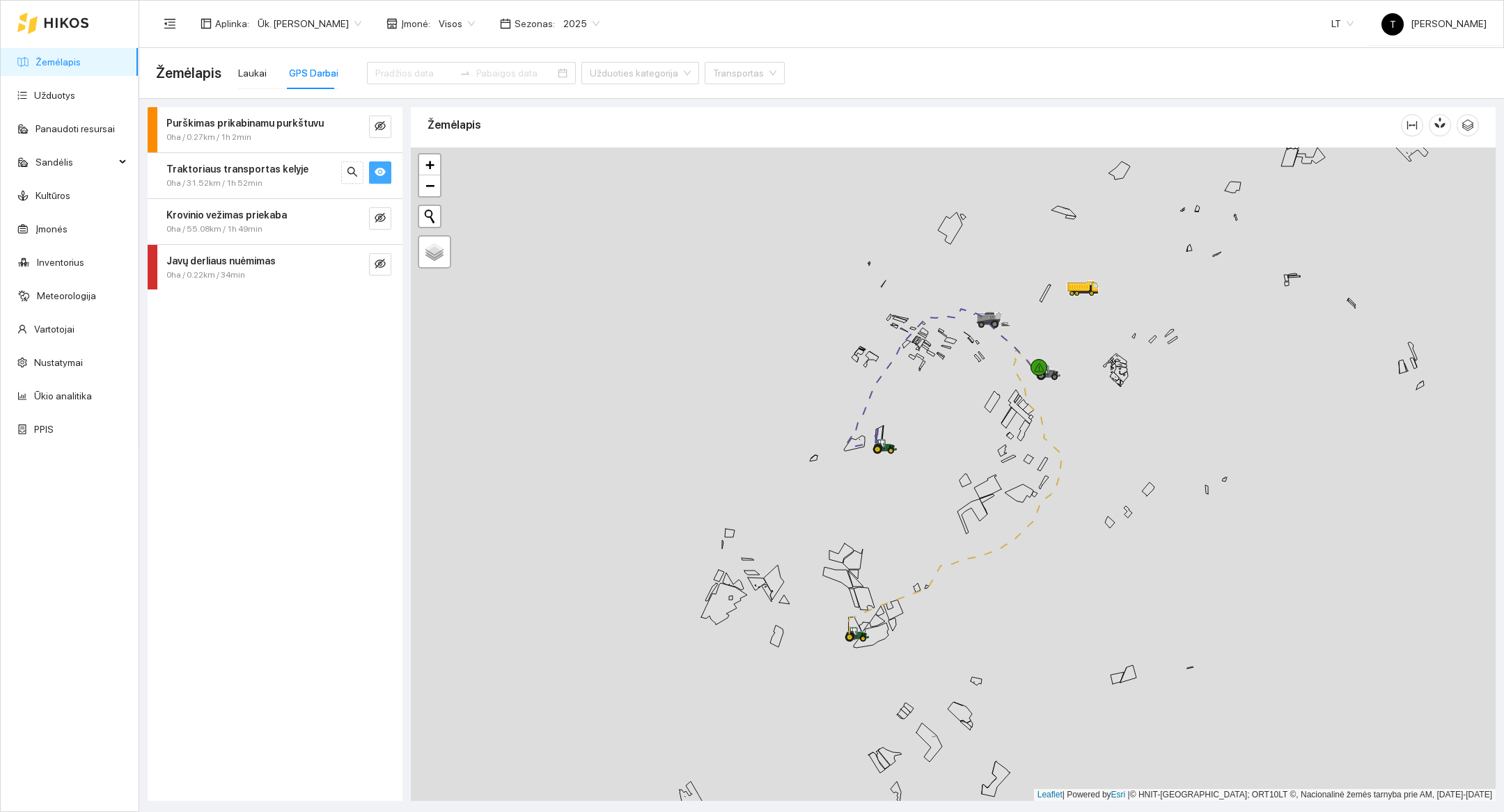
click at [943, 659] on div at bounding box center [952, 474] width 1084 height 654
